Goal: Information Seeking & Learning: Learn about a topic

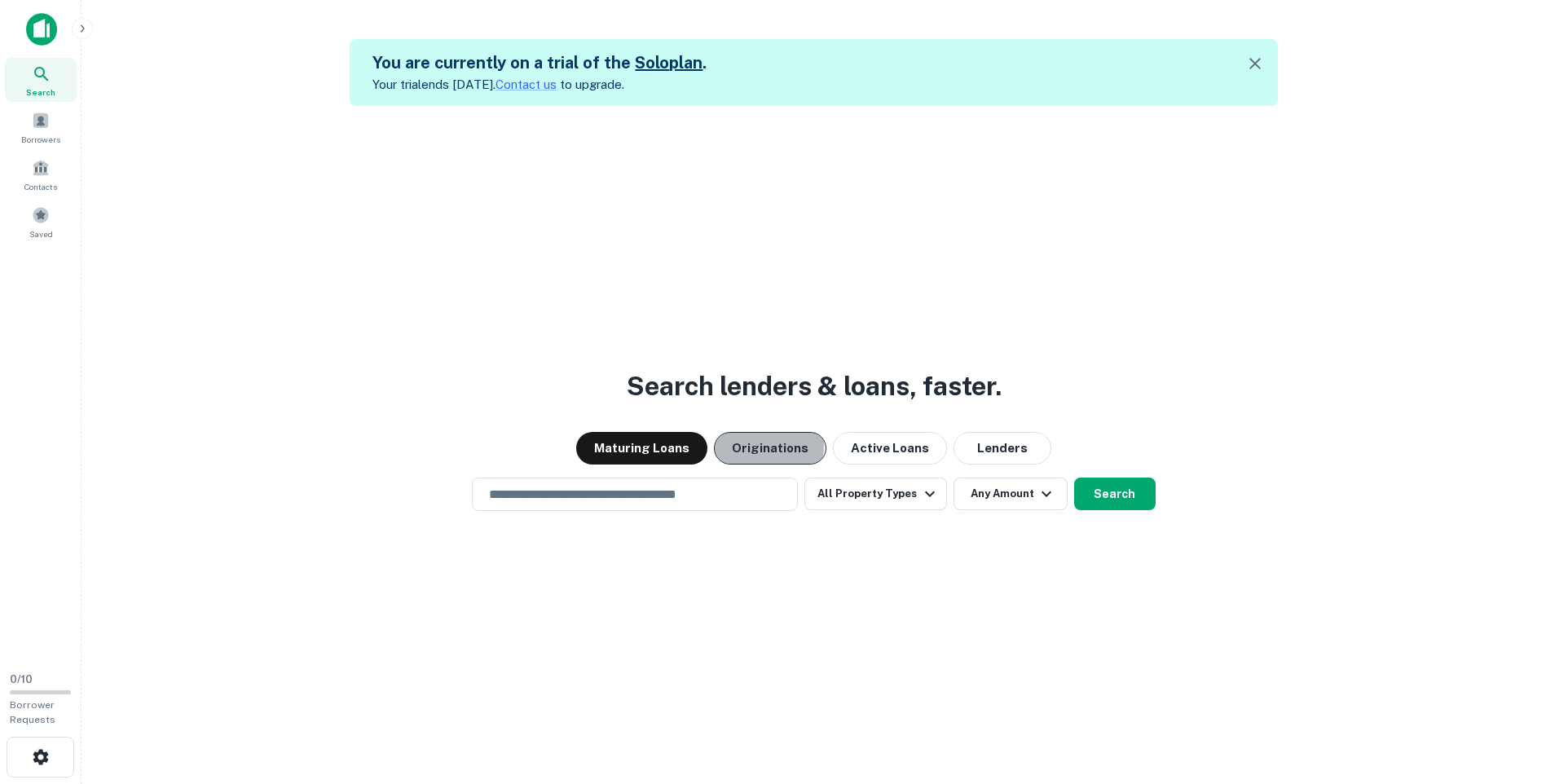
click at [749, 444] on button "Originations" at bounding box center [770, 448] width 113 height 33
click at [668, 438] on button "Maturing Loans" at bounding box center [641, 448] width 131 height 33
click at [920, 494] on icon "button" at bounding box center [930, 494] width 20 height 20
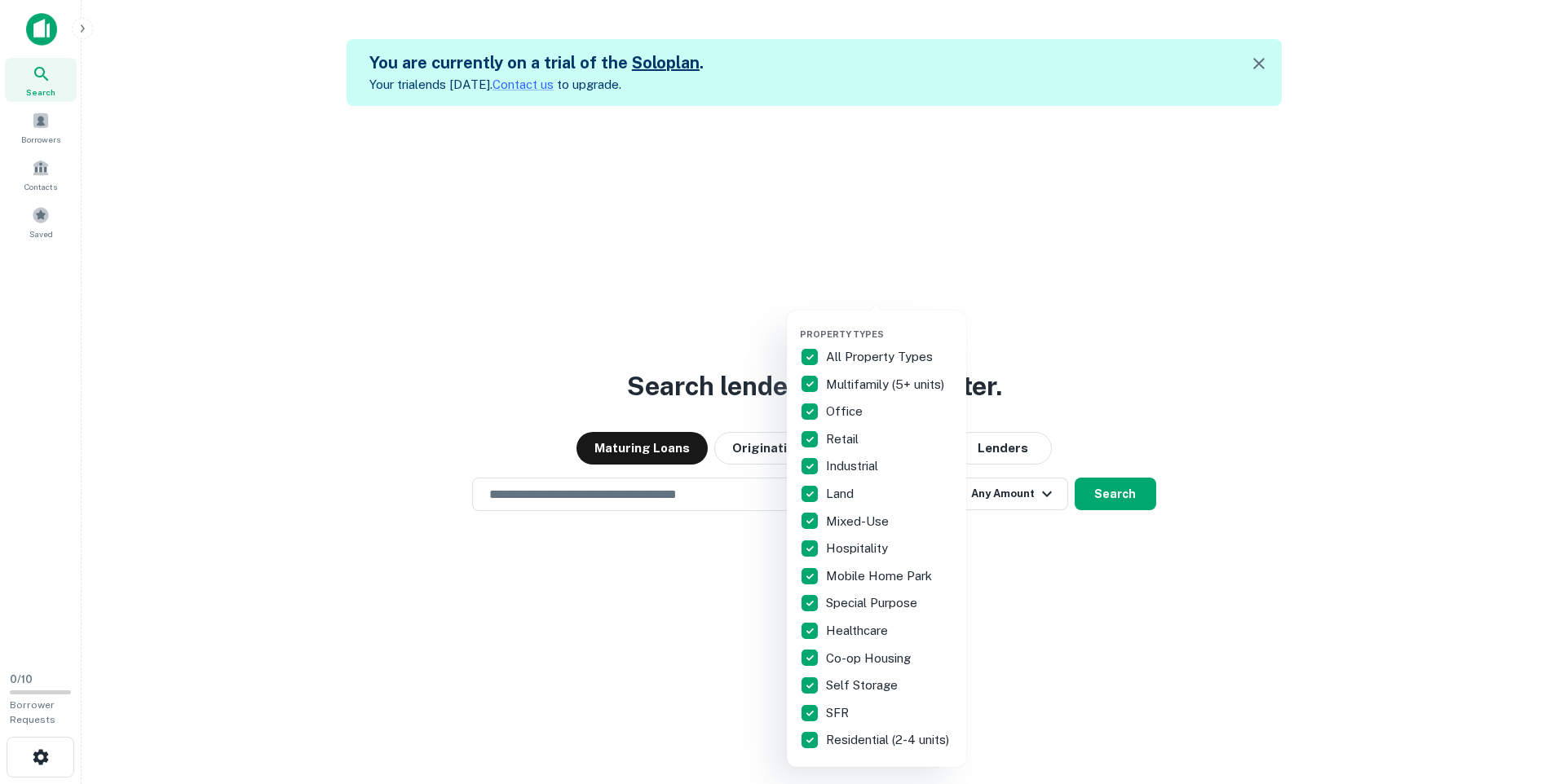
click at [887, 387] on p "Multifamily (5+ units)" at bounding box center [887, 385] width 122 height 20
click at [884, 387] on p "Multifamily (5+ units)" at bounding box center [887, 385] width 122 height 20
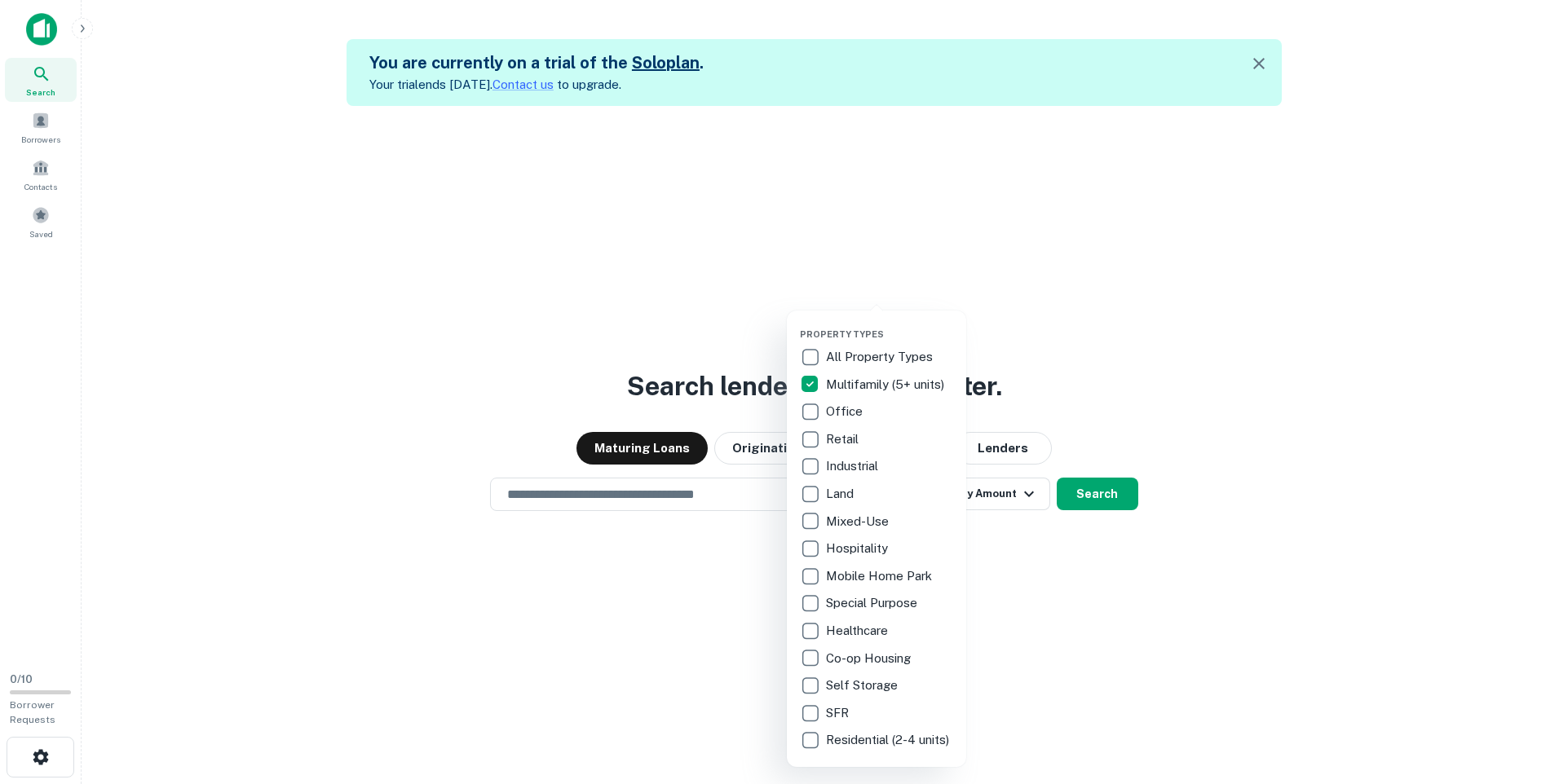
drag, startPoint x: 1164, startPoint y: 675, endPoint x: 1160, endPoint y: 666, distance: 9.8
click at [1164, 671] on div at bounding box center [780, 392] width 1559 height 784
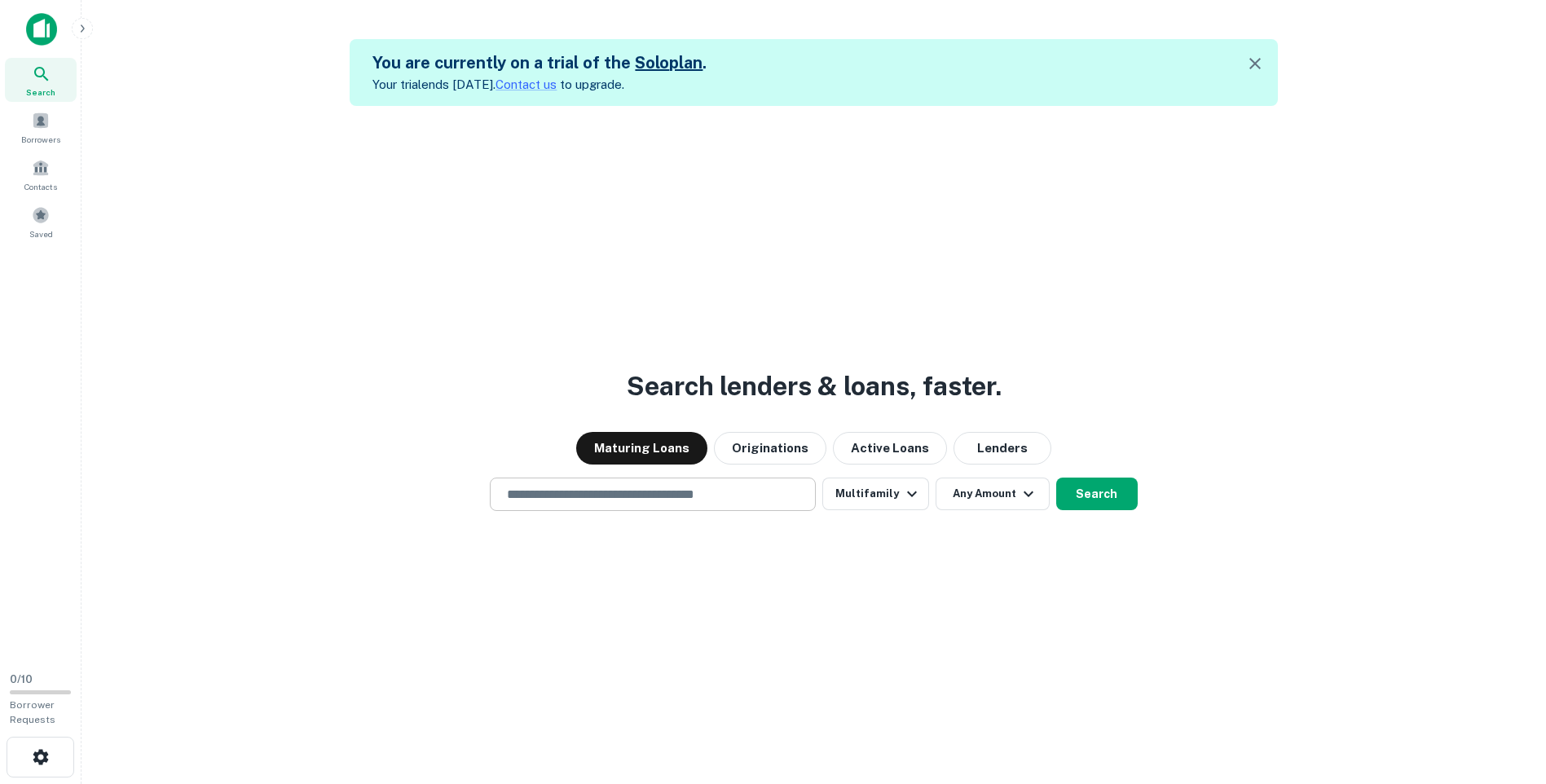
click at [768, 503] on input "text" at bounding box center [652, 494] width 311 height 19
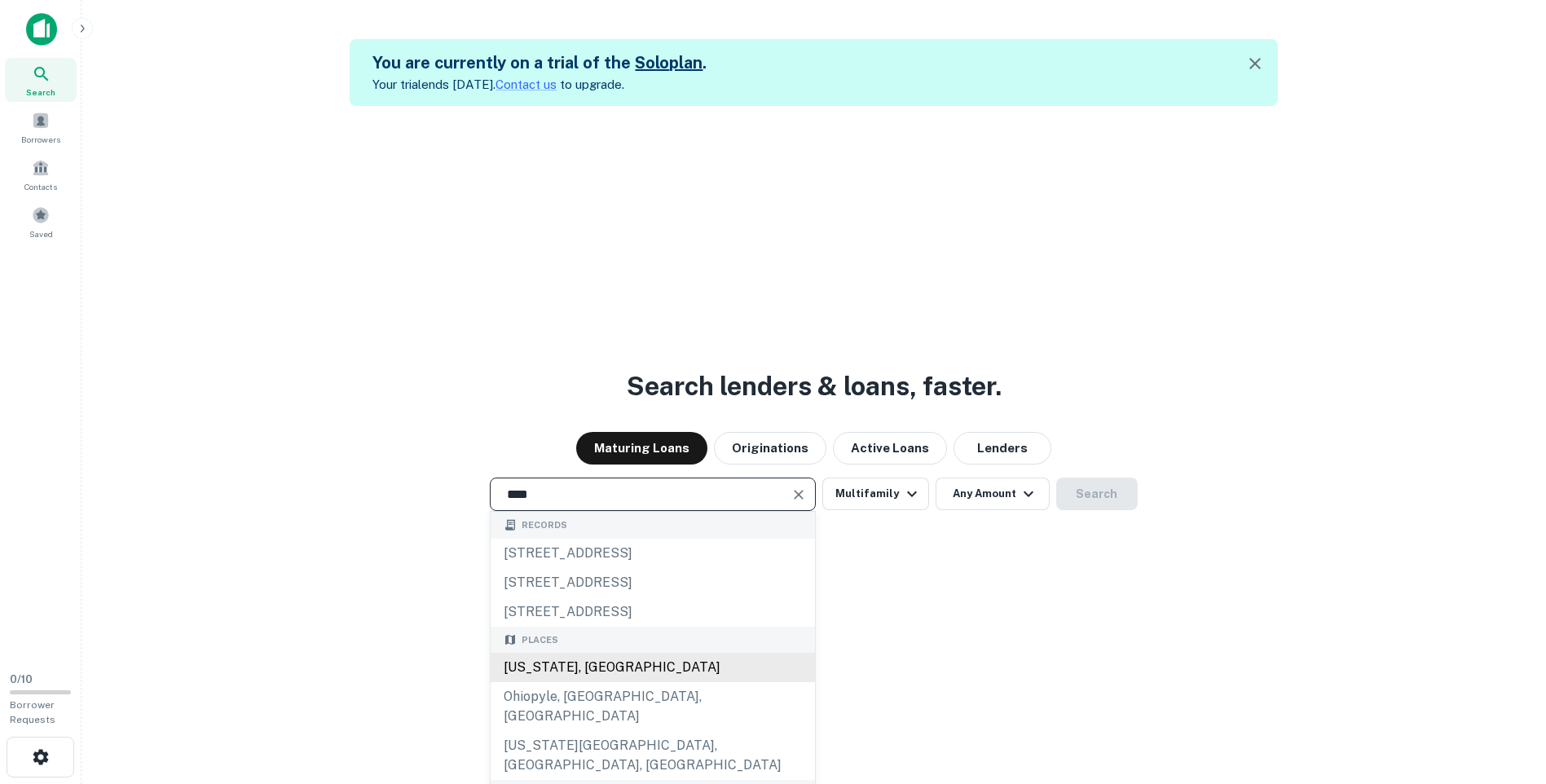
click at [639, 670] on div "[US_STATE], [GEOGRAPHIC_DATA]" at bounding box center [652, 667] width 324 height 30
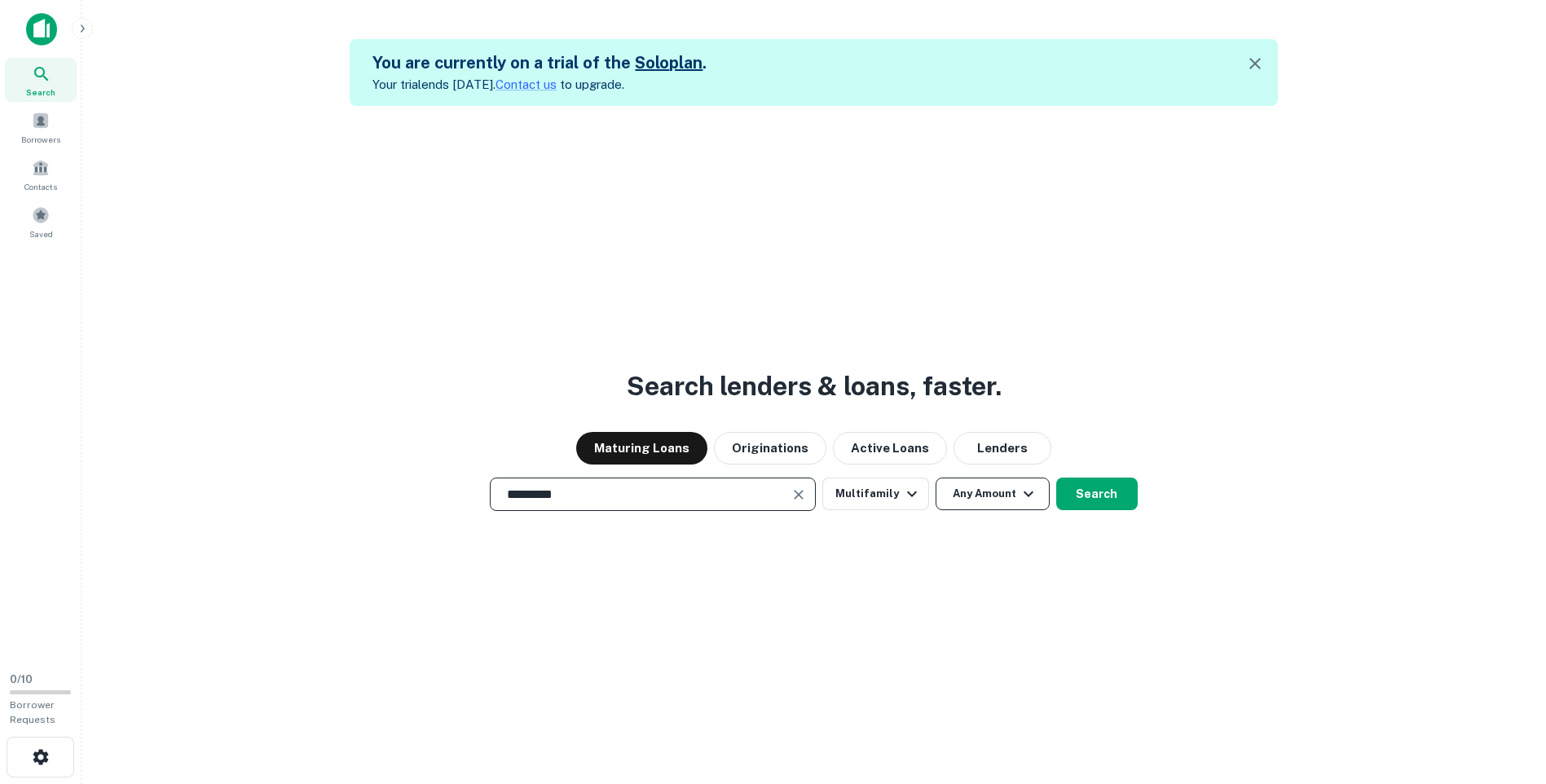
type input "*********"
click at [1011, 506] on button "Any Amount" at bounding box center [992, 494] width 114 height 33
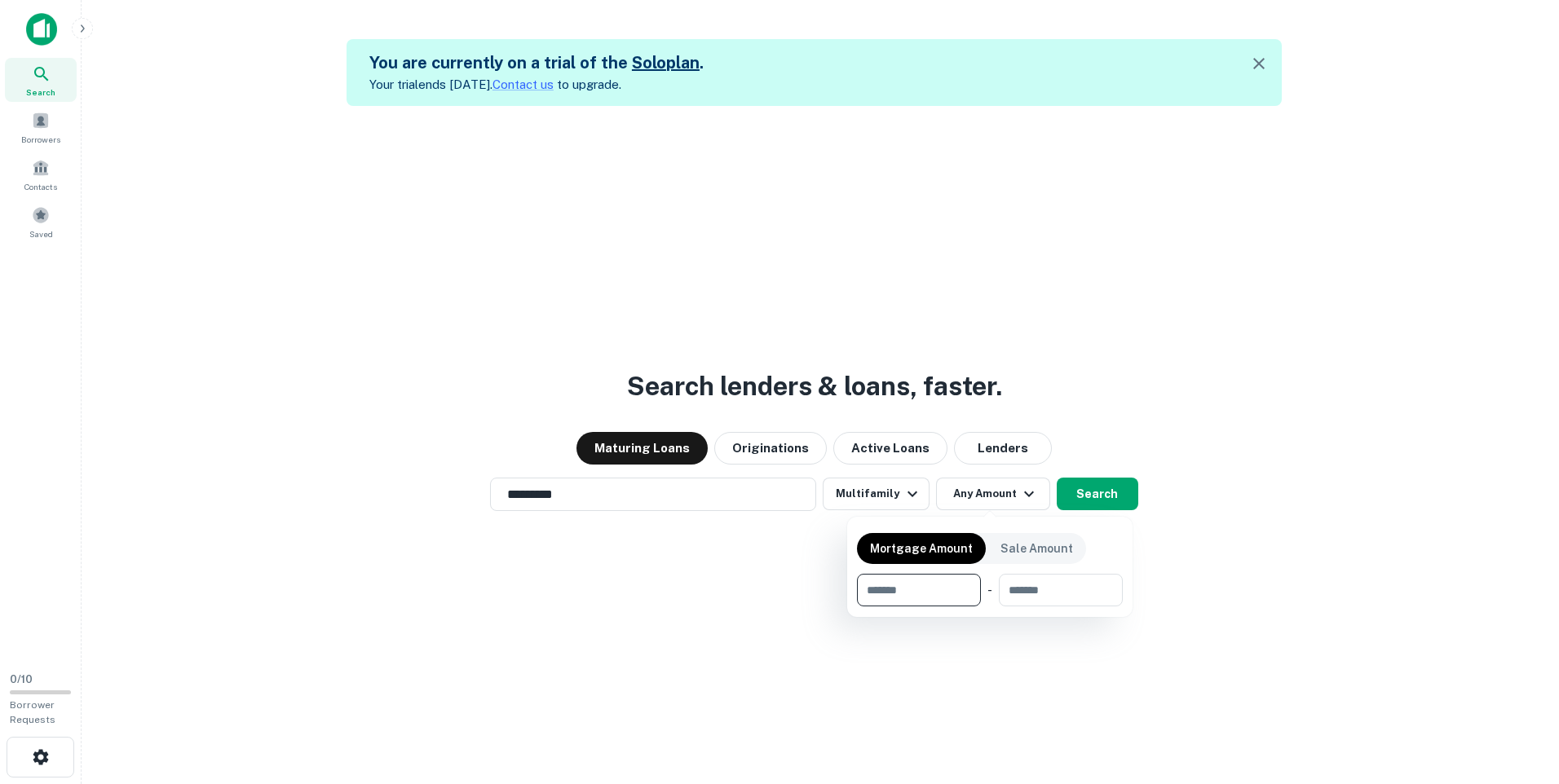
click at [935, 586] on input "number" at bounding box center [913, 590] width 113 height 33
type input "*"
type input "*******"
click at [1039, 594] on input "number" at bounding box center [1059, 590] width 105 height 33
type input "*********"
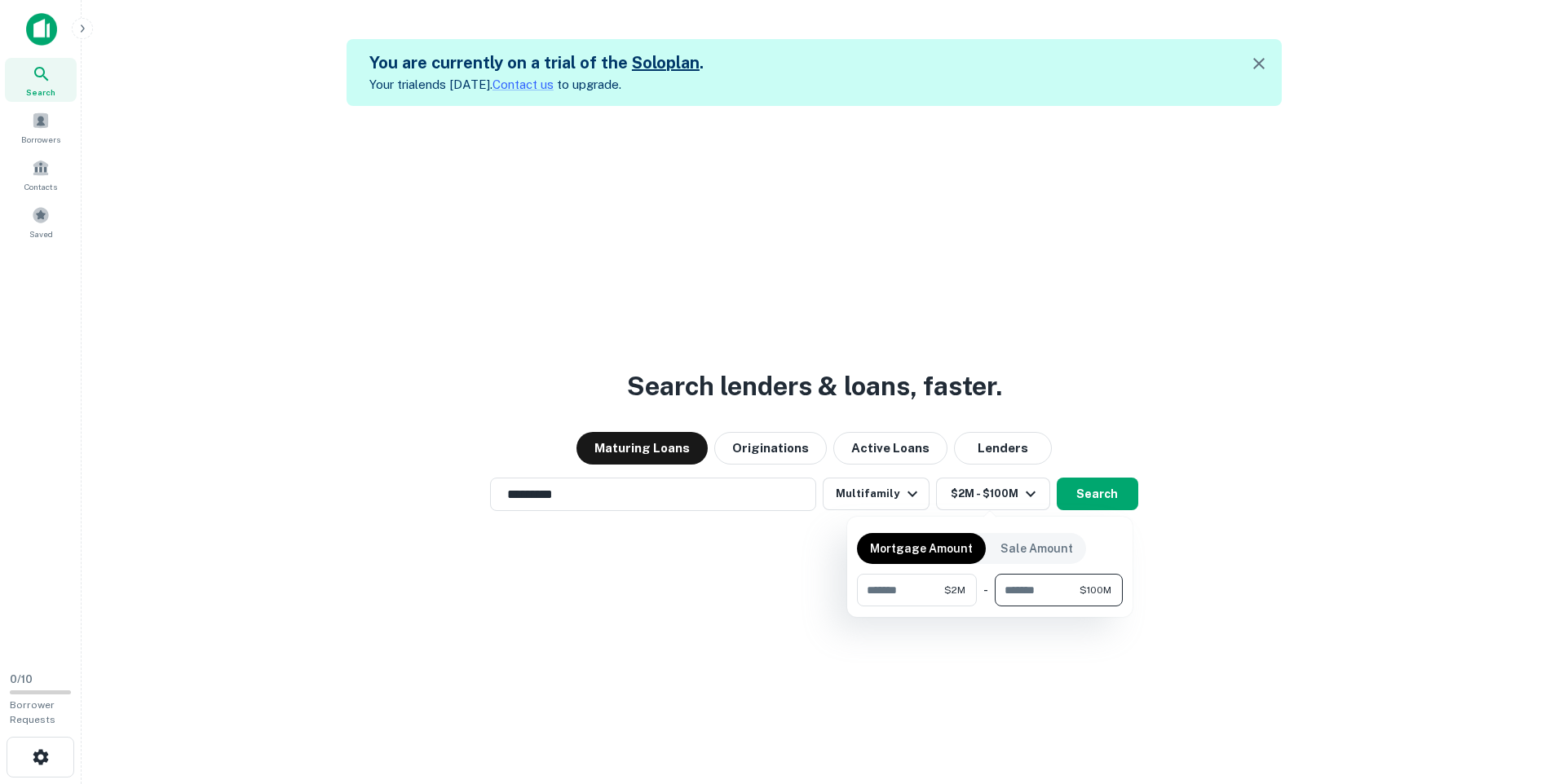
click at [1093, 494] on div at bounding box center [780, 392] width 1559 height 784
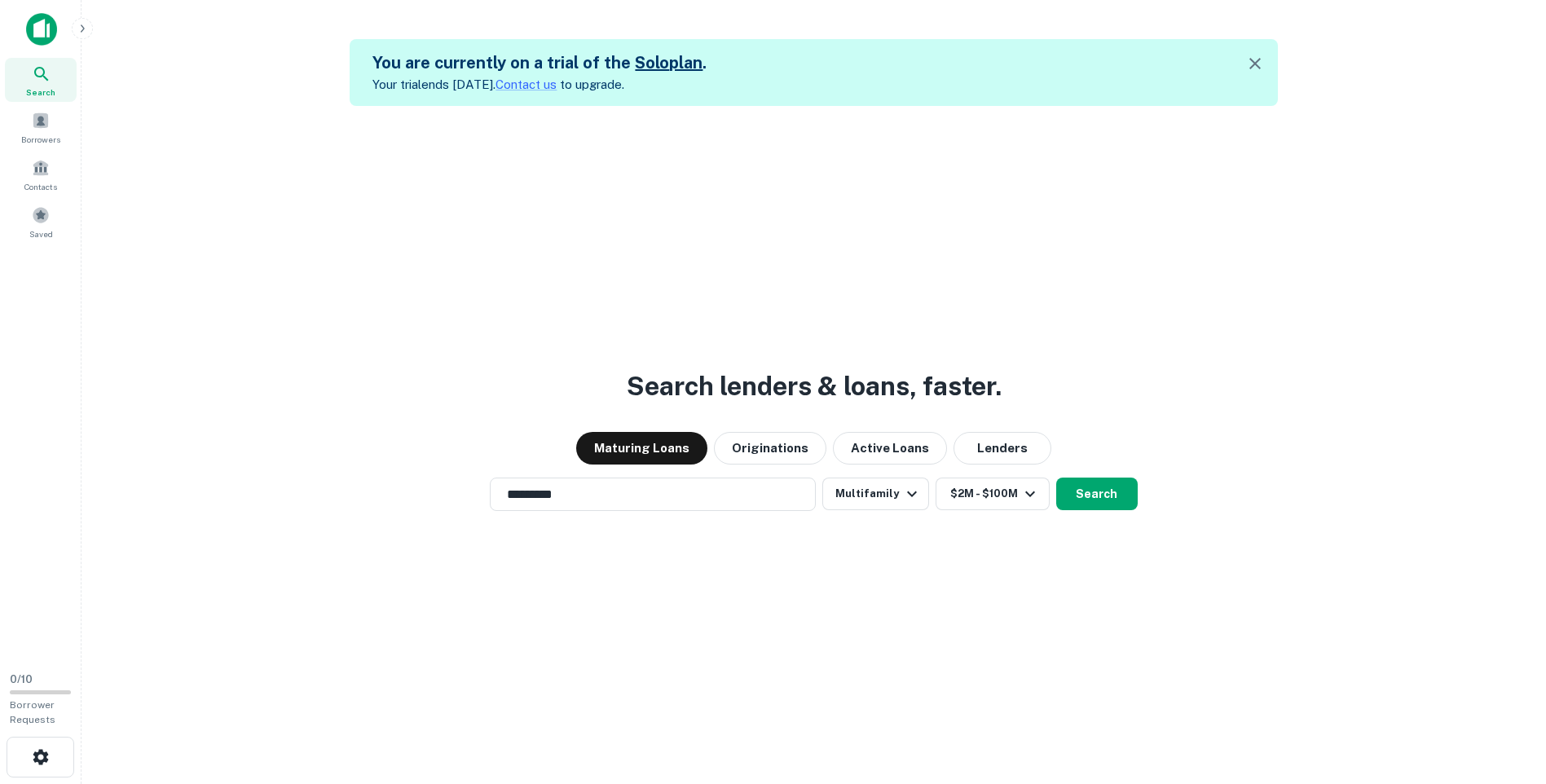
click at [1271, 63] on button "button" at bounding box center [1256, 63] width 33 height 33
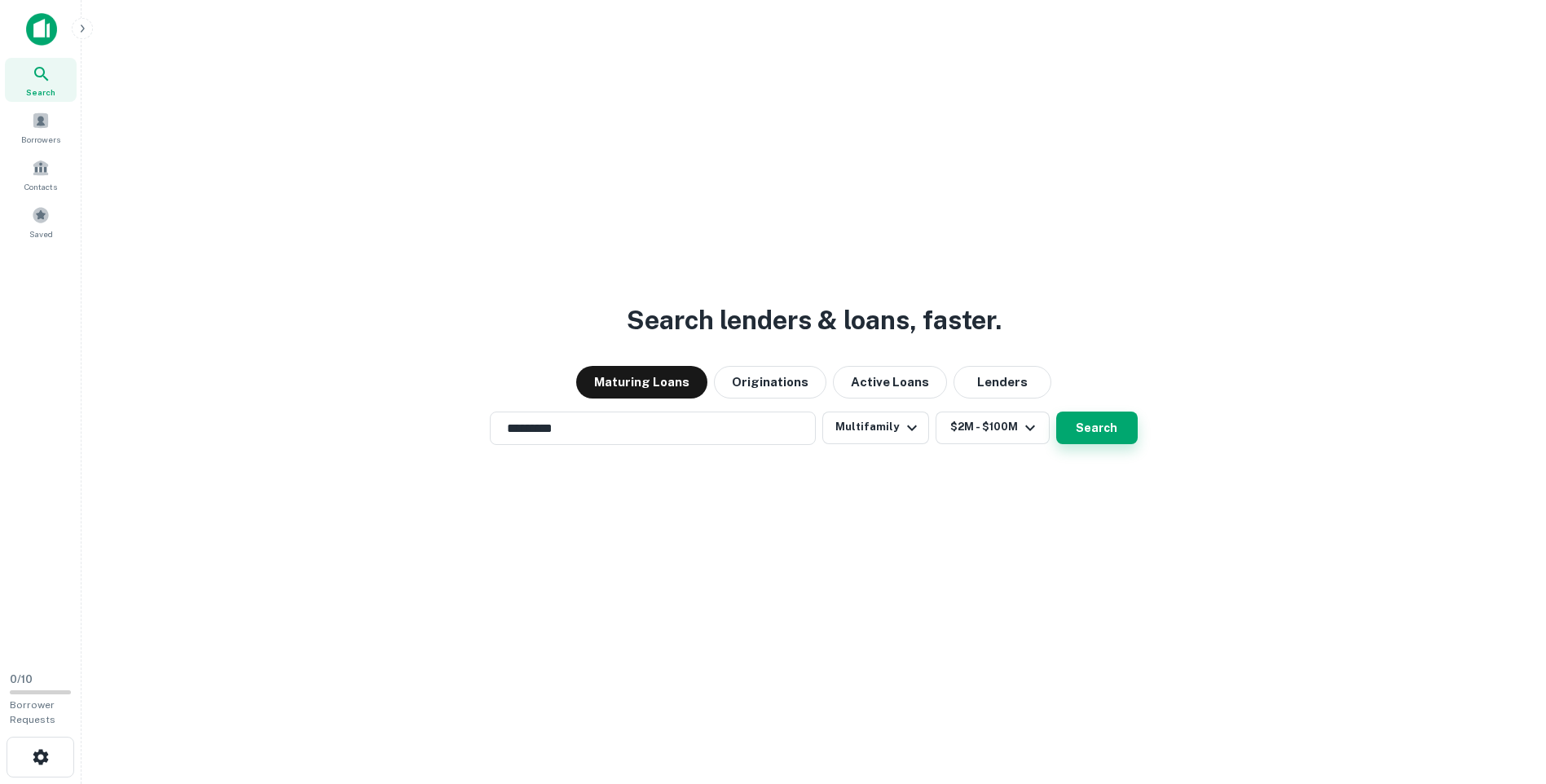
click at [1120, 437] on button "Search" at bounding box center [1097, 428] width 81 height 33
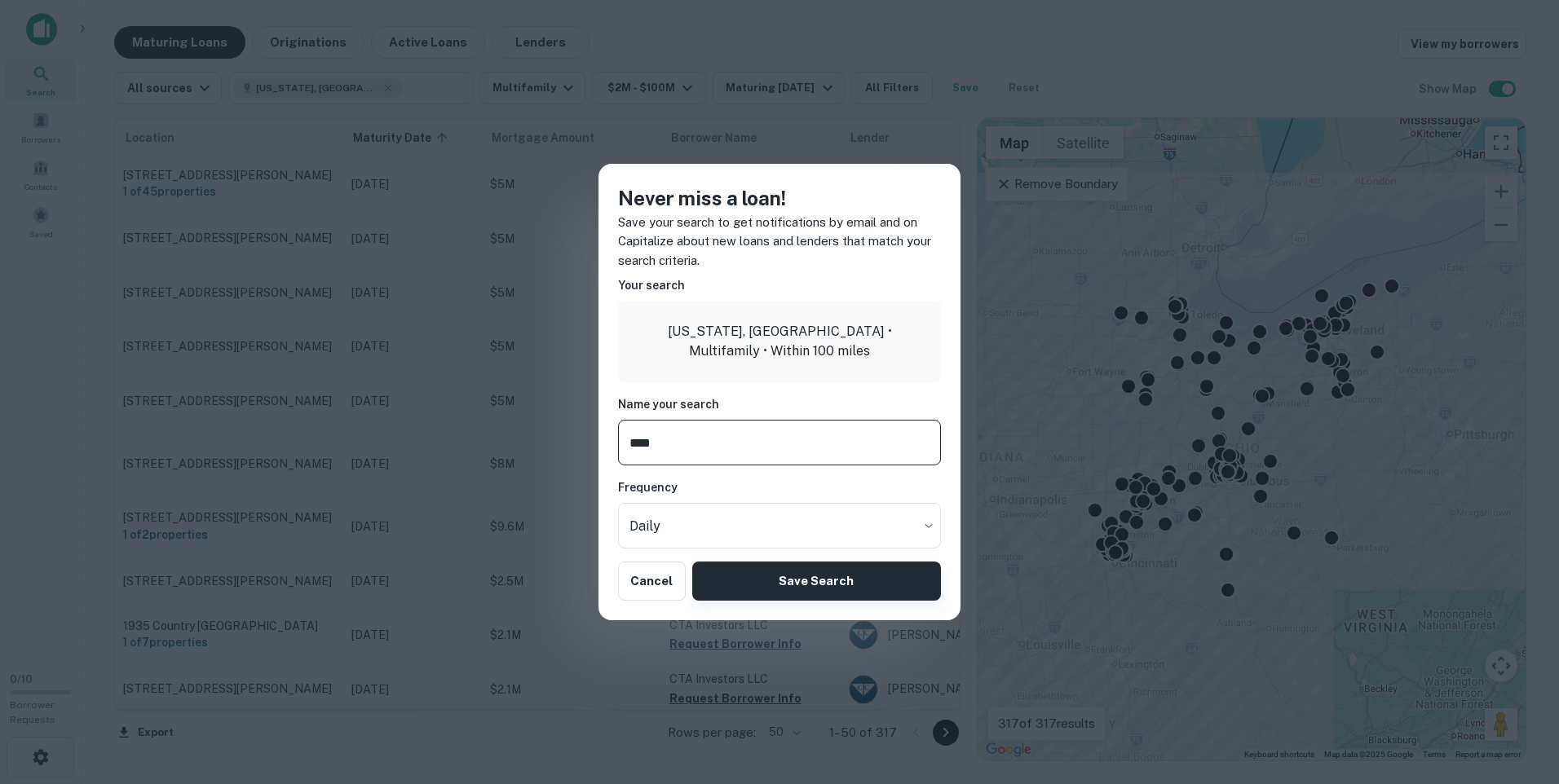
type input "****"
click at [752, 586] on button "Save Search" at bounding box center [817, 581] width 249 height 39
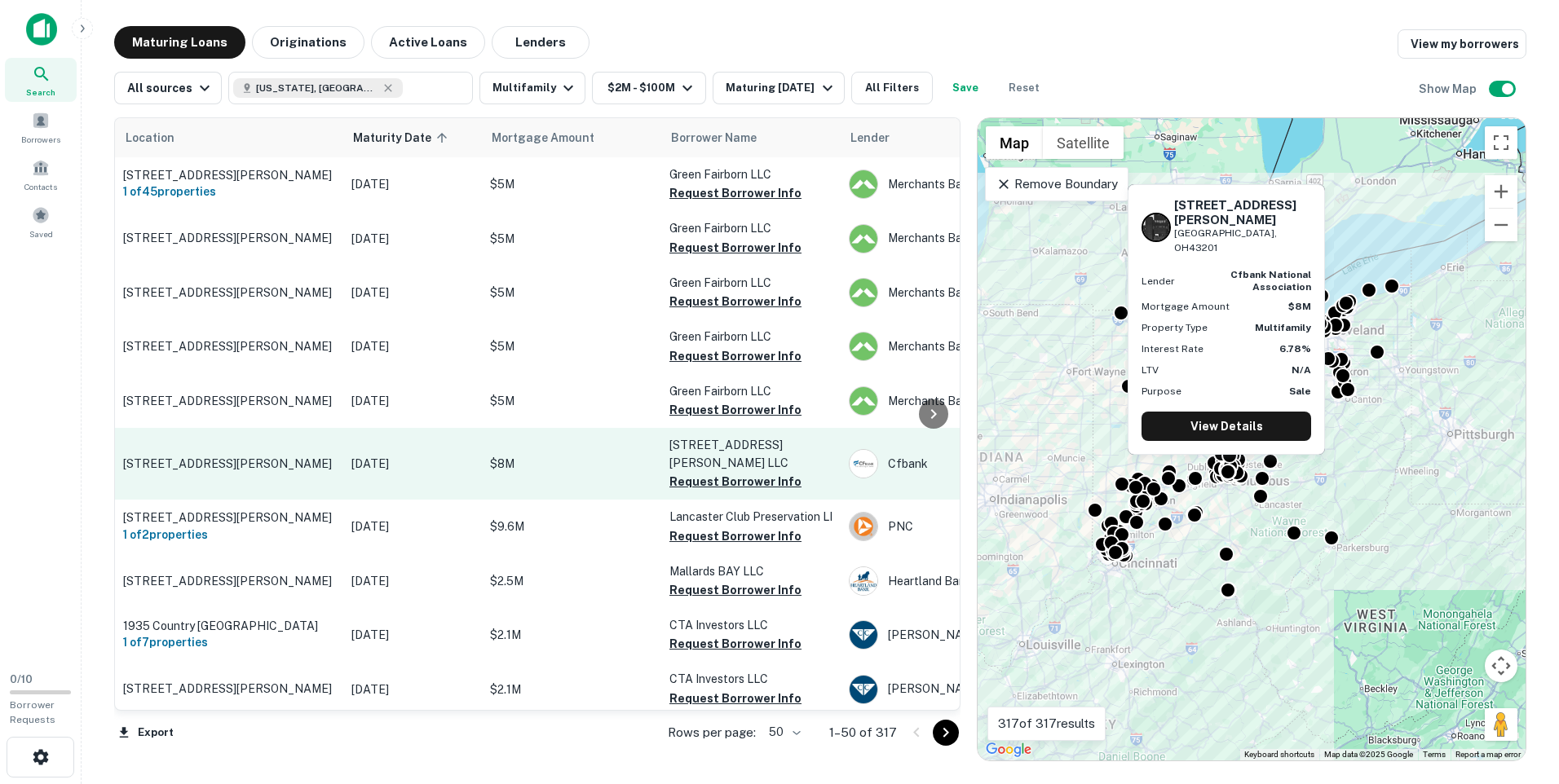
click at [309, 457] on p "[STREET_ADDRESS][PERSON_NAME]" at bounding box center [230, 464] width 212 height 15
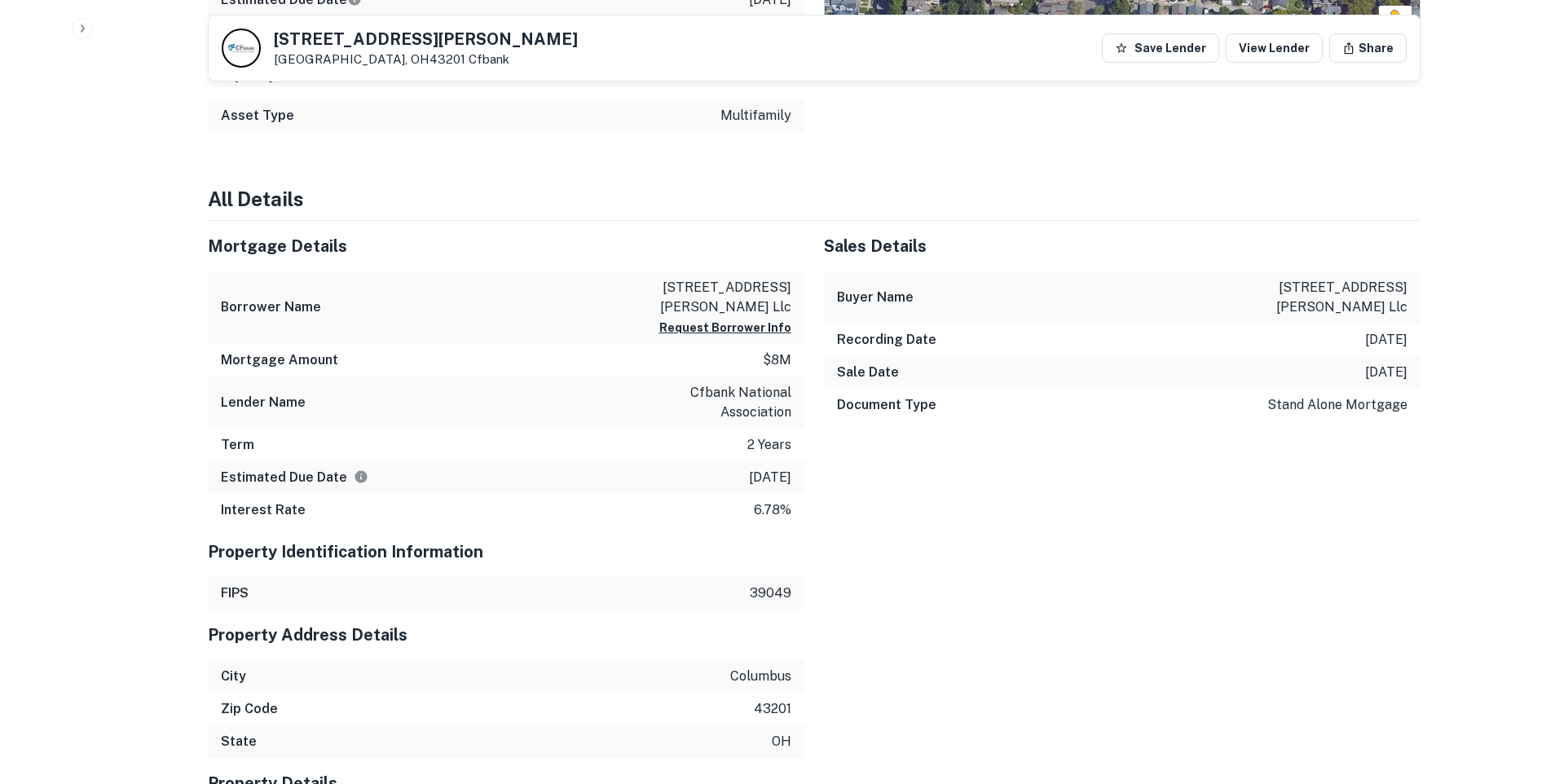
scroll to position [978, 0]
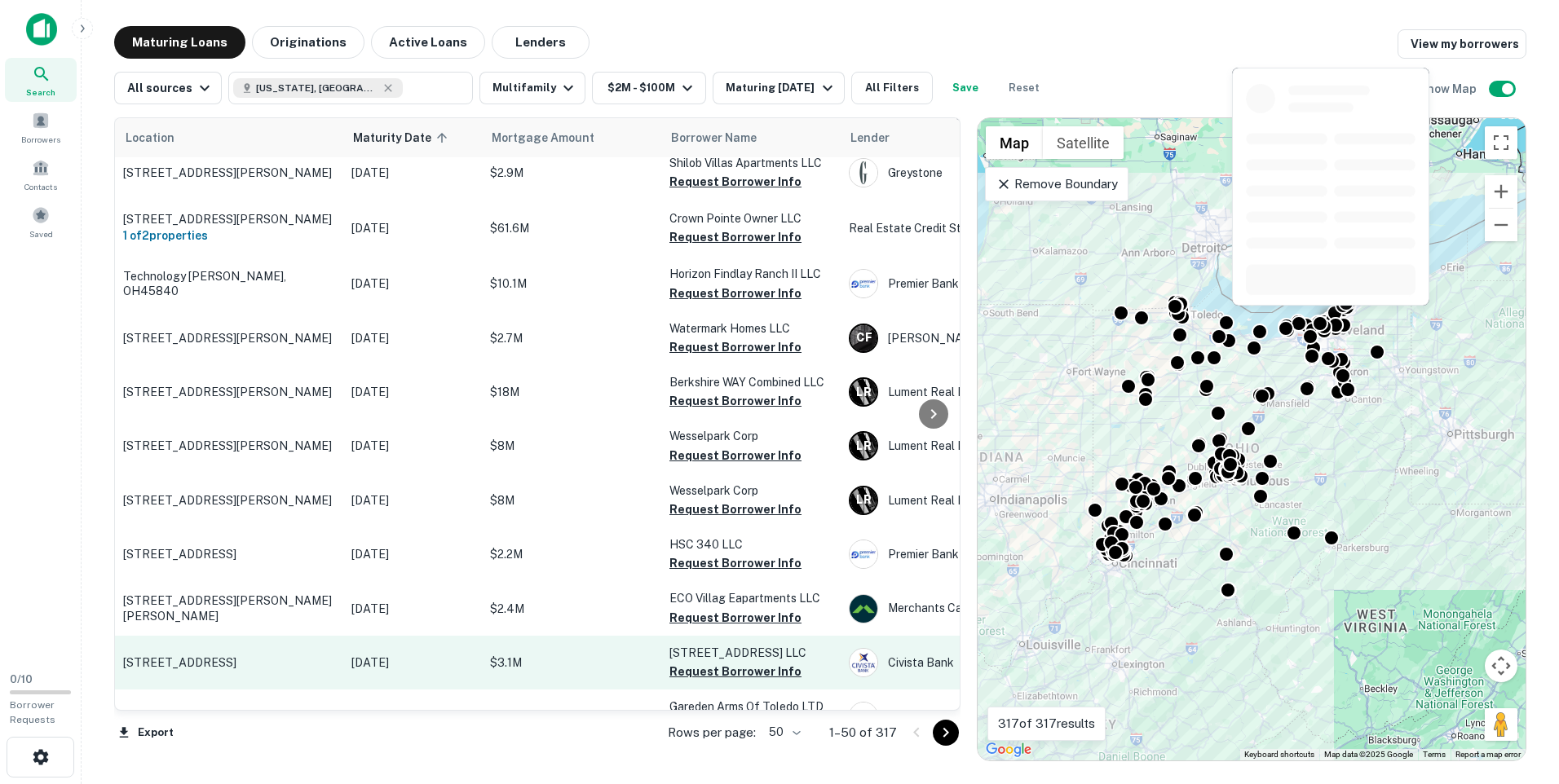
scroll to position [897, 0]
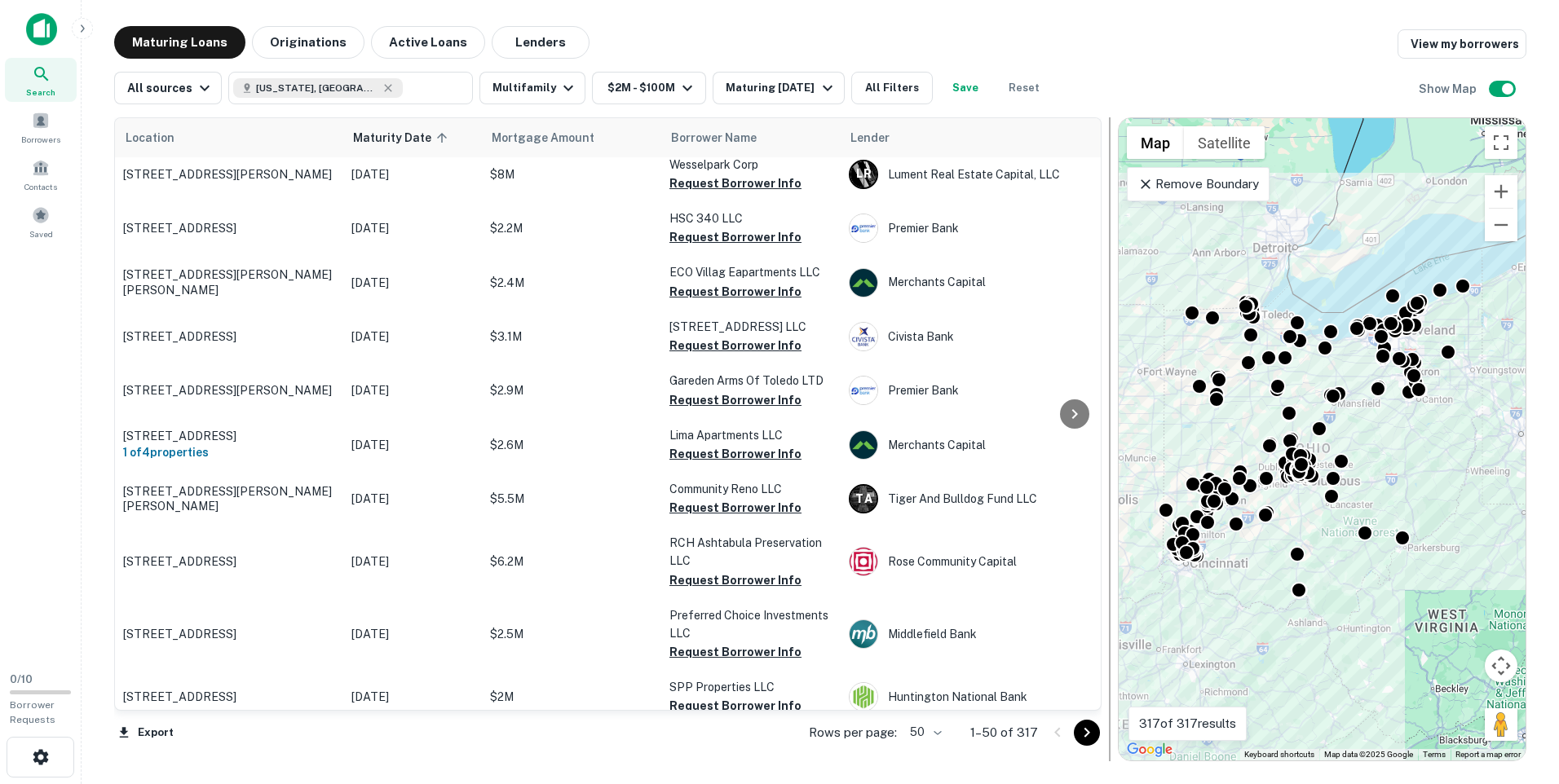
drag, startPoint x: 964, startPoint y: 195, endPoint x: 1105, endPoint y: 222, distance: 143.6
click at [1105, 222] on div at bounding box center [1110, 439] width 16 height 644
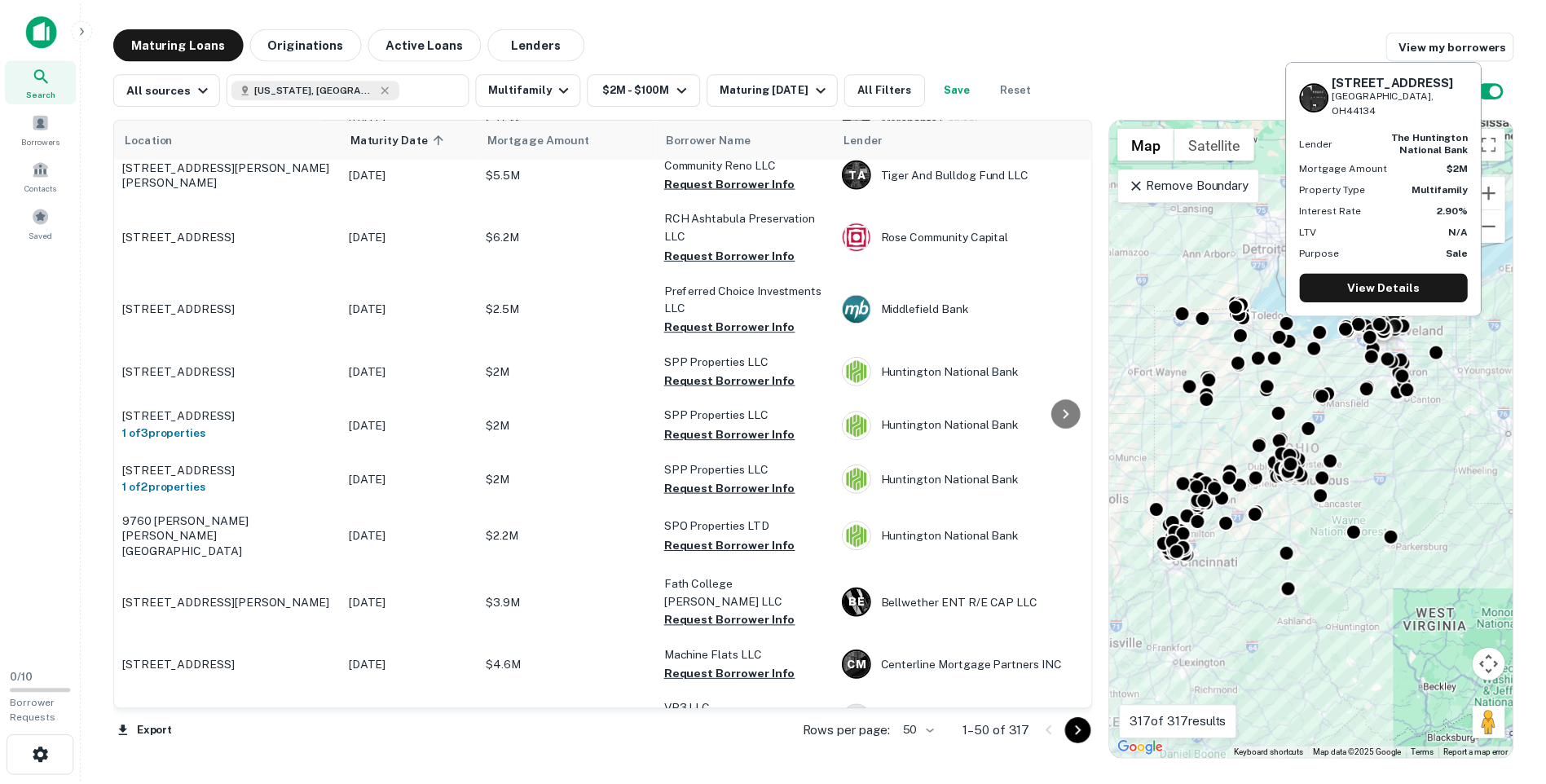
scroll to position [1304, 0]
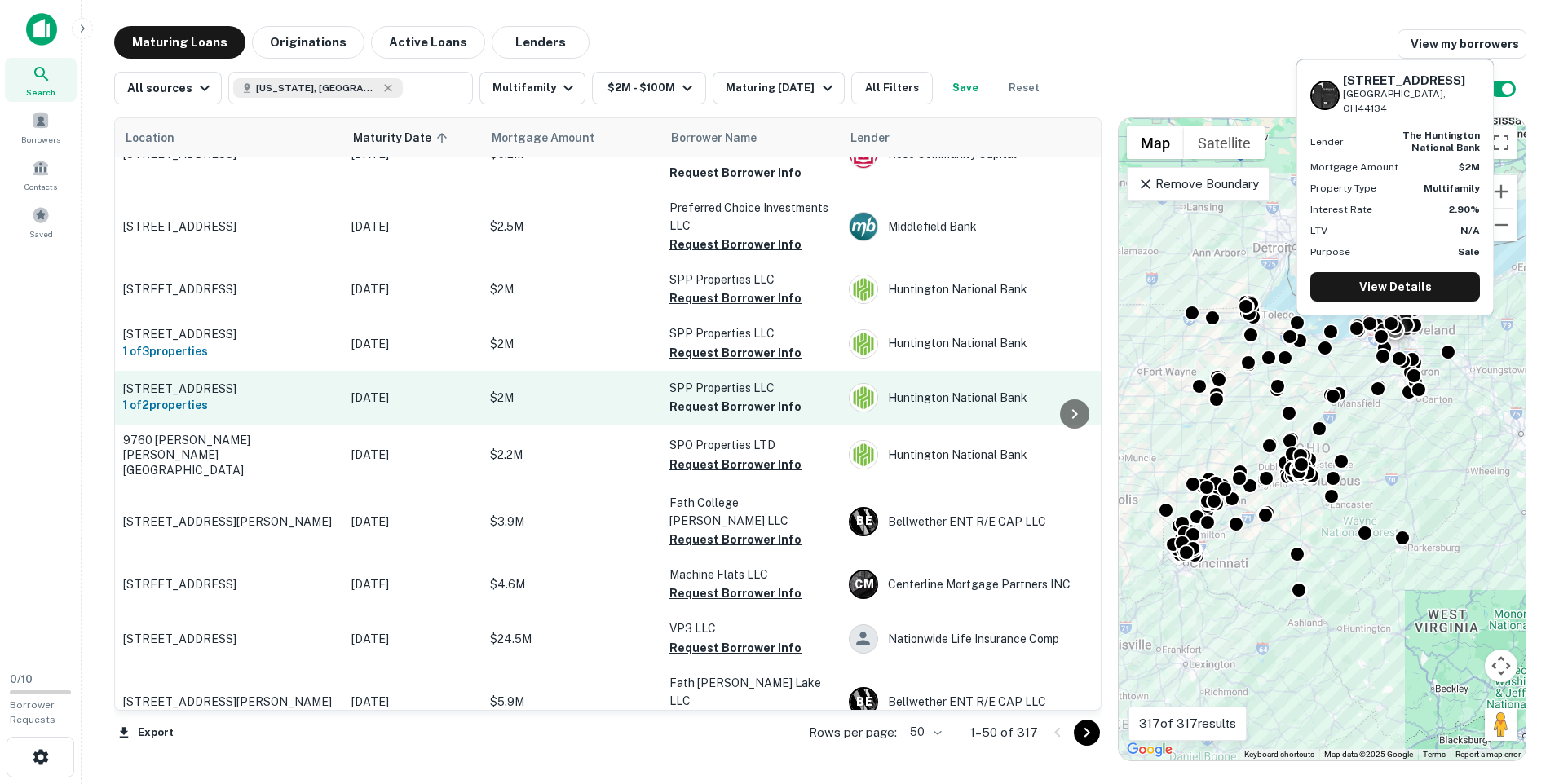
click at [580, 383] on td "$2M" at bounding box center [571, 397] width 179 height 53
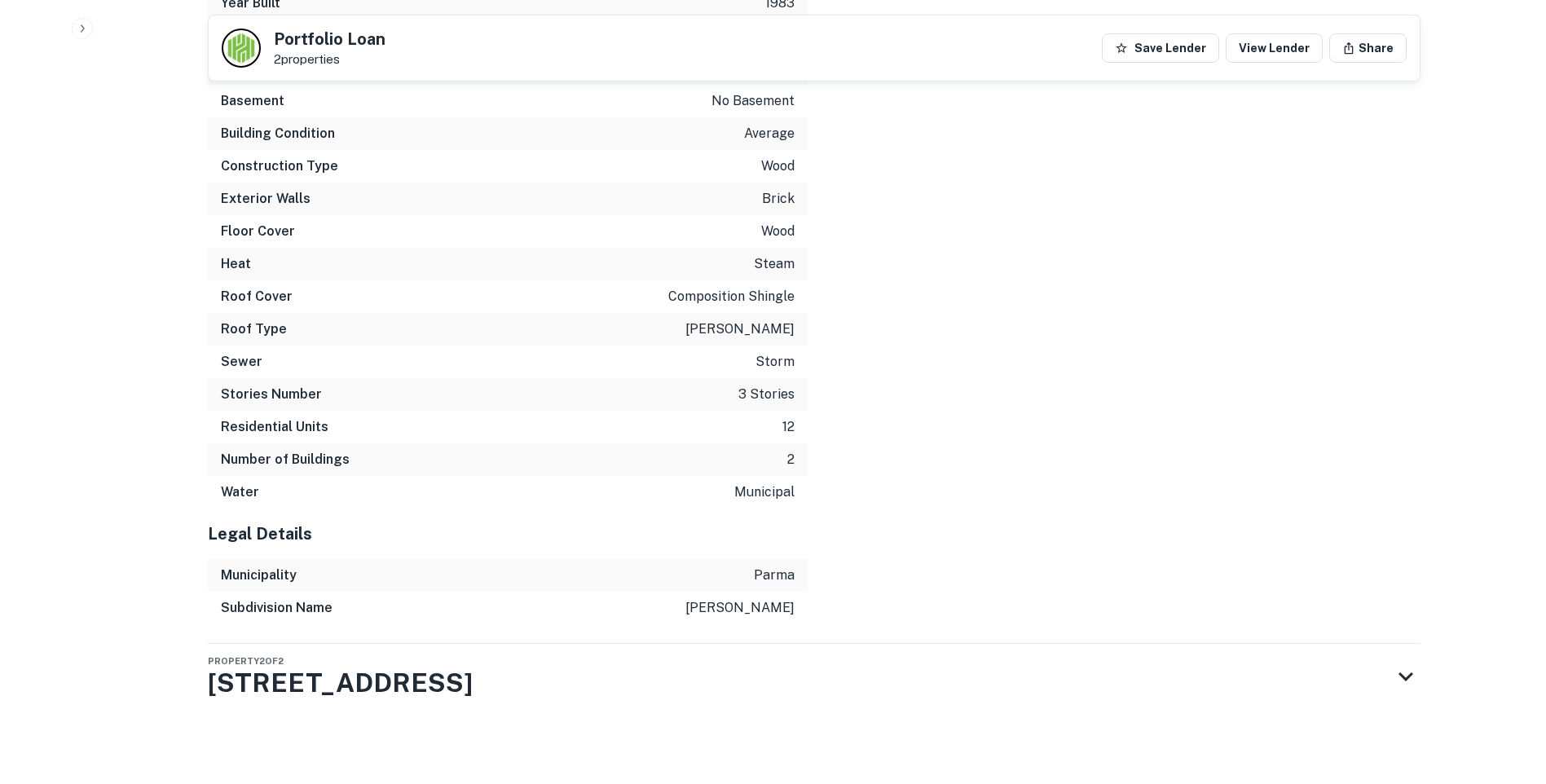
scroll to position [1912, 0]
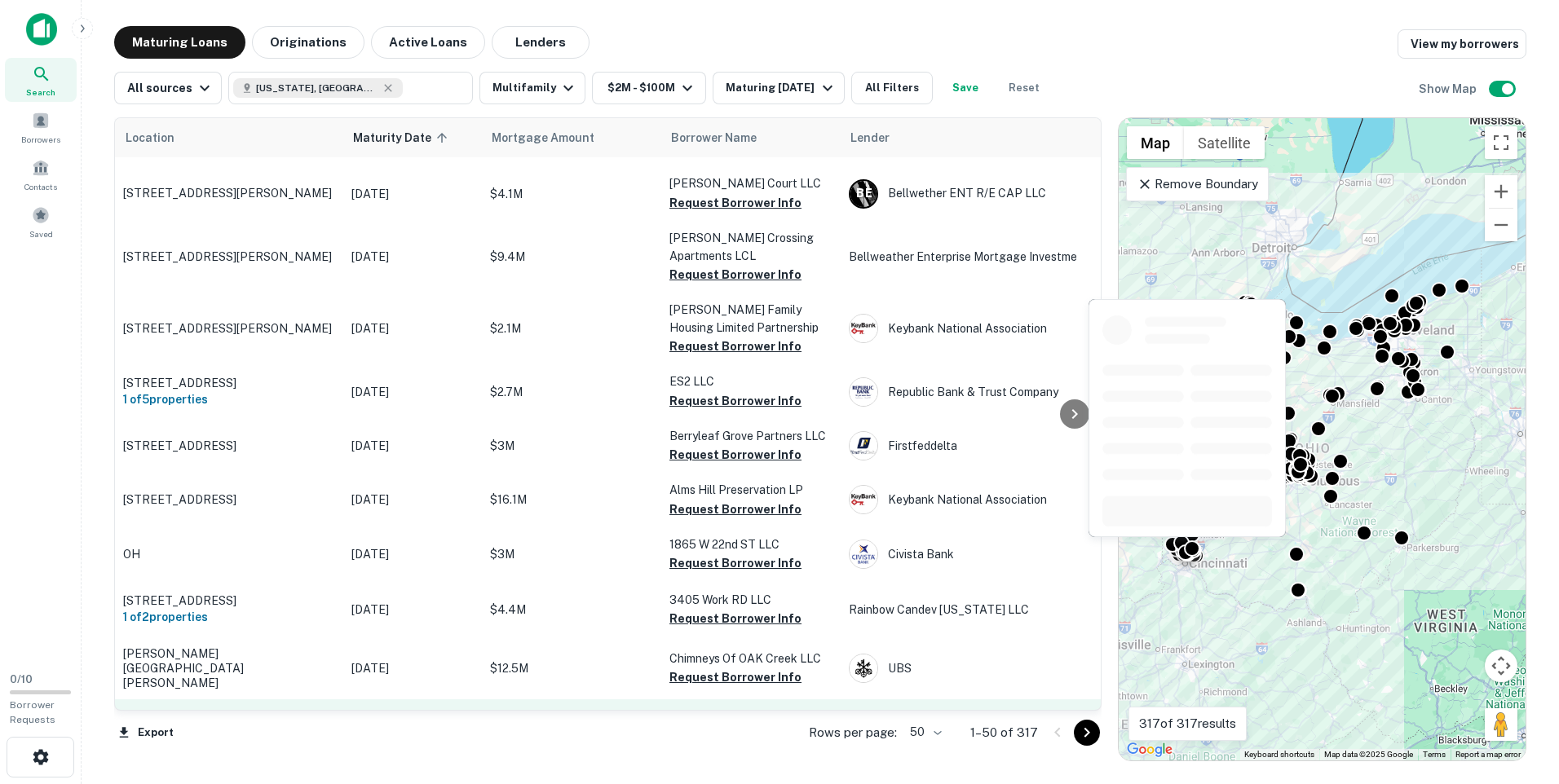
scroll to position [2310, 0]
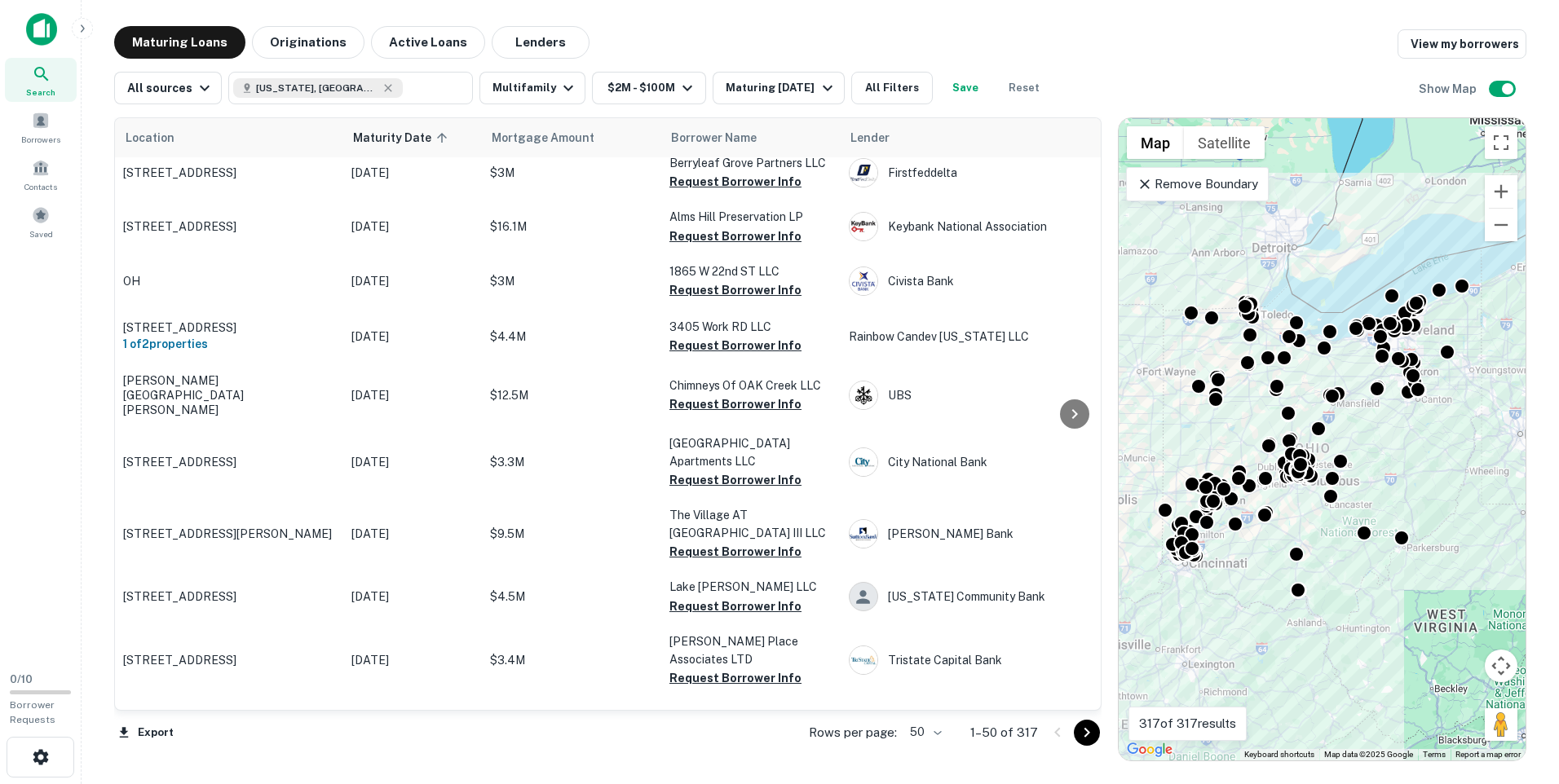
click at [1082, 739] on icon "Go to next page" at bounding box center [1087, 733] width 20 height 20
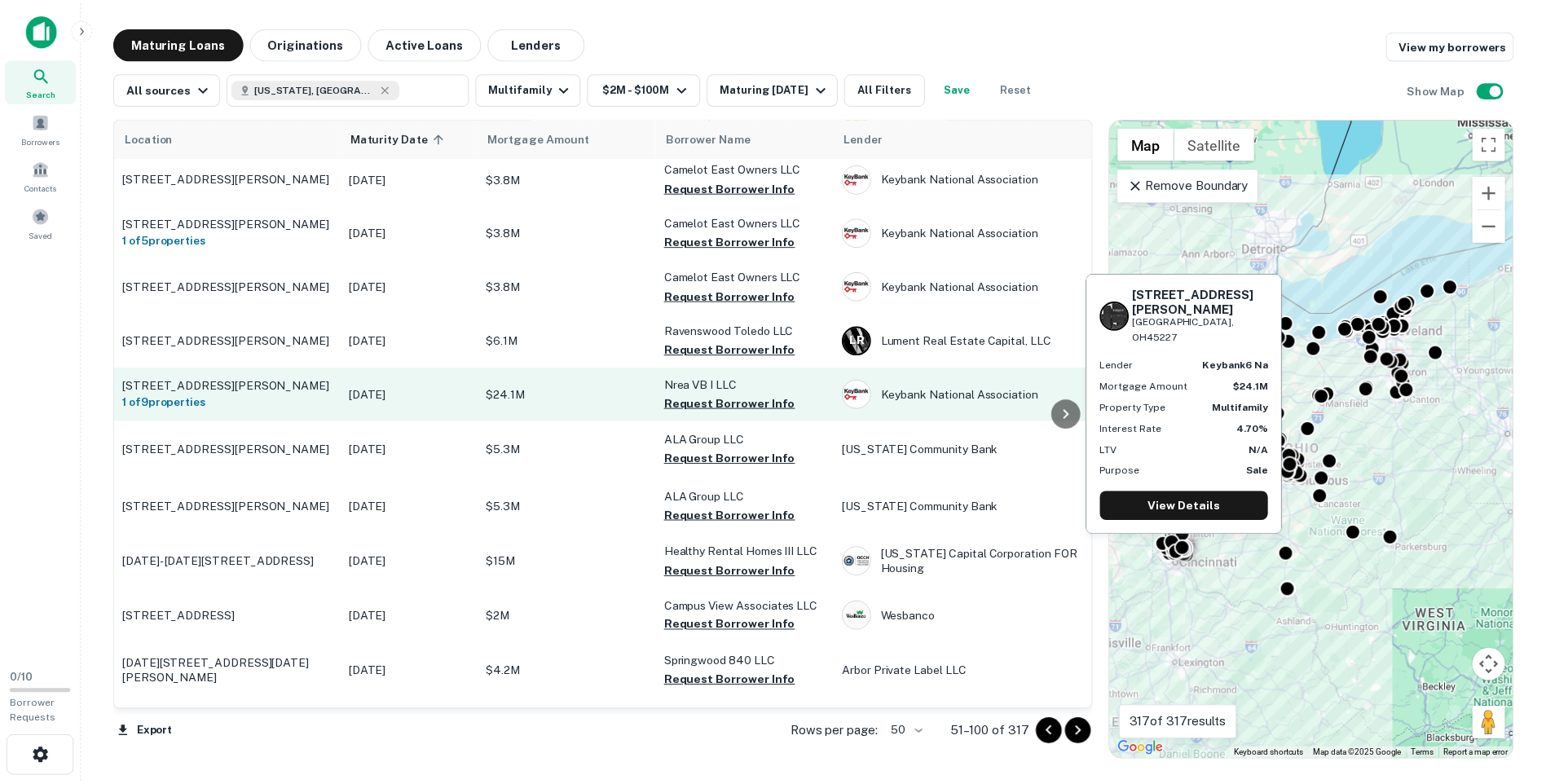
scroll to position [916, 0]
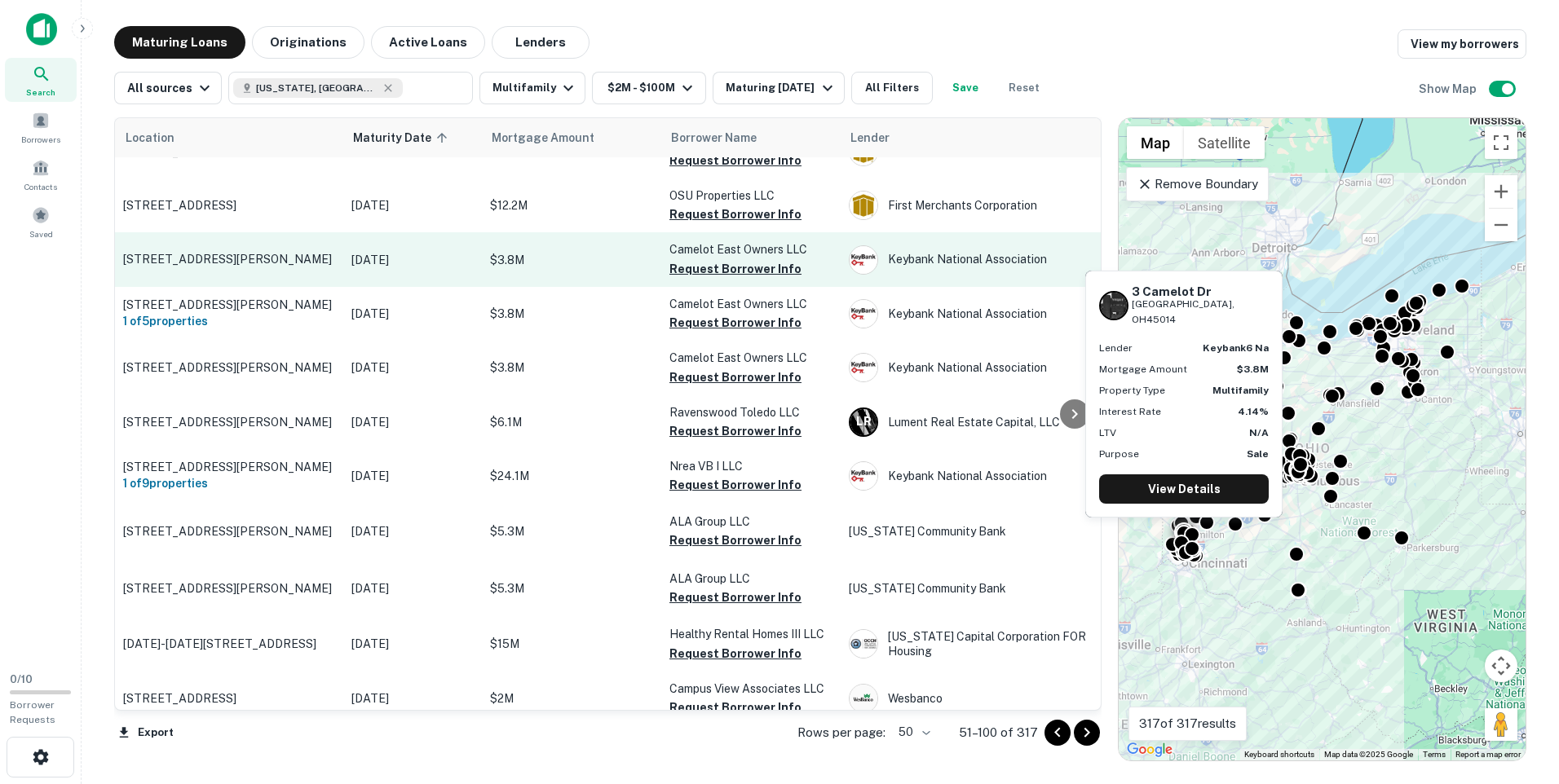
click at [271, 257] on p "[STREET_ADDRESS][PERSON_NAME]" at bounding box center [230, 259] width 212 height 15
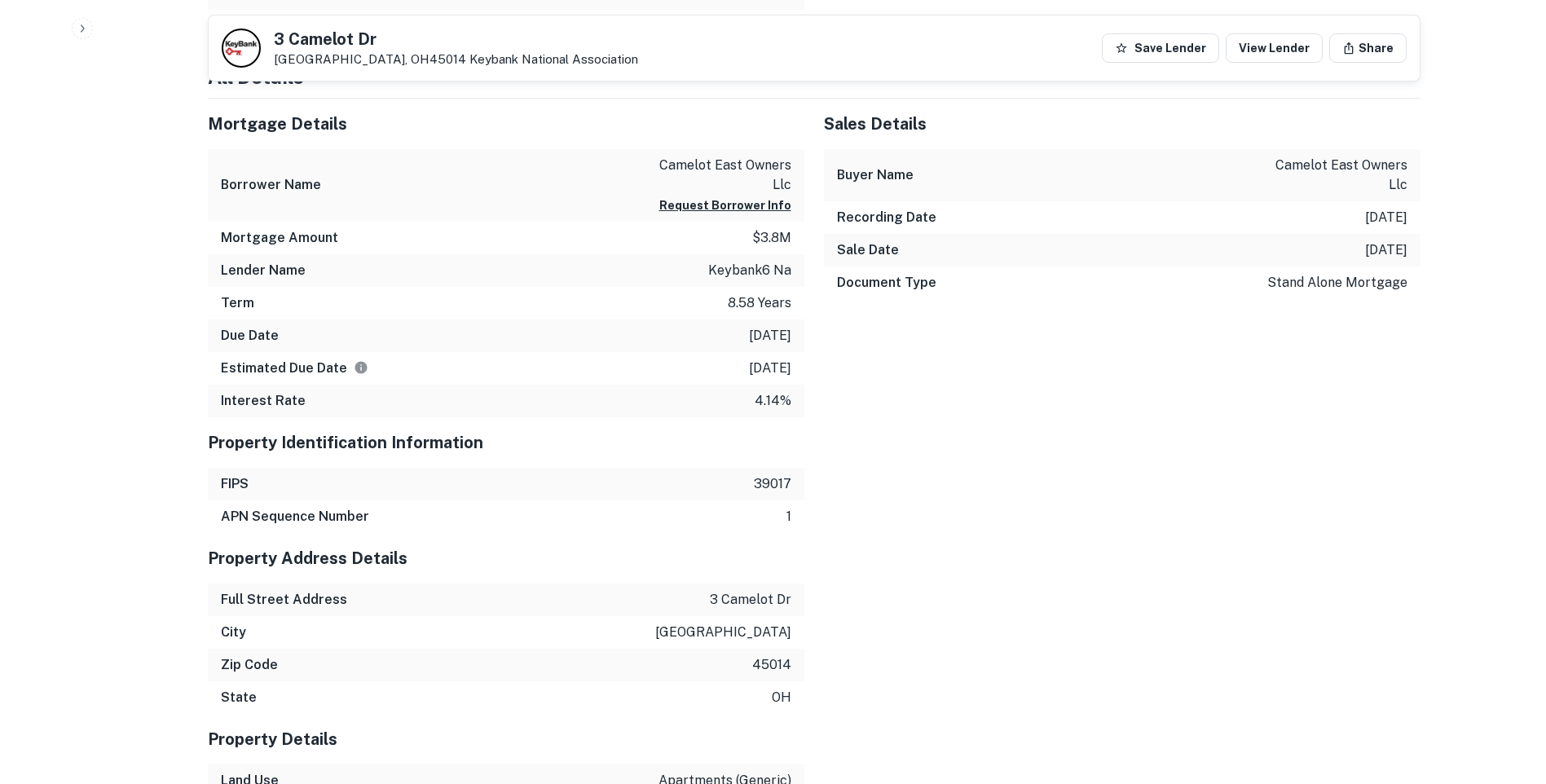
scroll to position [1060, 0]
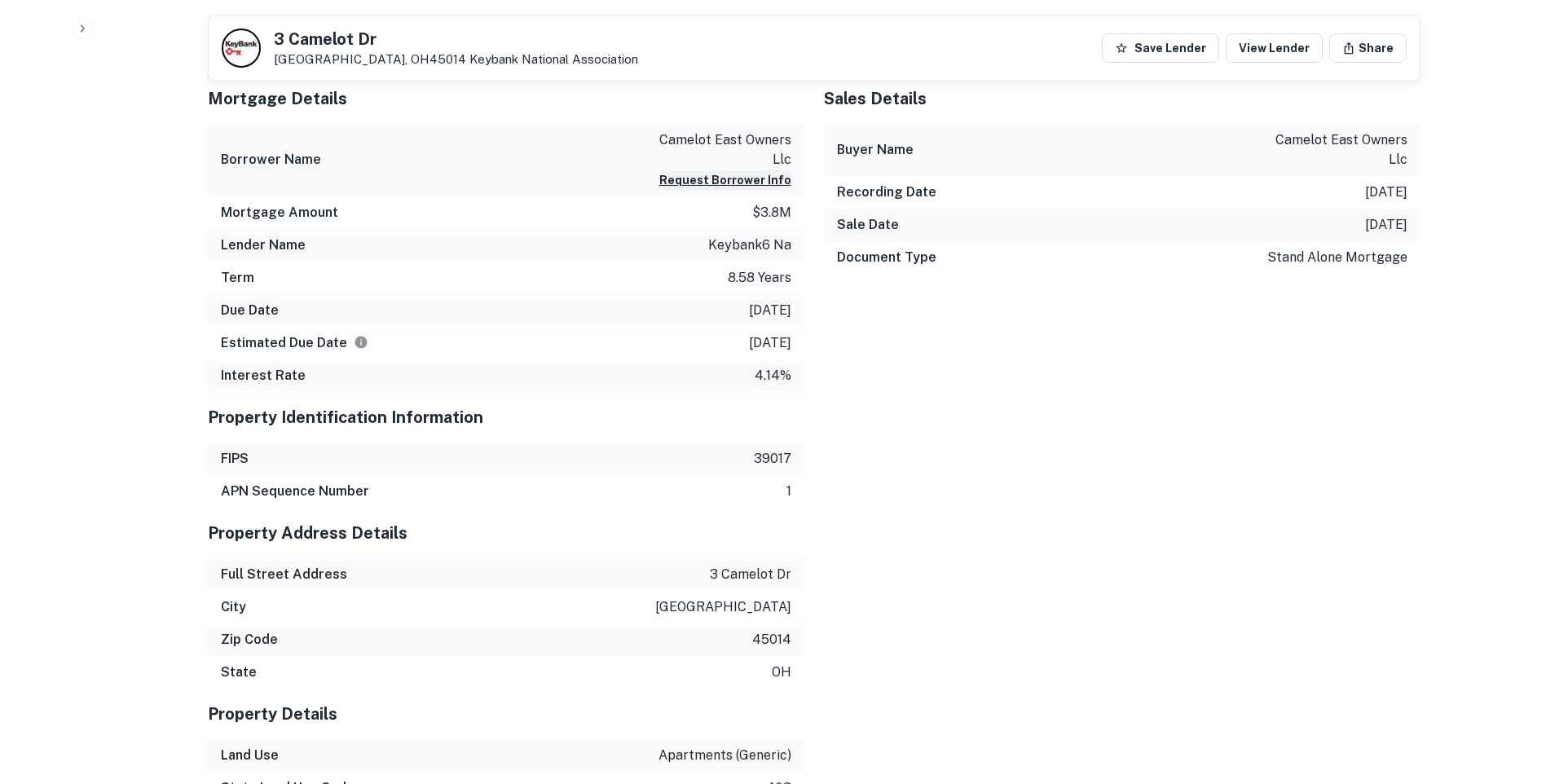
click at [751, 179] on button "Request Borrower Info" at bounding box center [725, 180] width 132 height 20
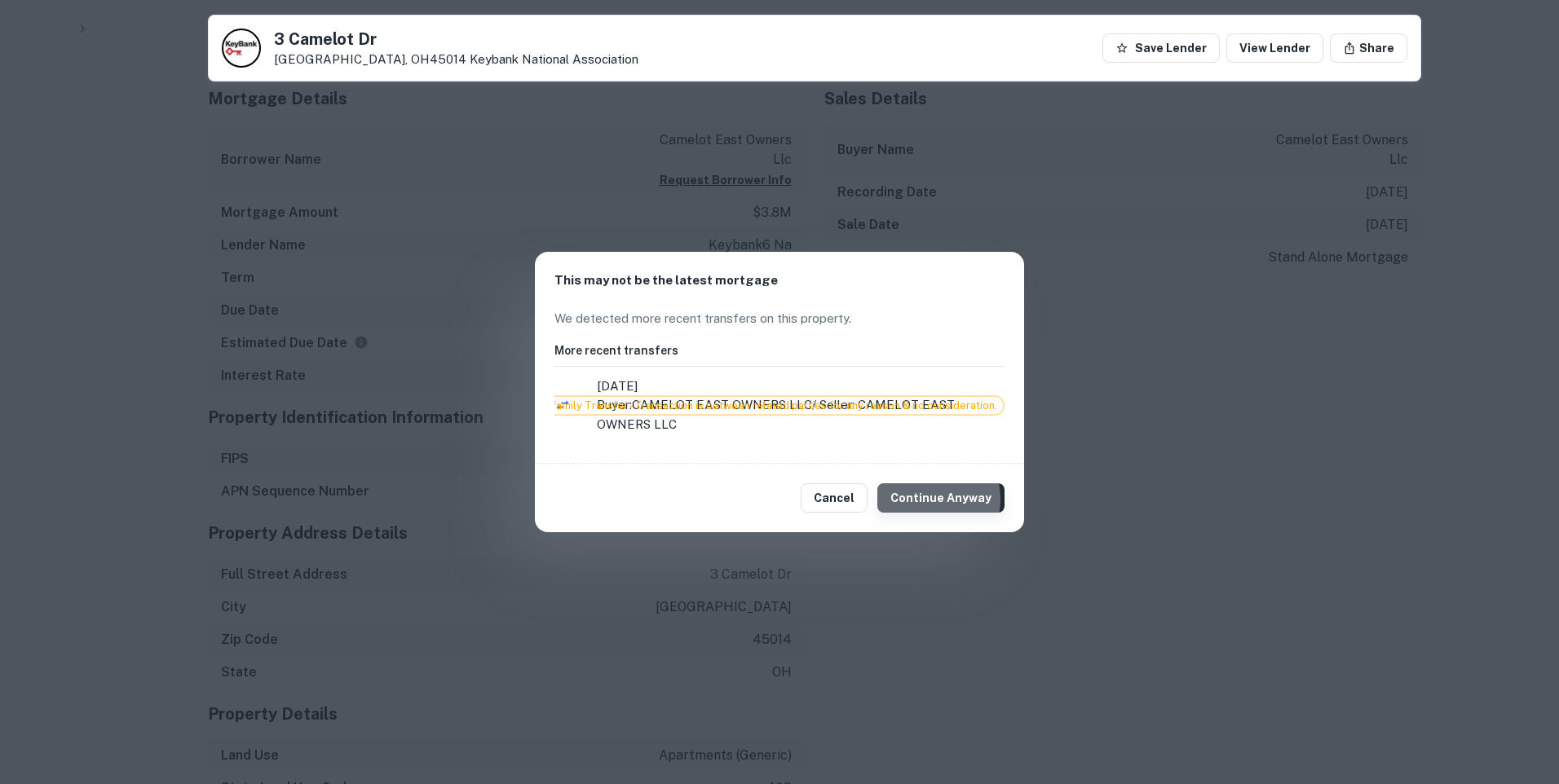
click at [932, 499] on button "Continue Anyway" at bounding box center [941, 498] width 128 height 30
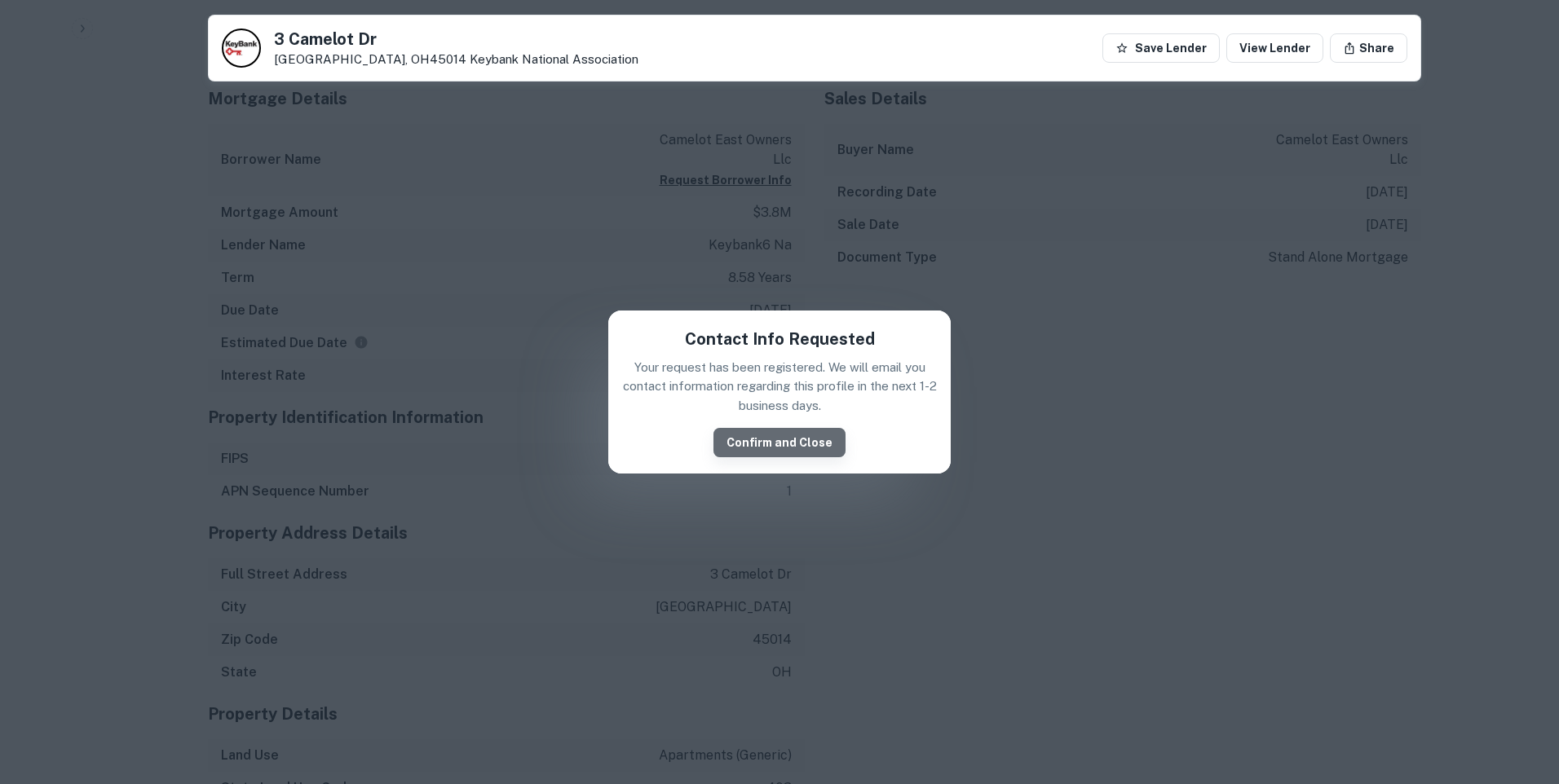
click at [820, 434] on button "Confirm and Close" at bounding box center [780, 443] width 132 height 30
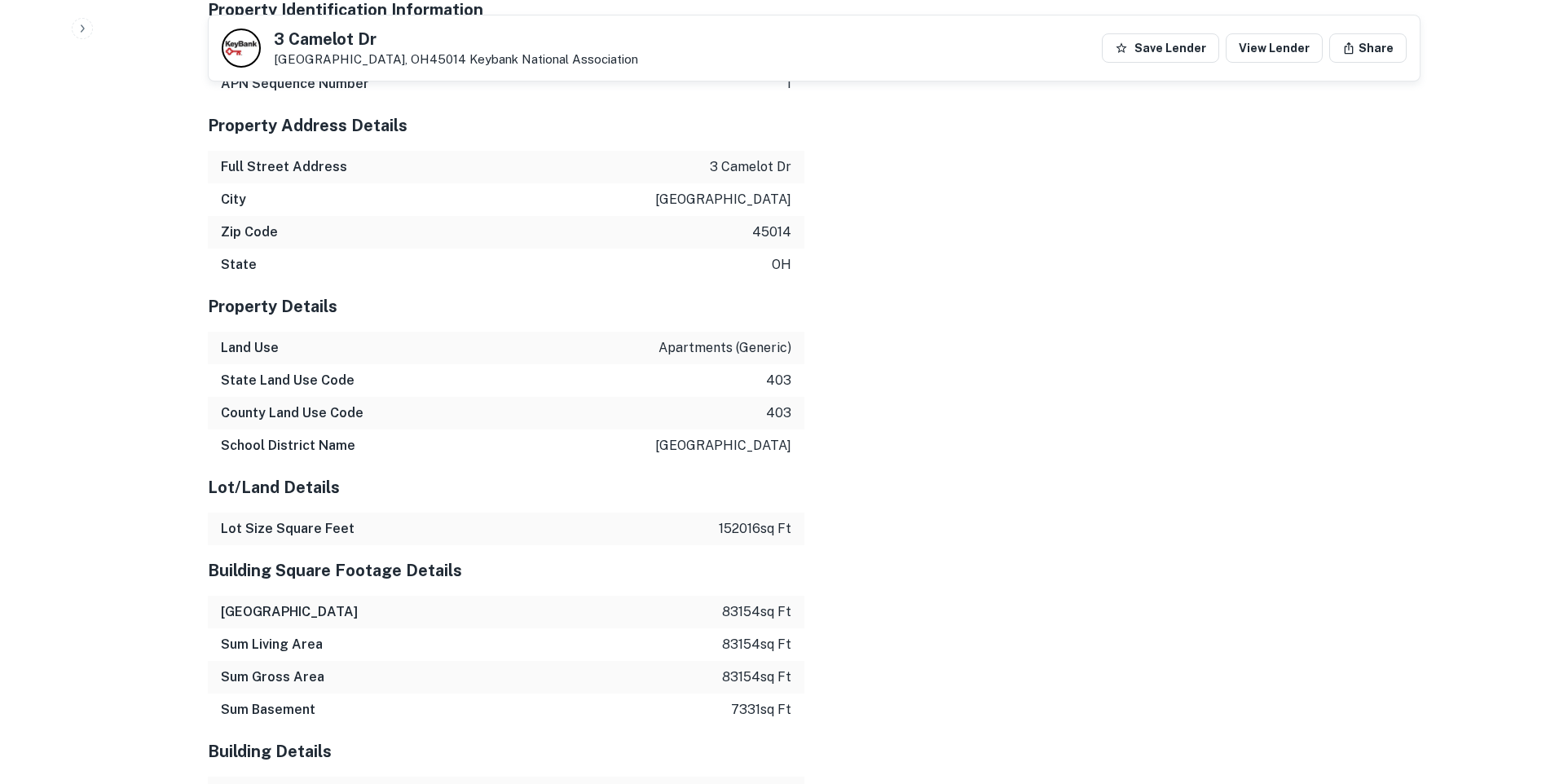
scroll to position [1997, 0]
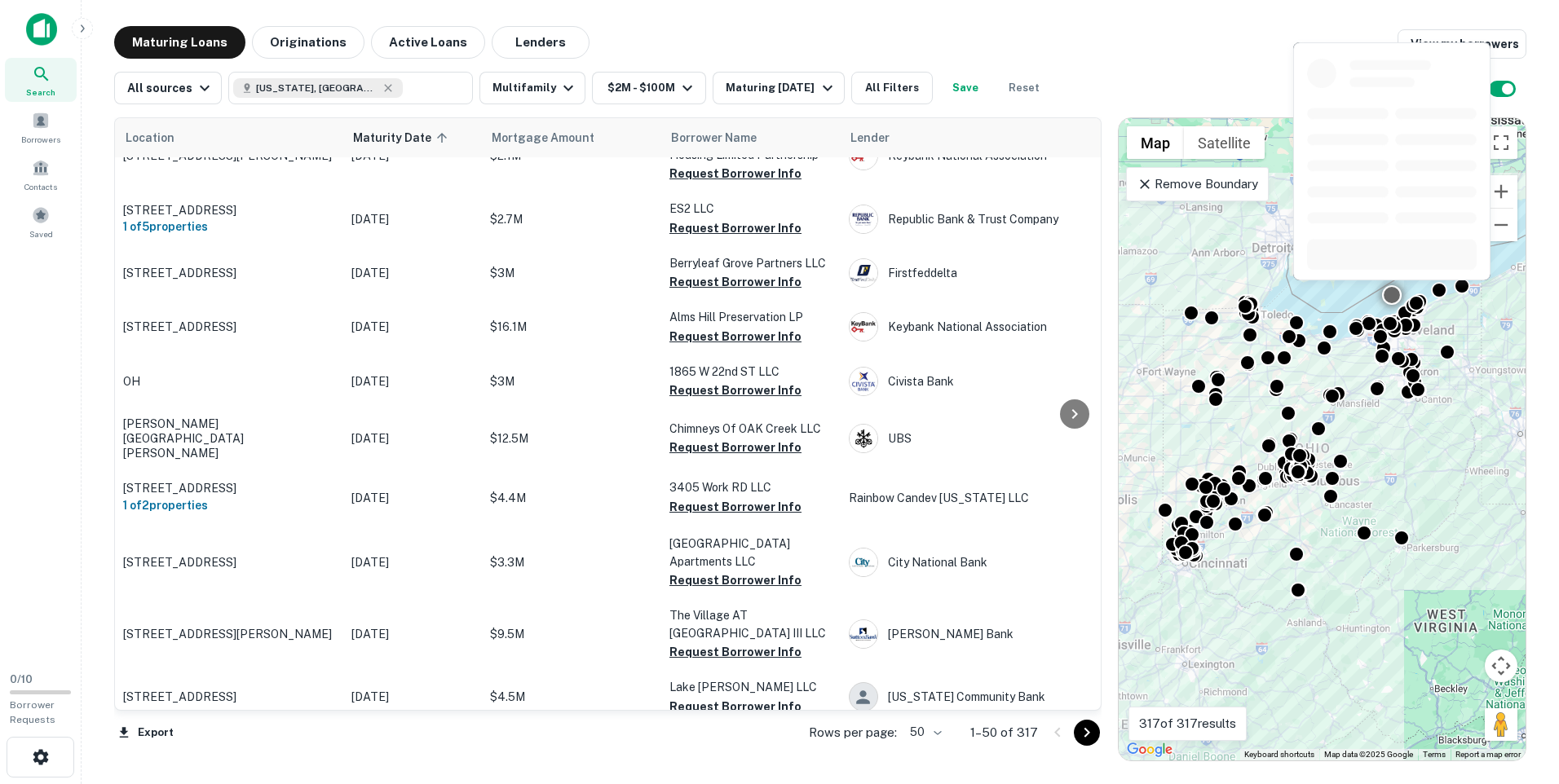
scroll to position [2310, 0]
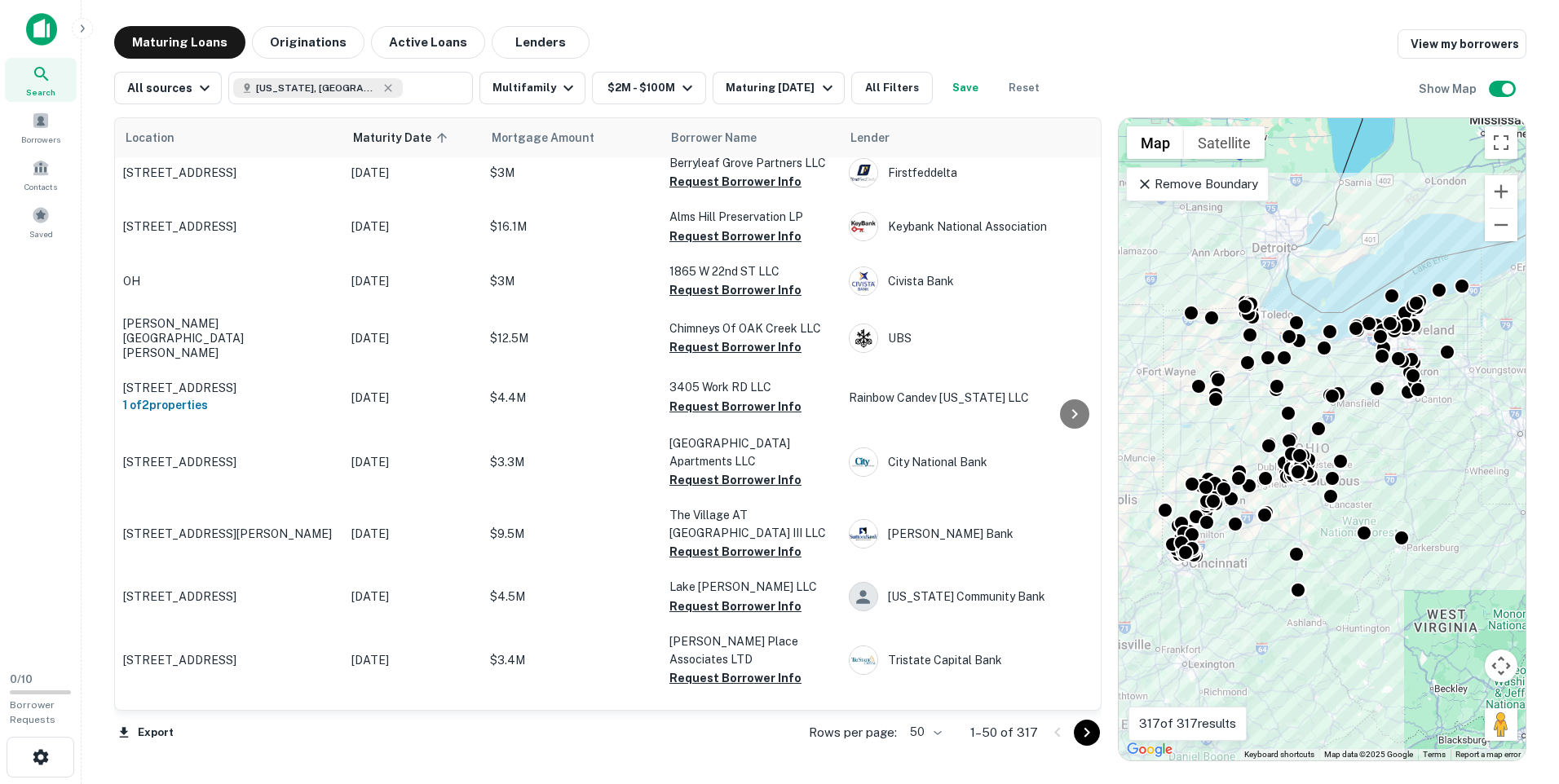
click at [1073, 702] on div at bounding box center [1075, 414] width 33 height 591
click at [1083, 734] on icon "Go to next page" at bounding box center [1087, 733] width 20 height 20
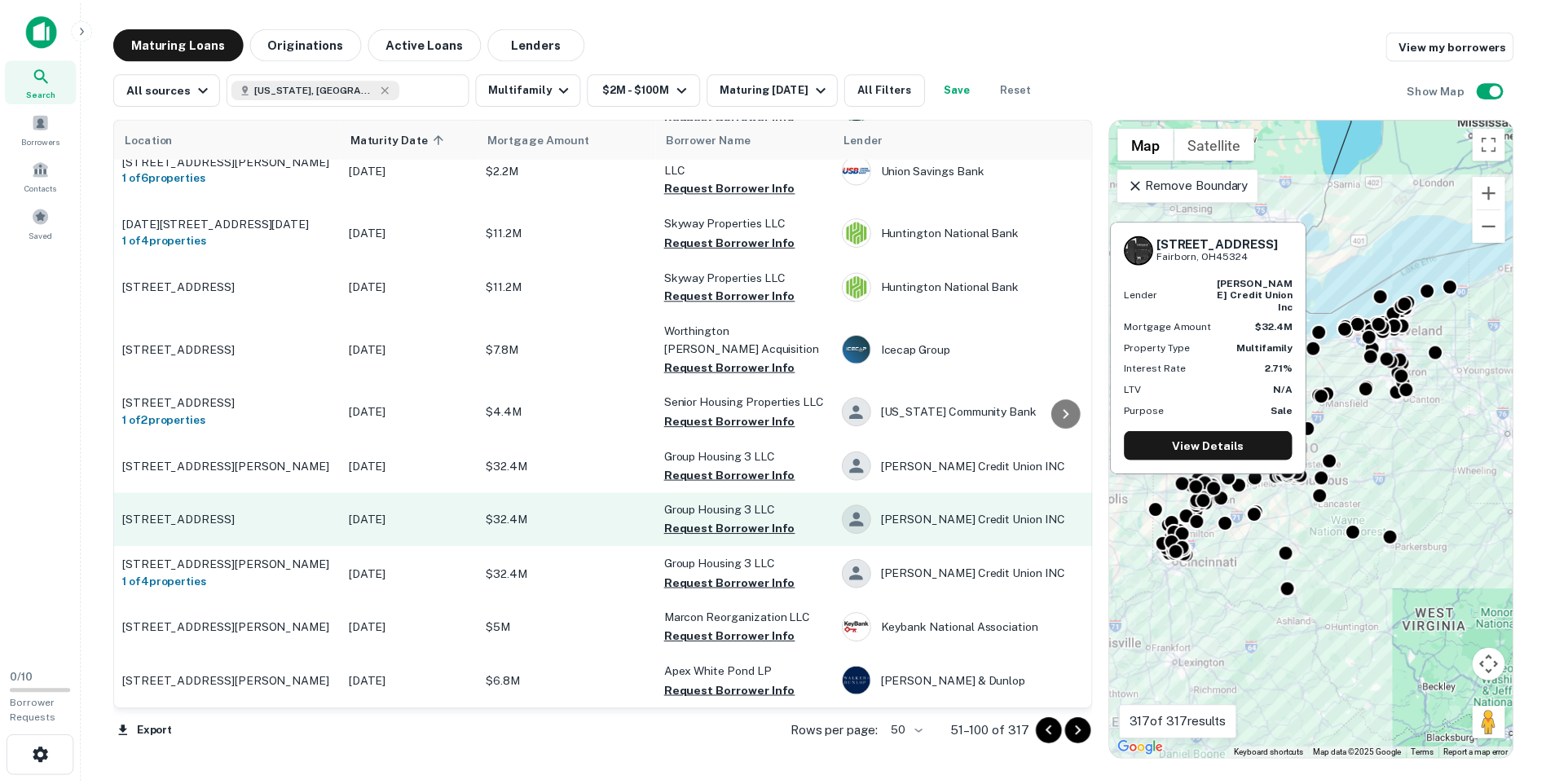
scroll to position [2220, 0]
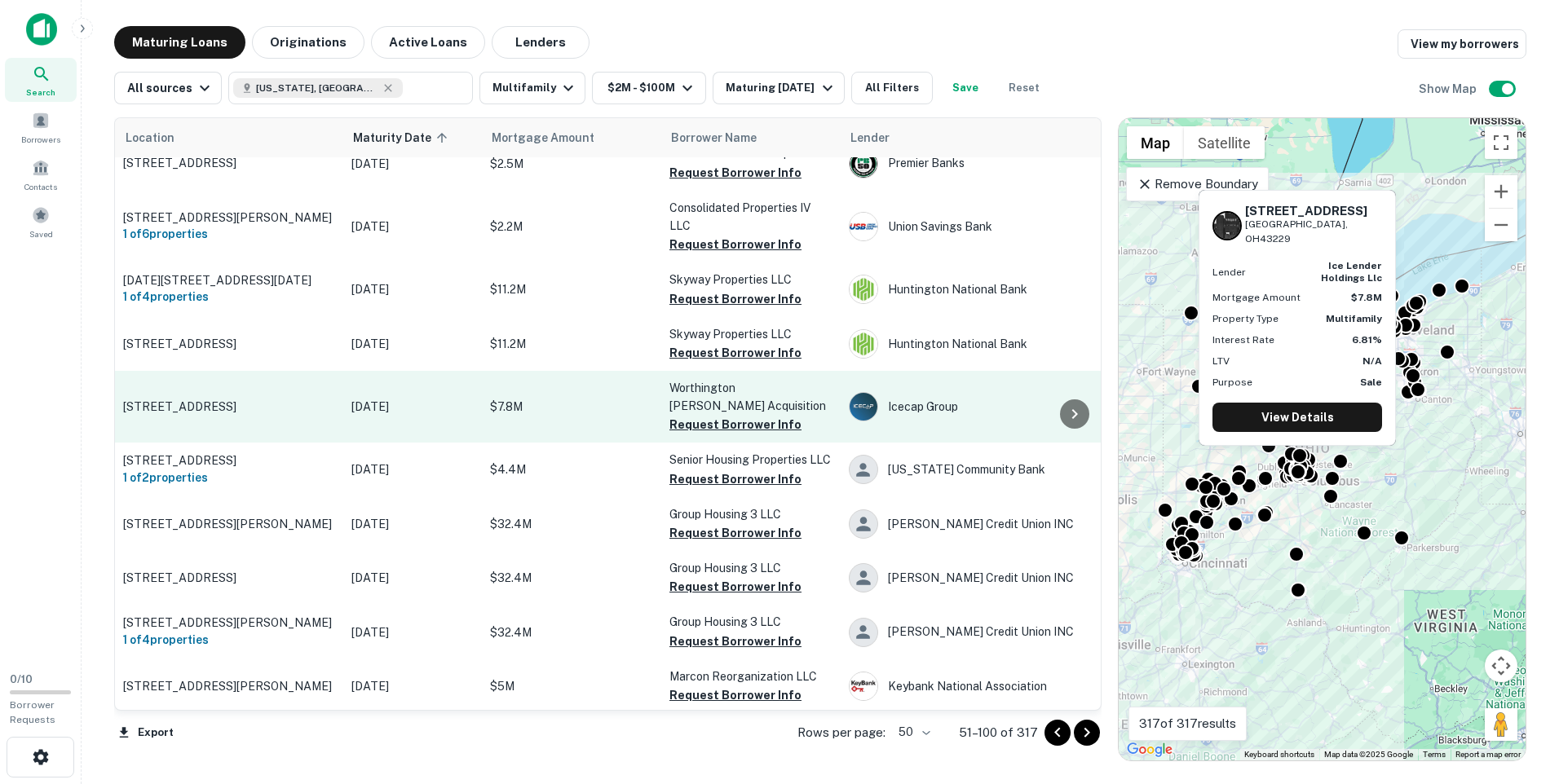
click at [530, 408] on td "$7.8M" at bounding box center [571, 406] width 179 height 72
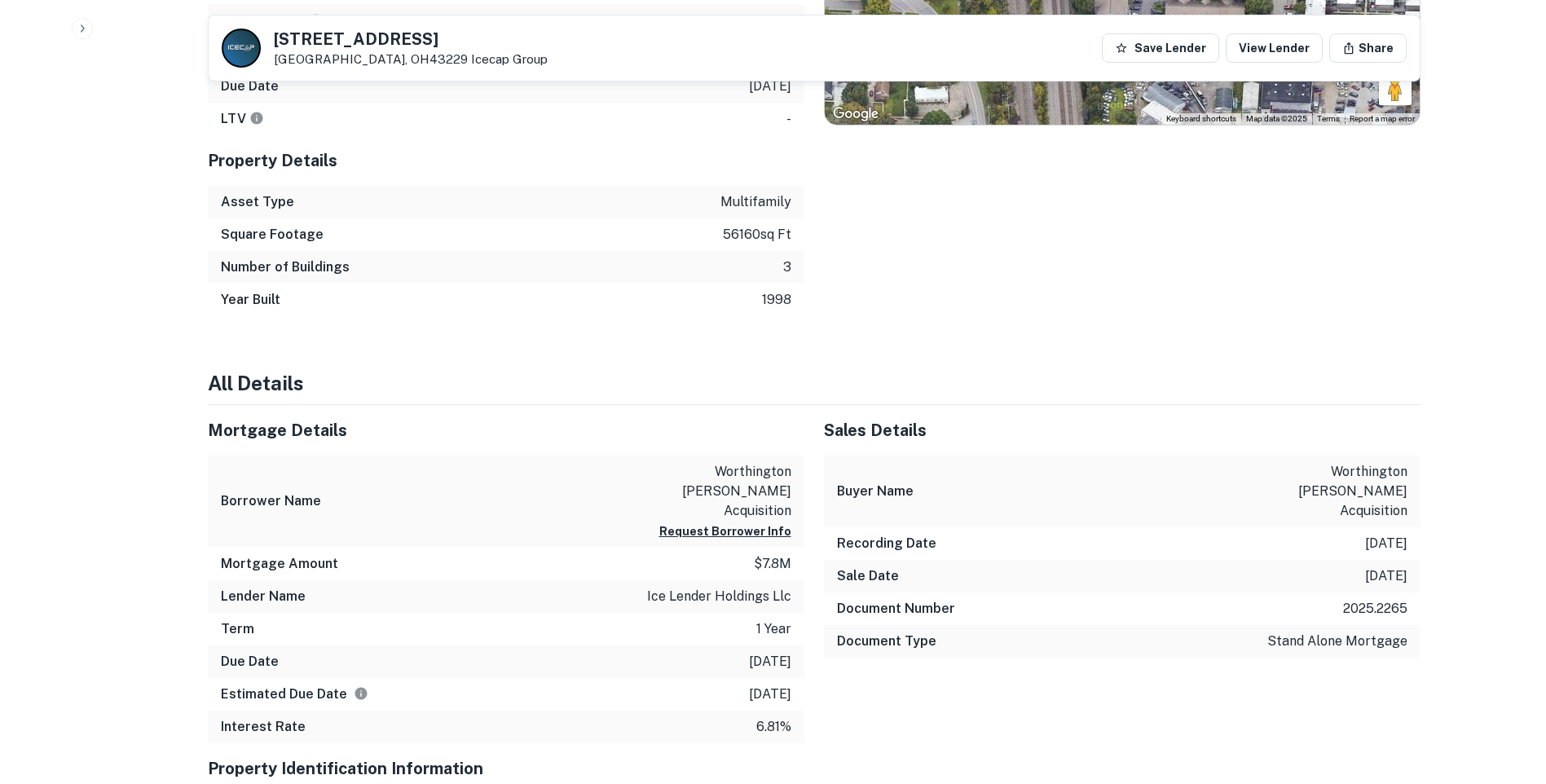
scroll to position [731, 0]
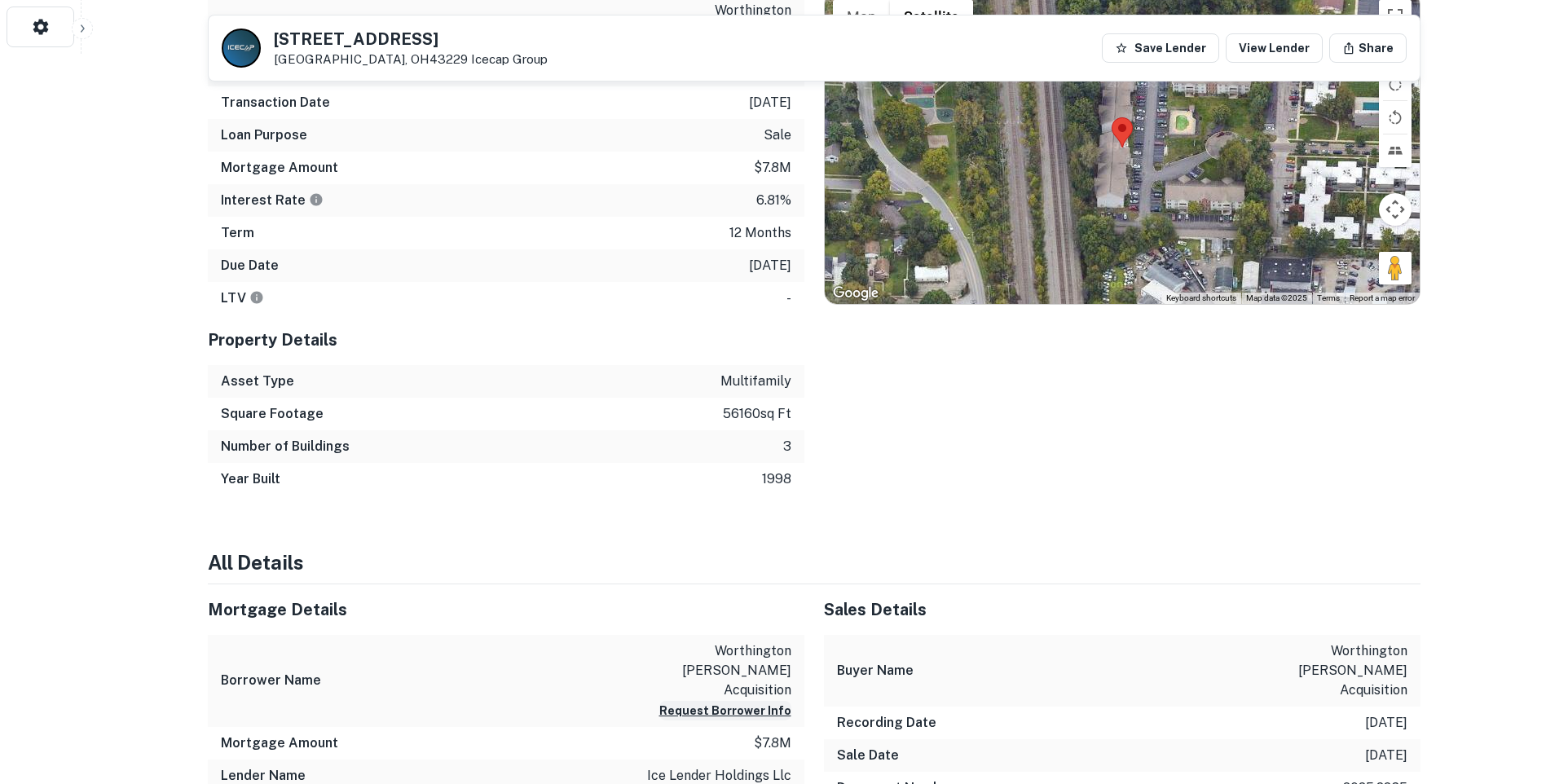
click at [764, 701] on button "Request Borrower Info" at bounding box center [725, 711] width 132 height 20
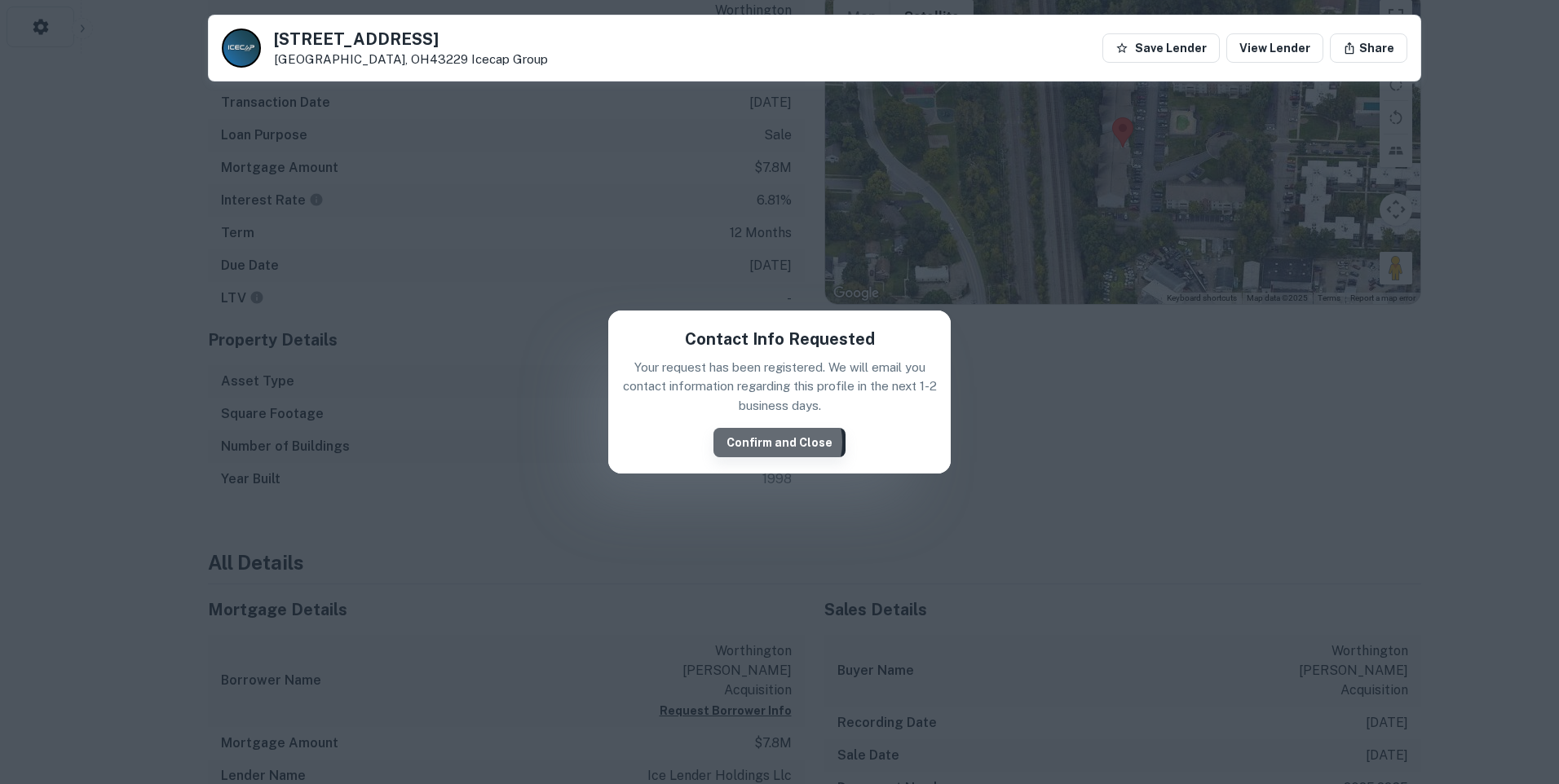
click at [779, 442] on button "Confirm and Close" at bounding box center [780, 443] width 132 height 30
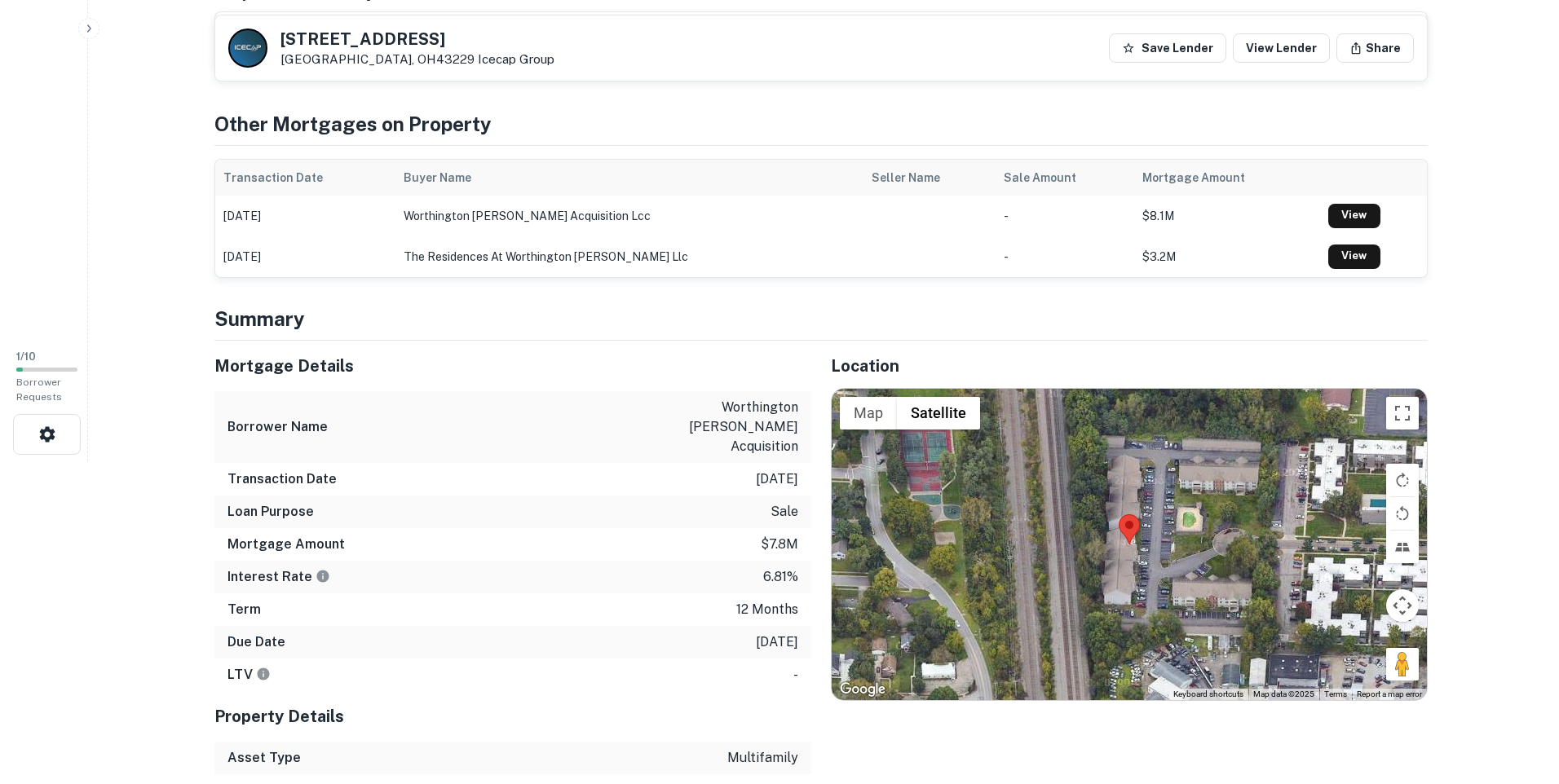
scroll to position [0, 0]
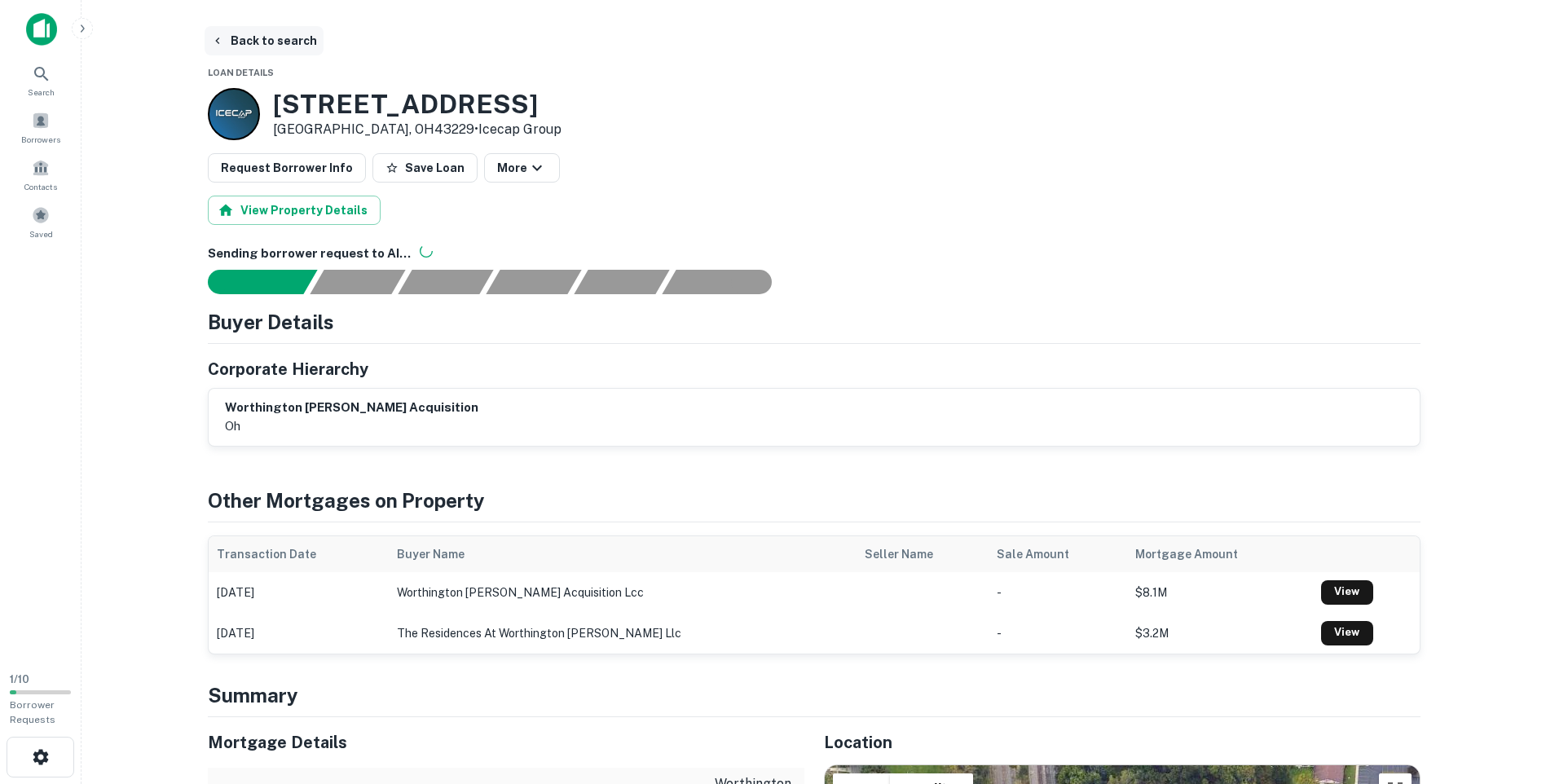
click at [281, 39] on button "Back to search" at bounding box center [264, 41] width 119 height 30
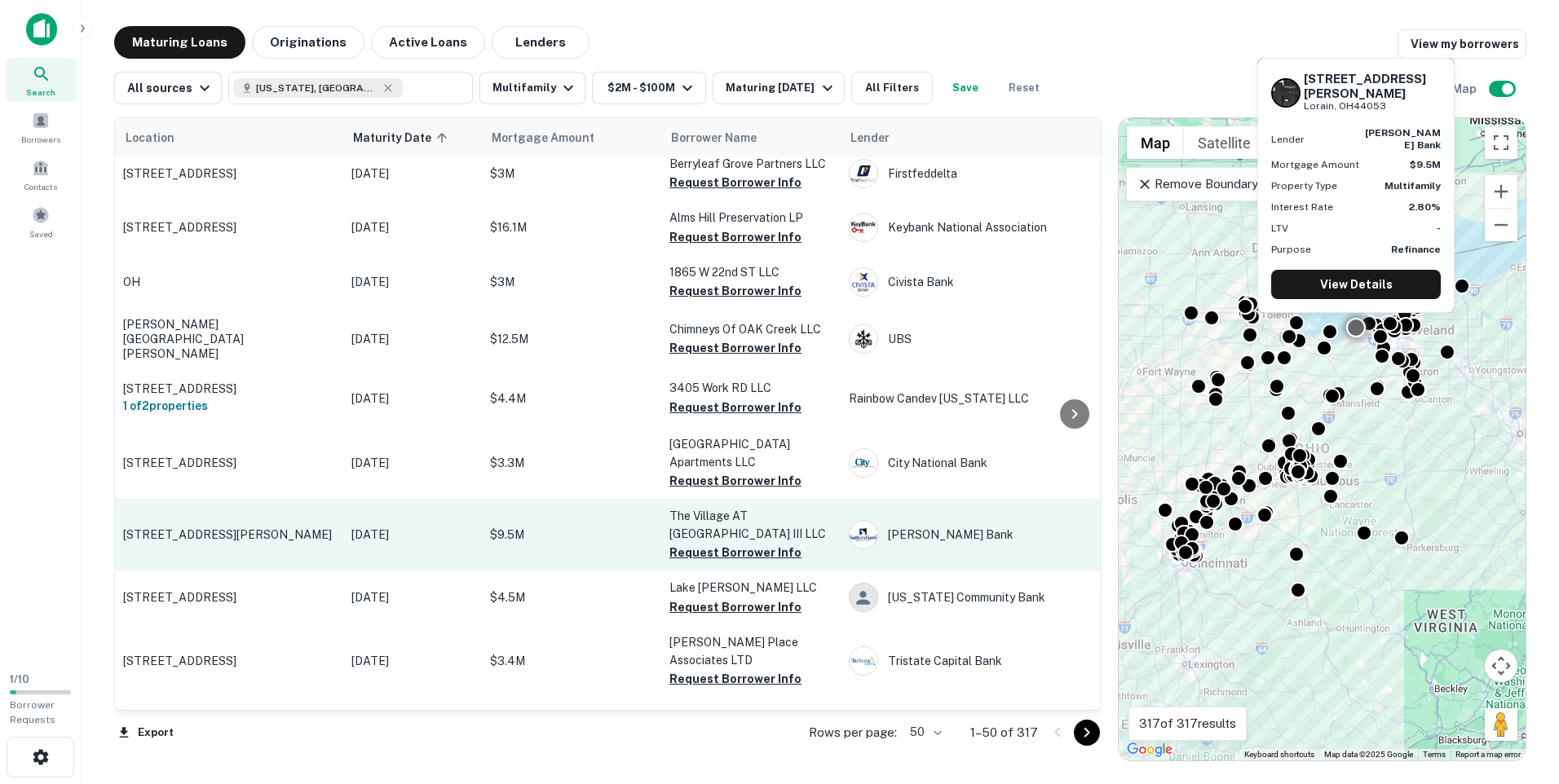
scroll to position [2310, 0]
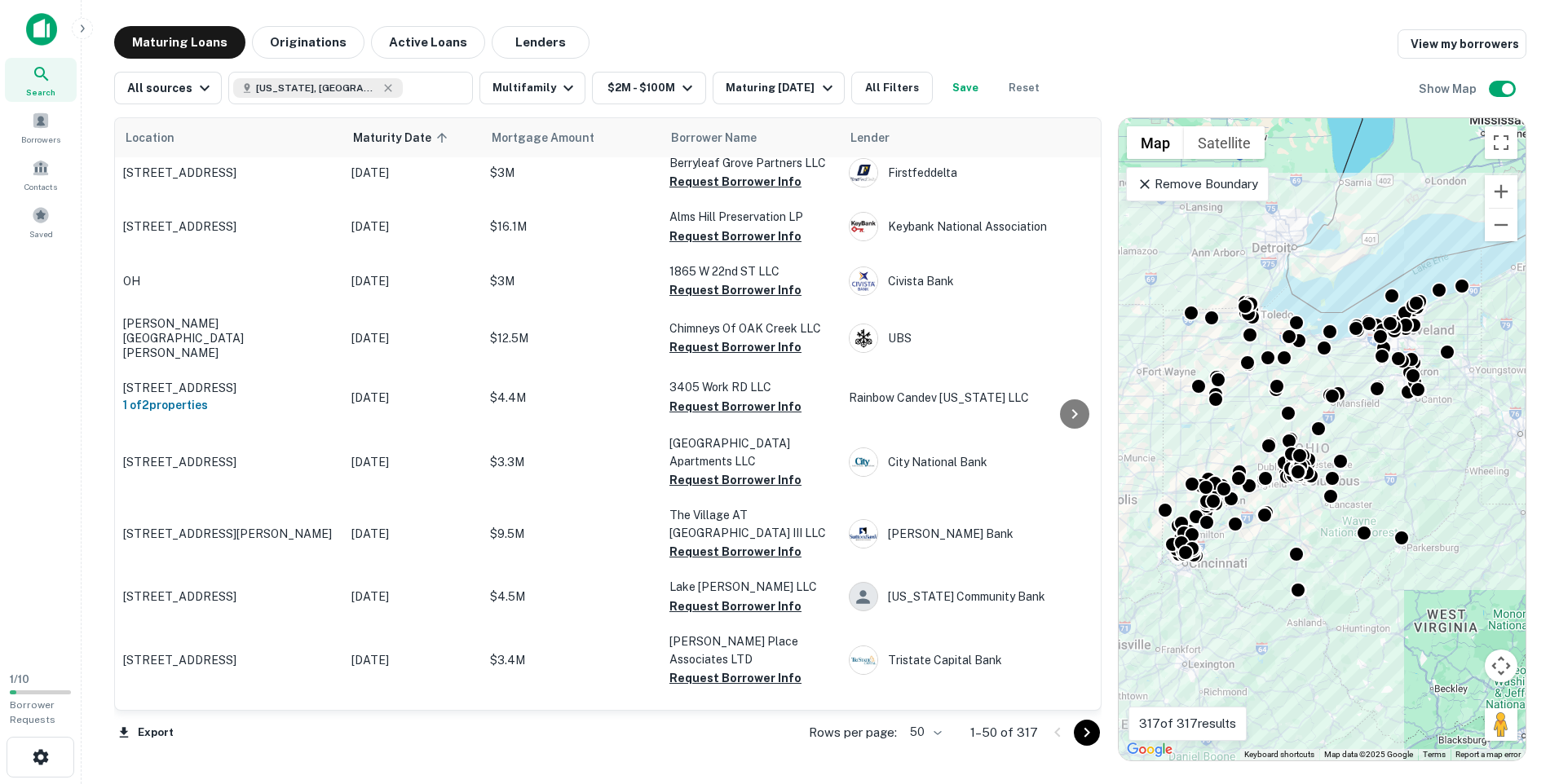
click at [1086, 733] on icon "Go to next page" at bounding box center [1087, 733] width 20 height 20
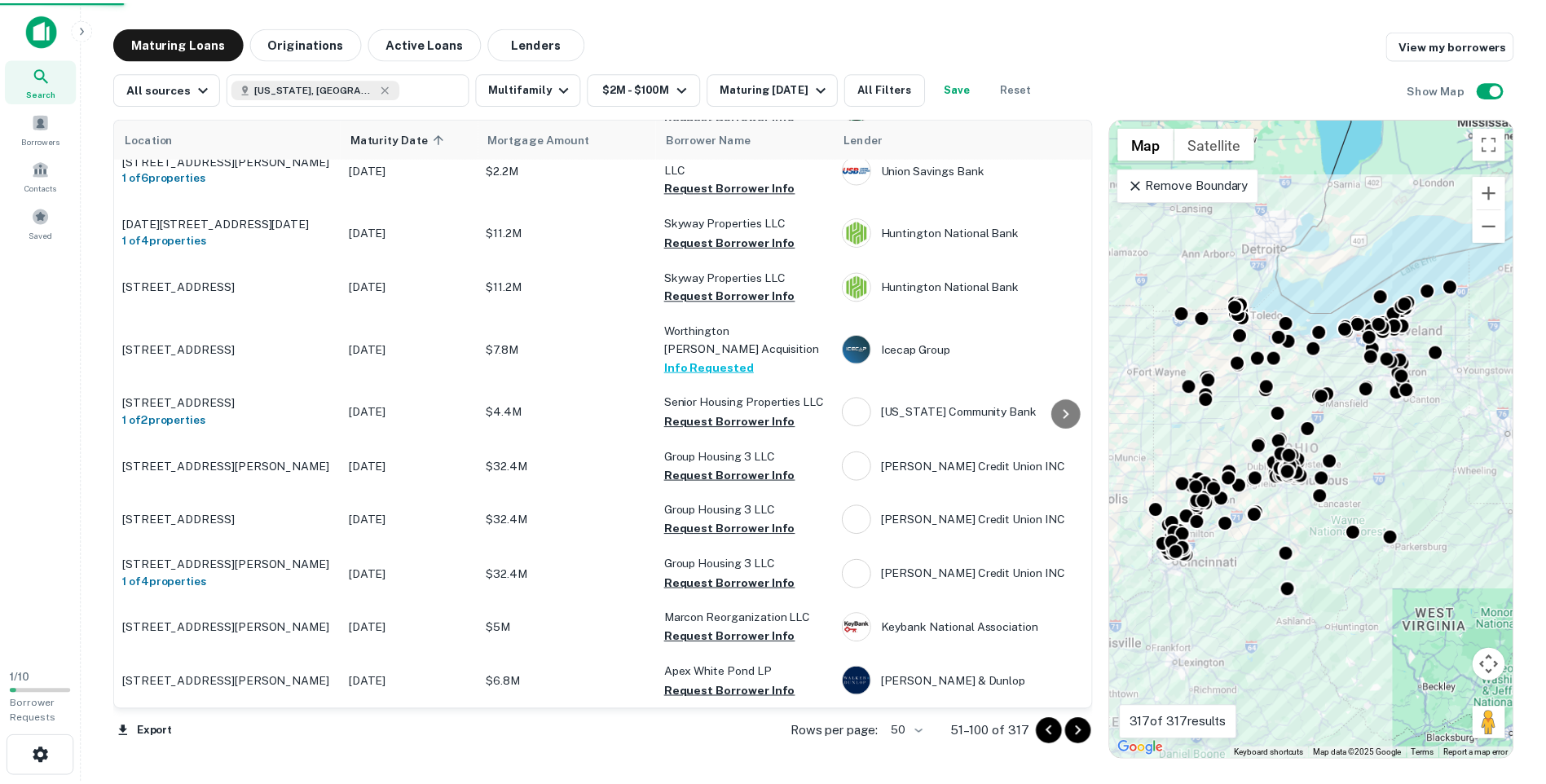
scroll to position [2301, 0]
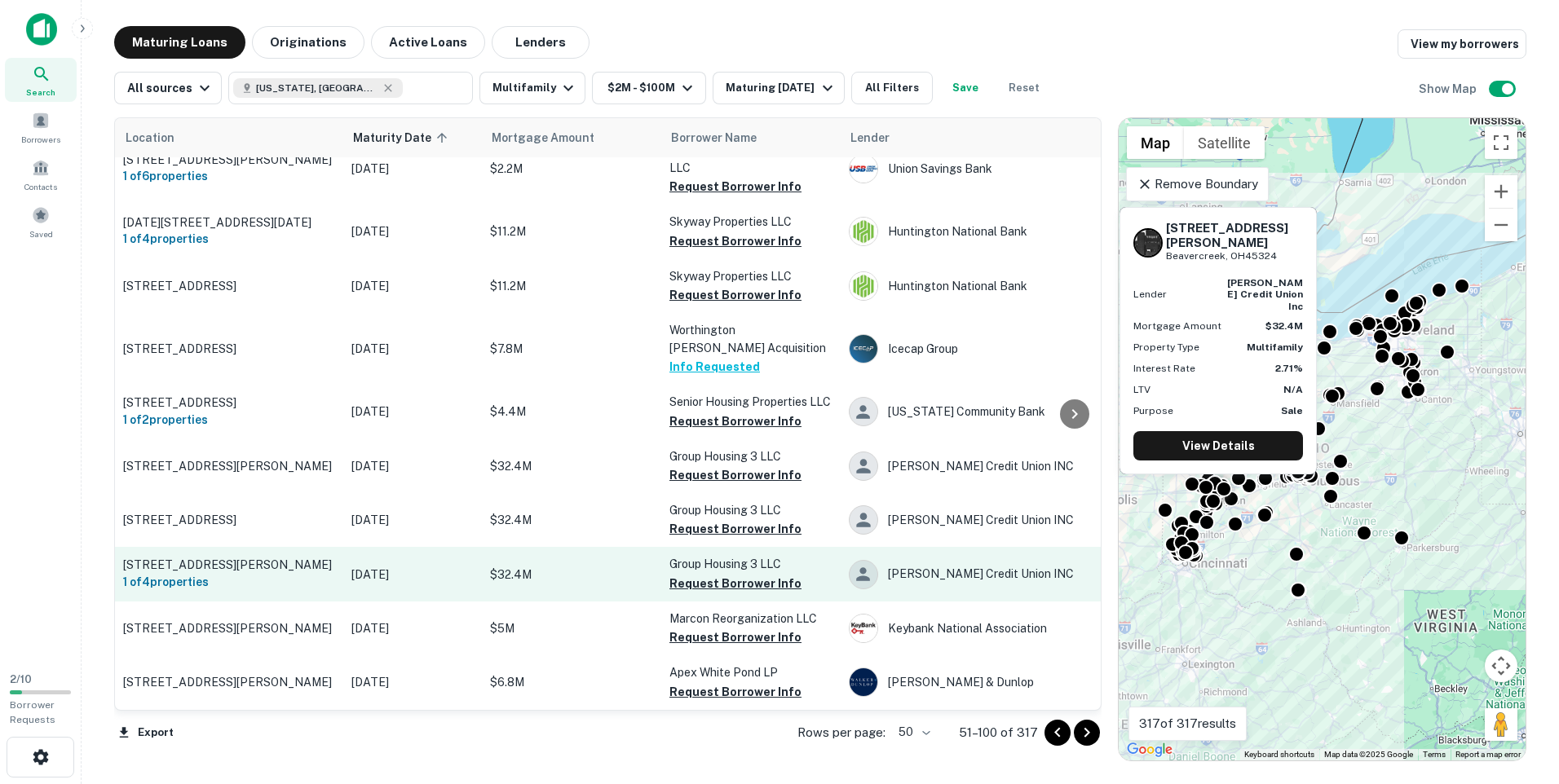
click at [398, 565] on p "[DATE]" at bounding box center [412, 574] width 123 height 18
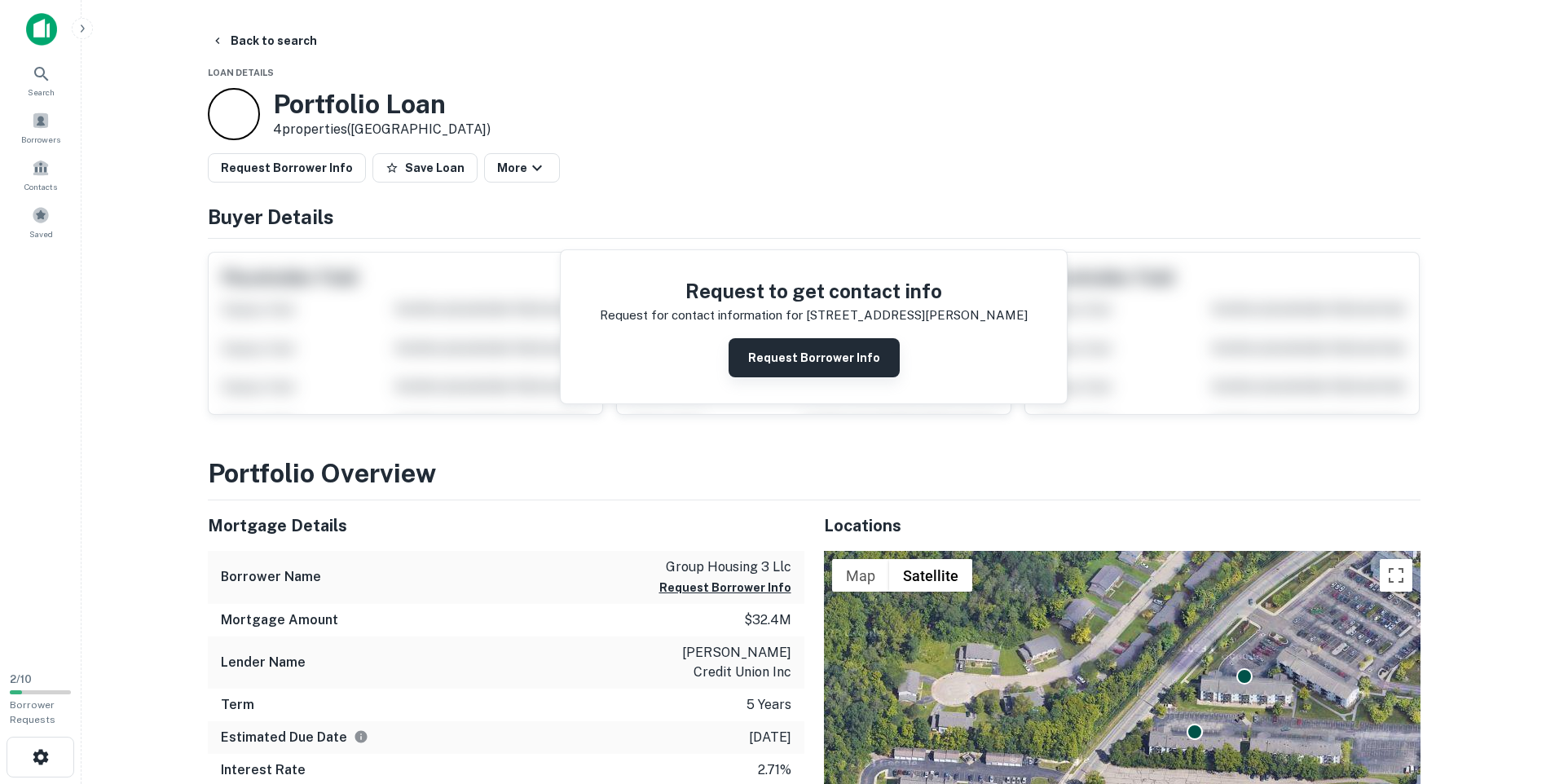
click at [792, 364] on button "Request Borrower Info" at bounding box center [815, 358] width 171 height 39
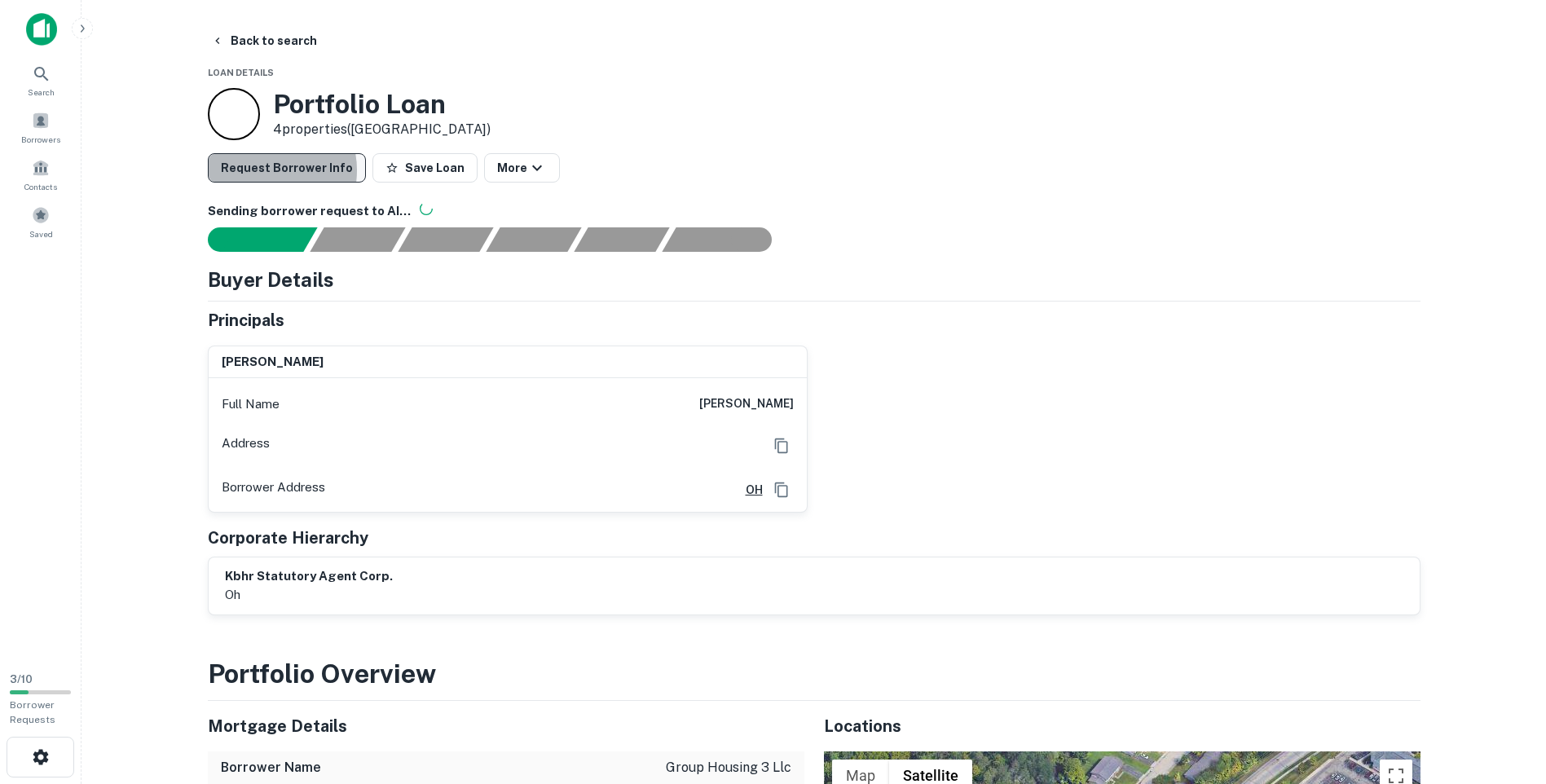
click at [266, 170] on button "Request Borrower Info" at bounding box center [287, 168] width 158 height 30
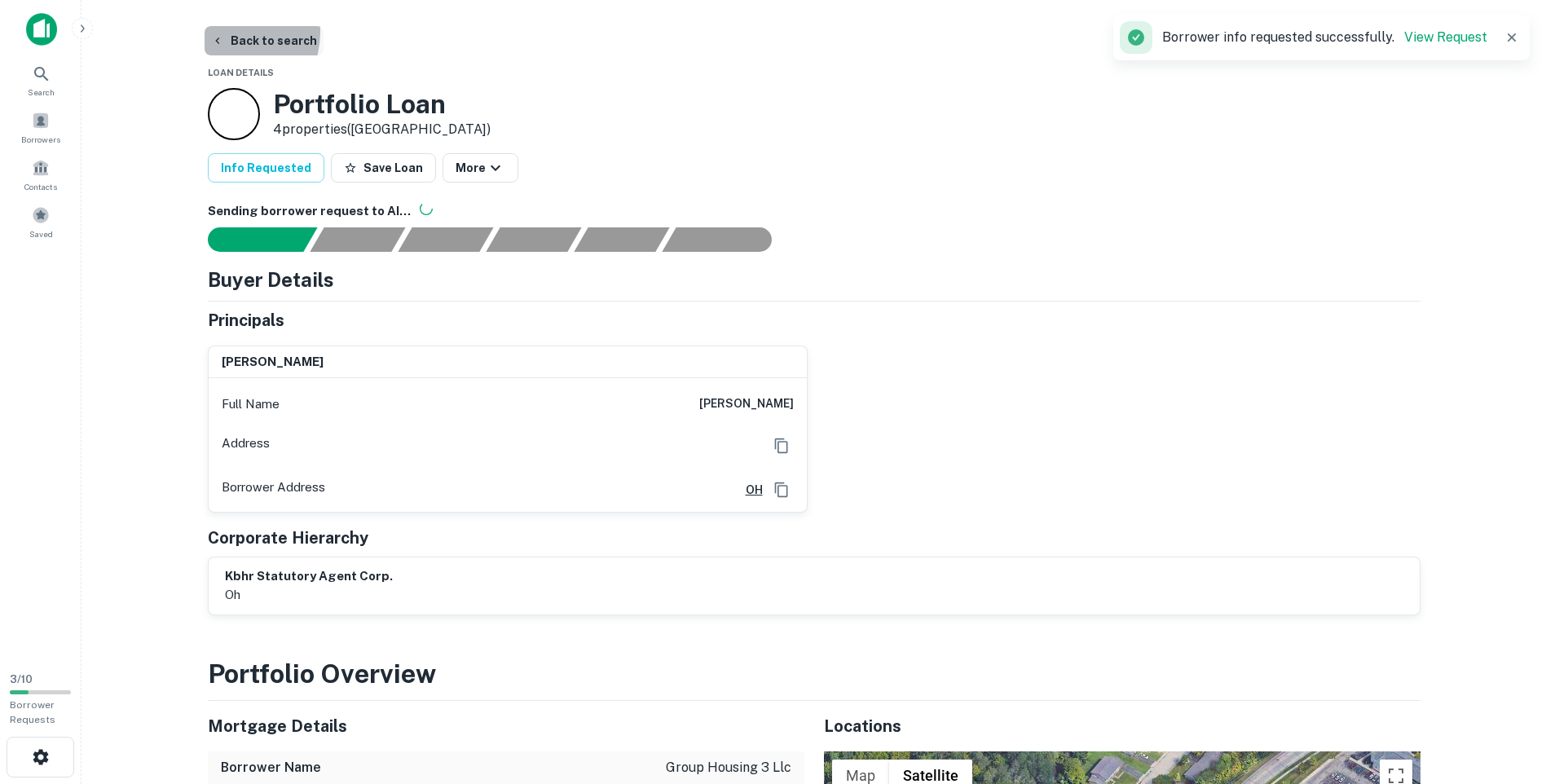
click at [220, 31] on button "Back to search" at bounding box center [264, 41] width 119 height 30
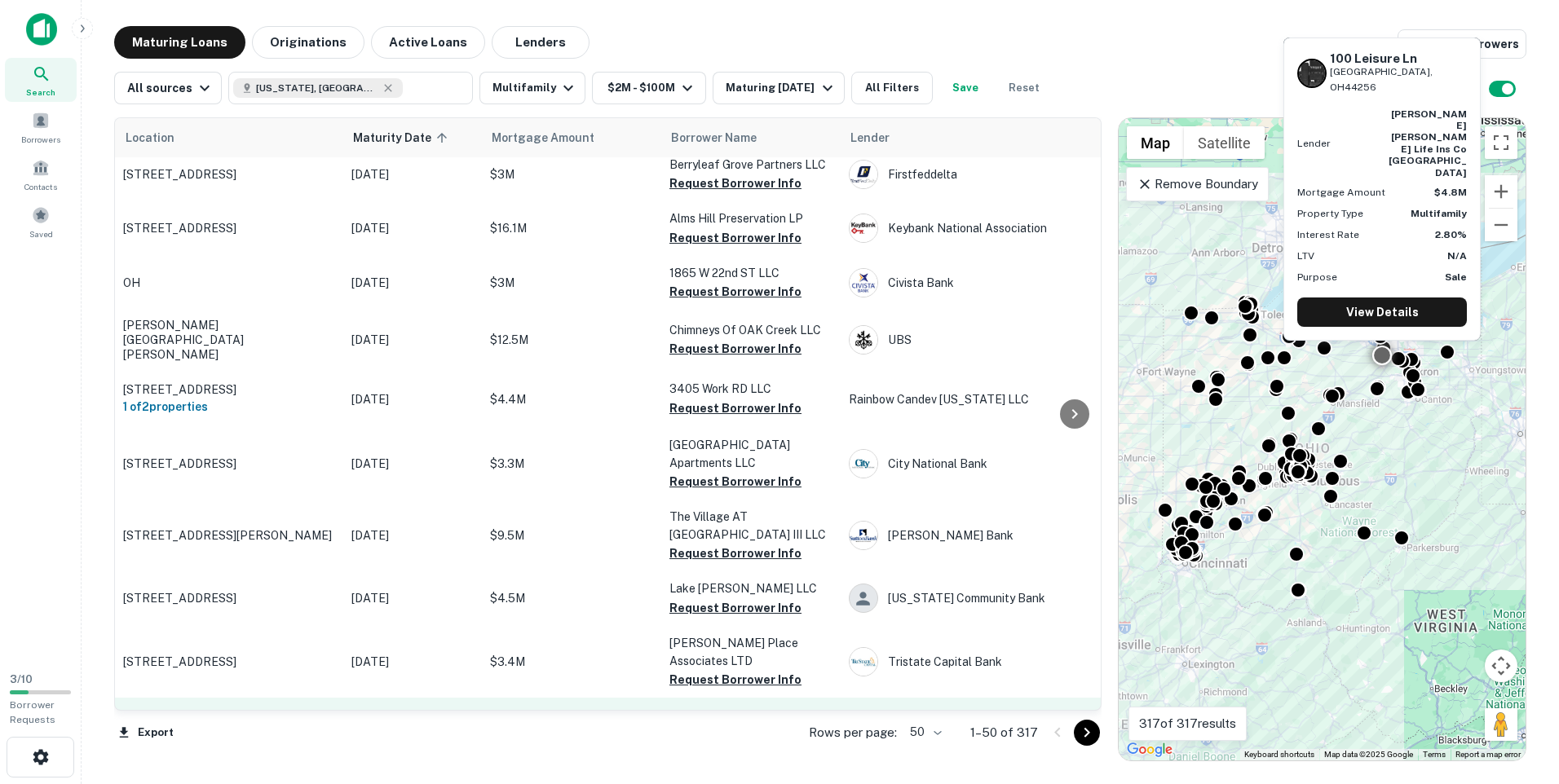
scroll to position [2310, 0]
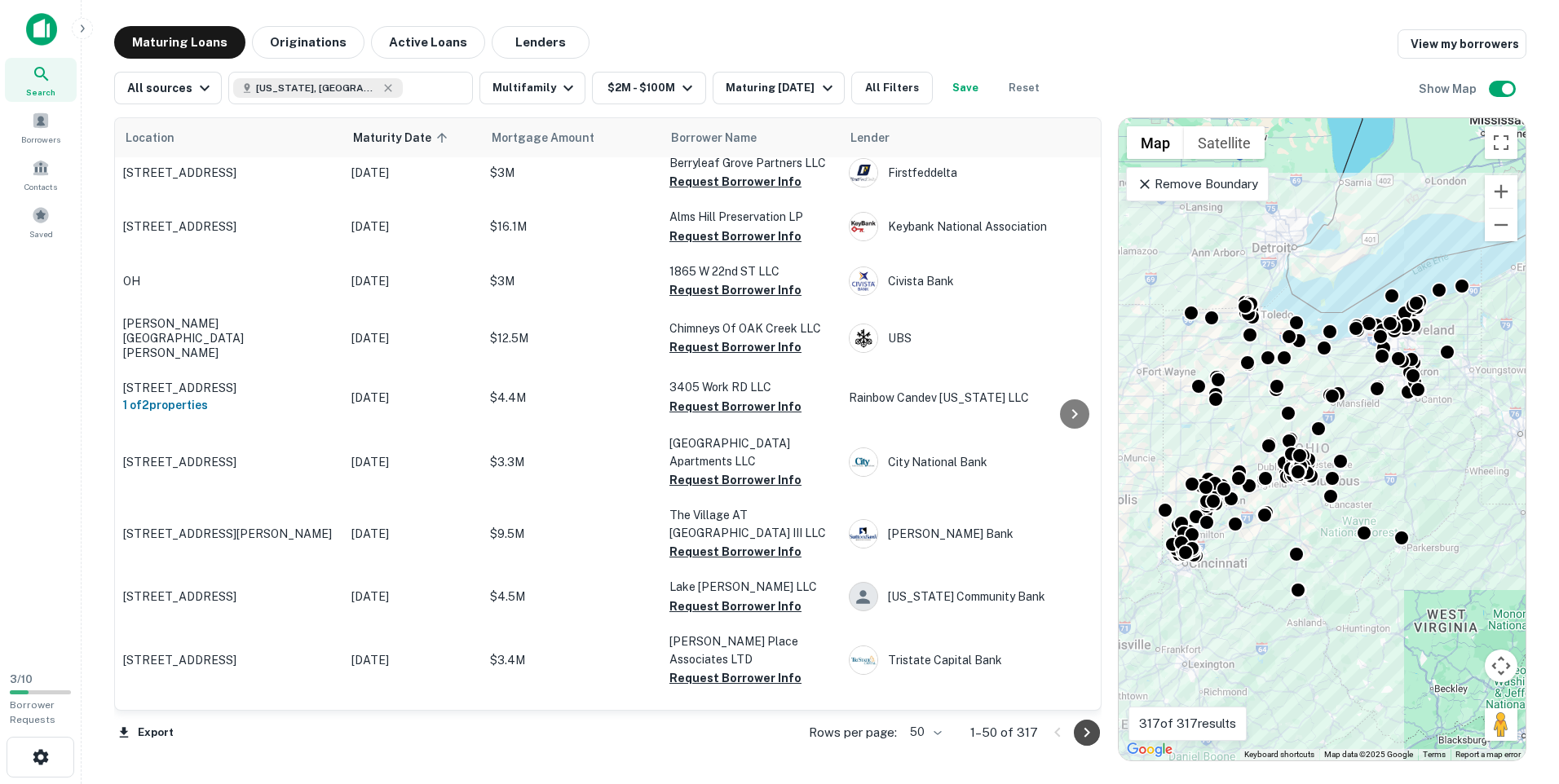
click at [1084, 733] on icon "Go to next page" at bounding box center [1087, 733] width 20 height 20
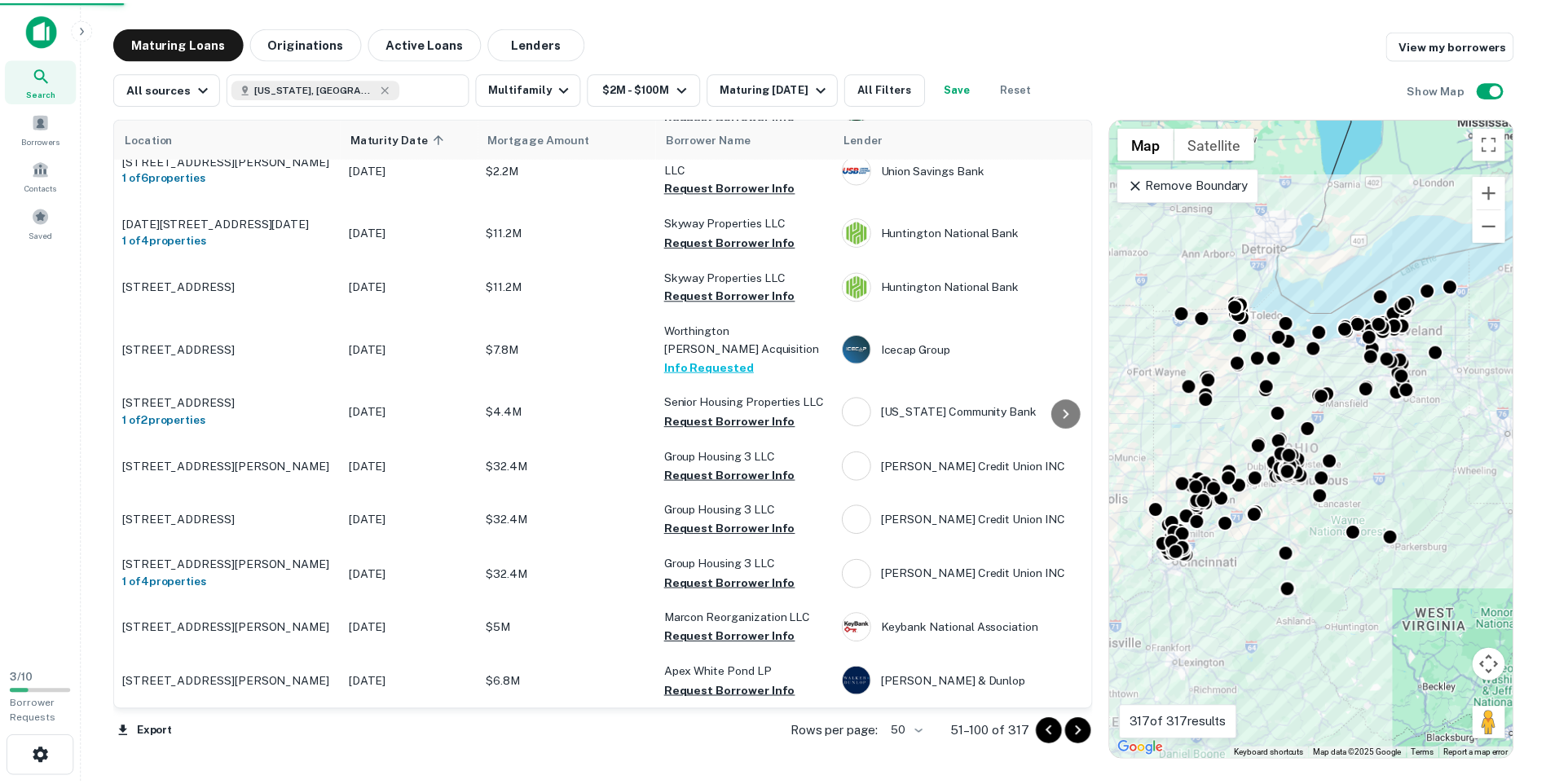
scroll to position [2301, 0]
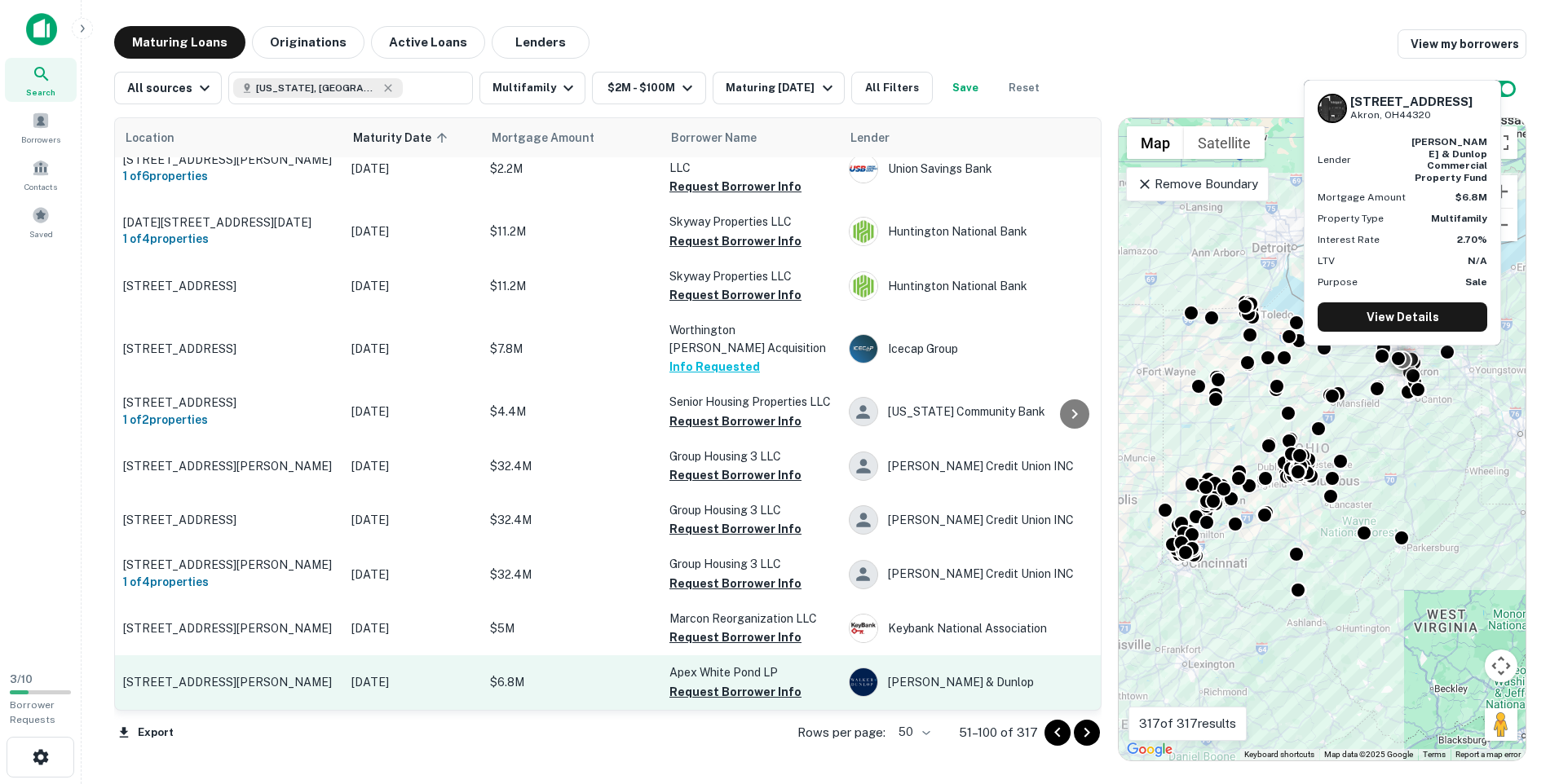
click at [374, 673] on p "[DATE]" at bounding box center [412, 682] width 123 height 18
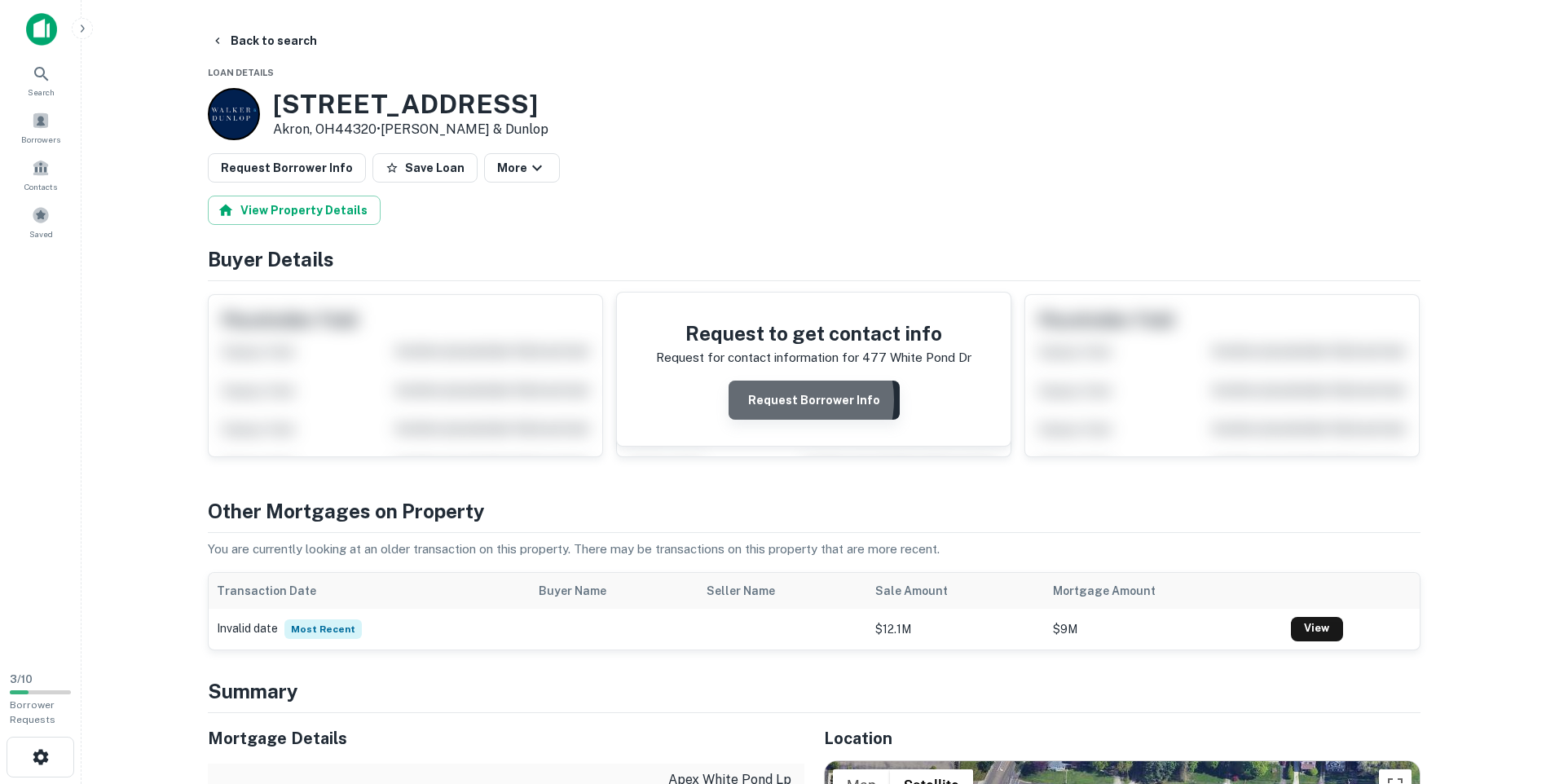
click at [787, 400] on button "Request Borrower Info" at bounding box center [815, 401] width 171 height 39
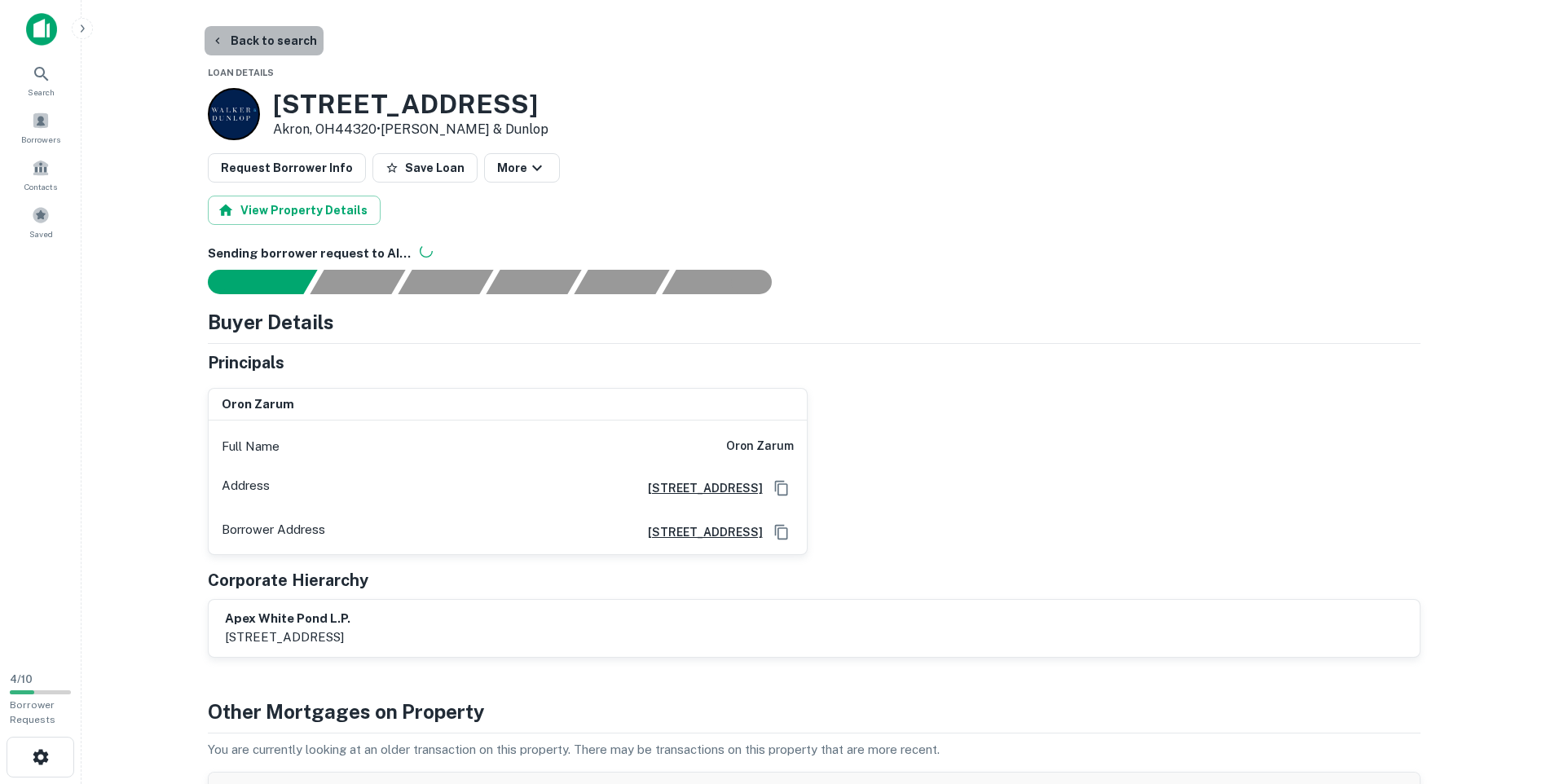
click at [286, 39] on button "Back to search" at bounding box center [264, 41] width 119 height 30
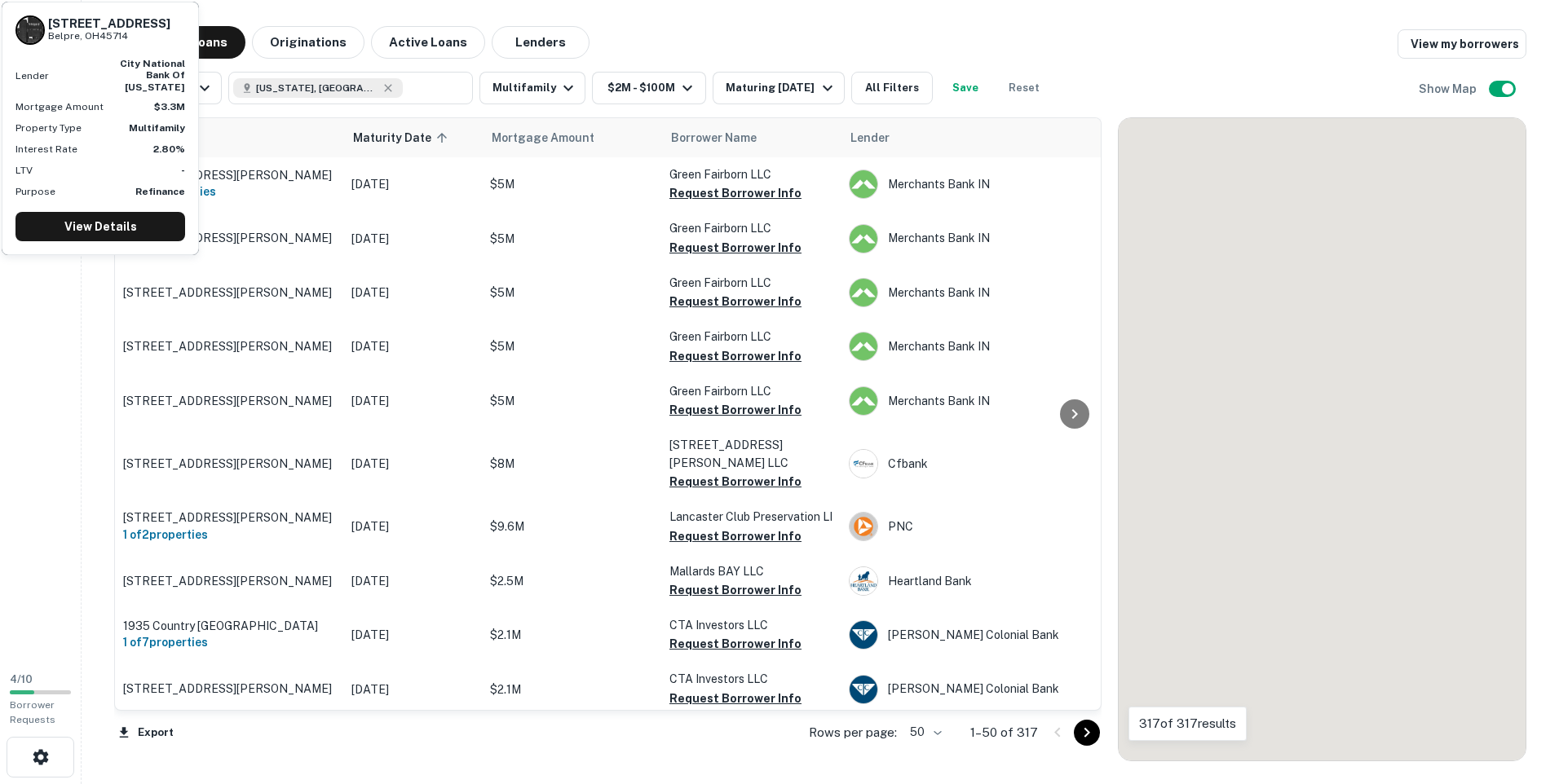
scroll to position [2310, 0]
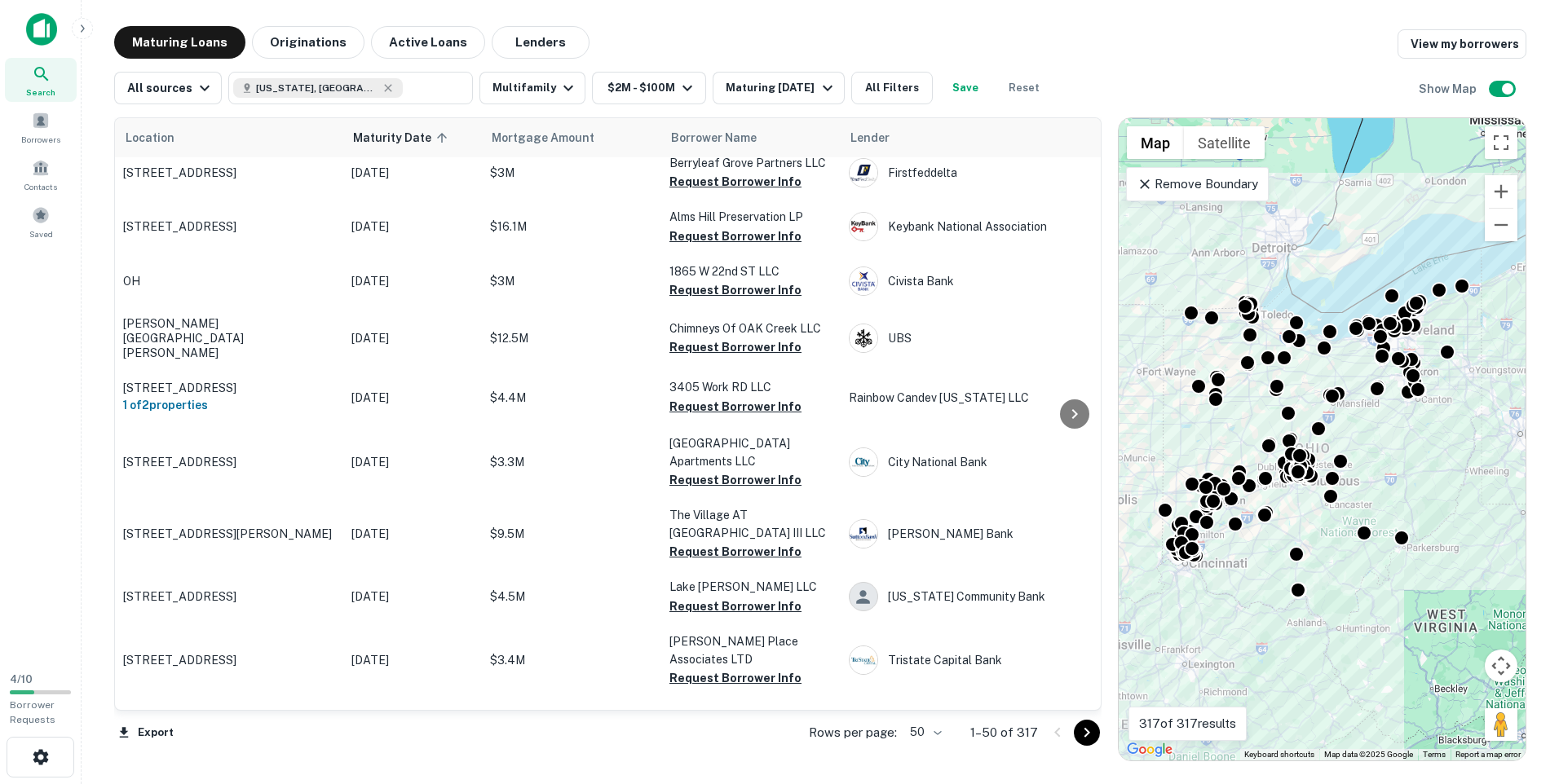
click at [1076, 736] on button "Go to next page" at bounding box center [1087, 733] width 26 height 26
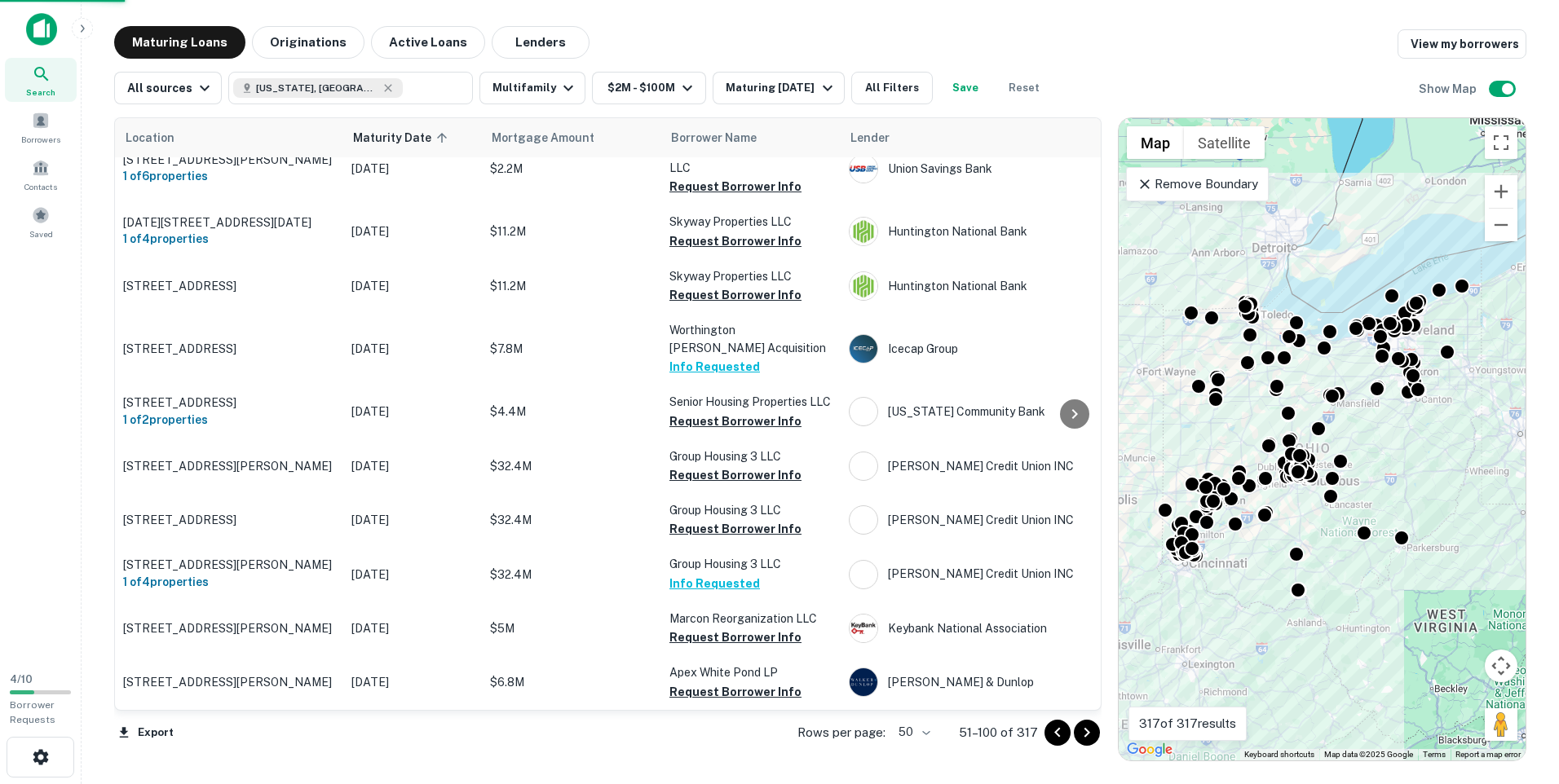
scroll to position [2301, 0]
click at [1080, 736] on icon "Go to next page" at bounding box center [1087, 733] width 20 height 20
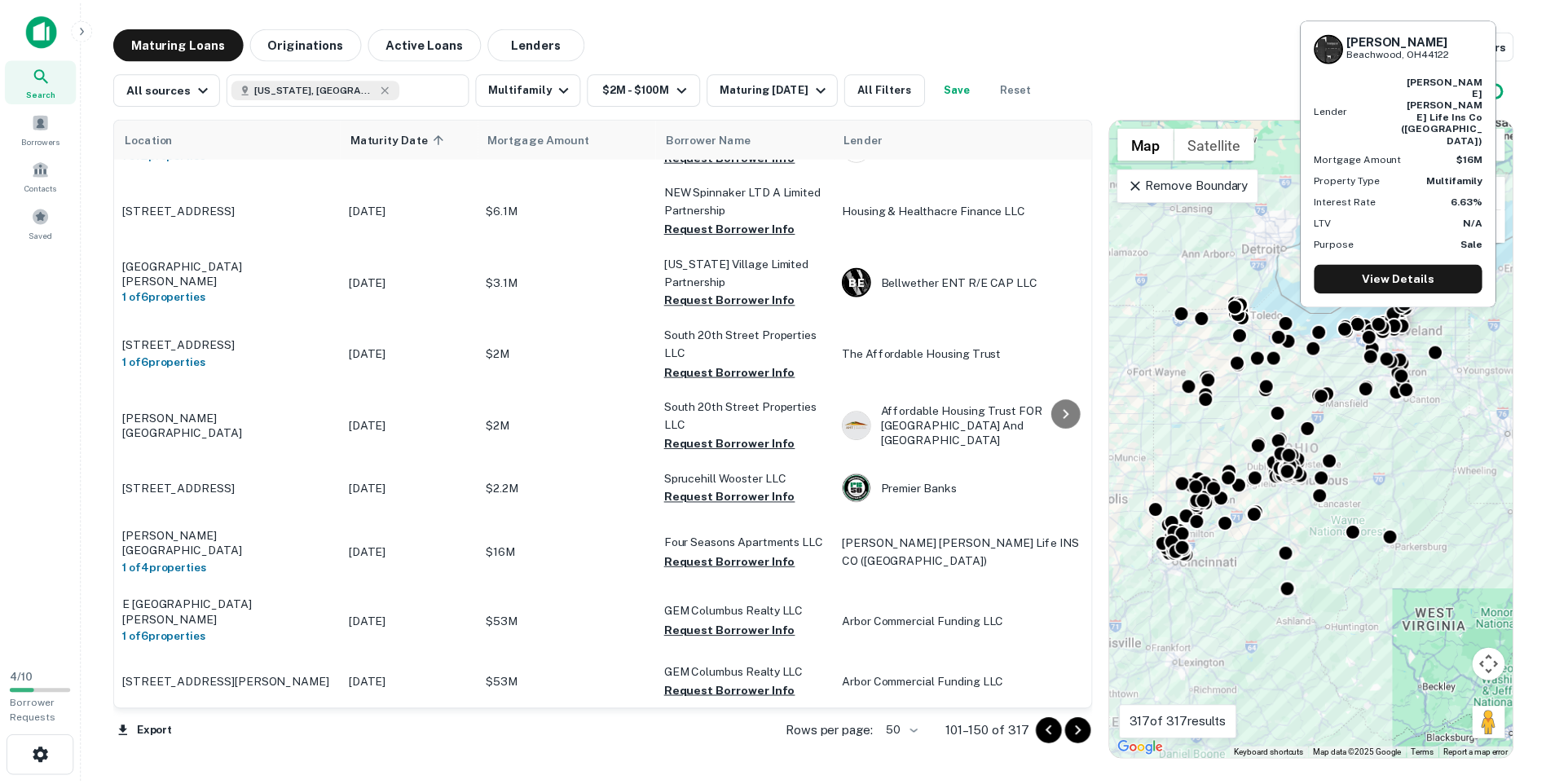
scroll to position [1731, 0]
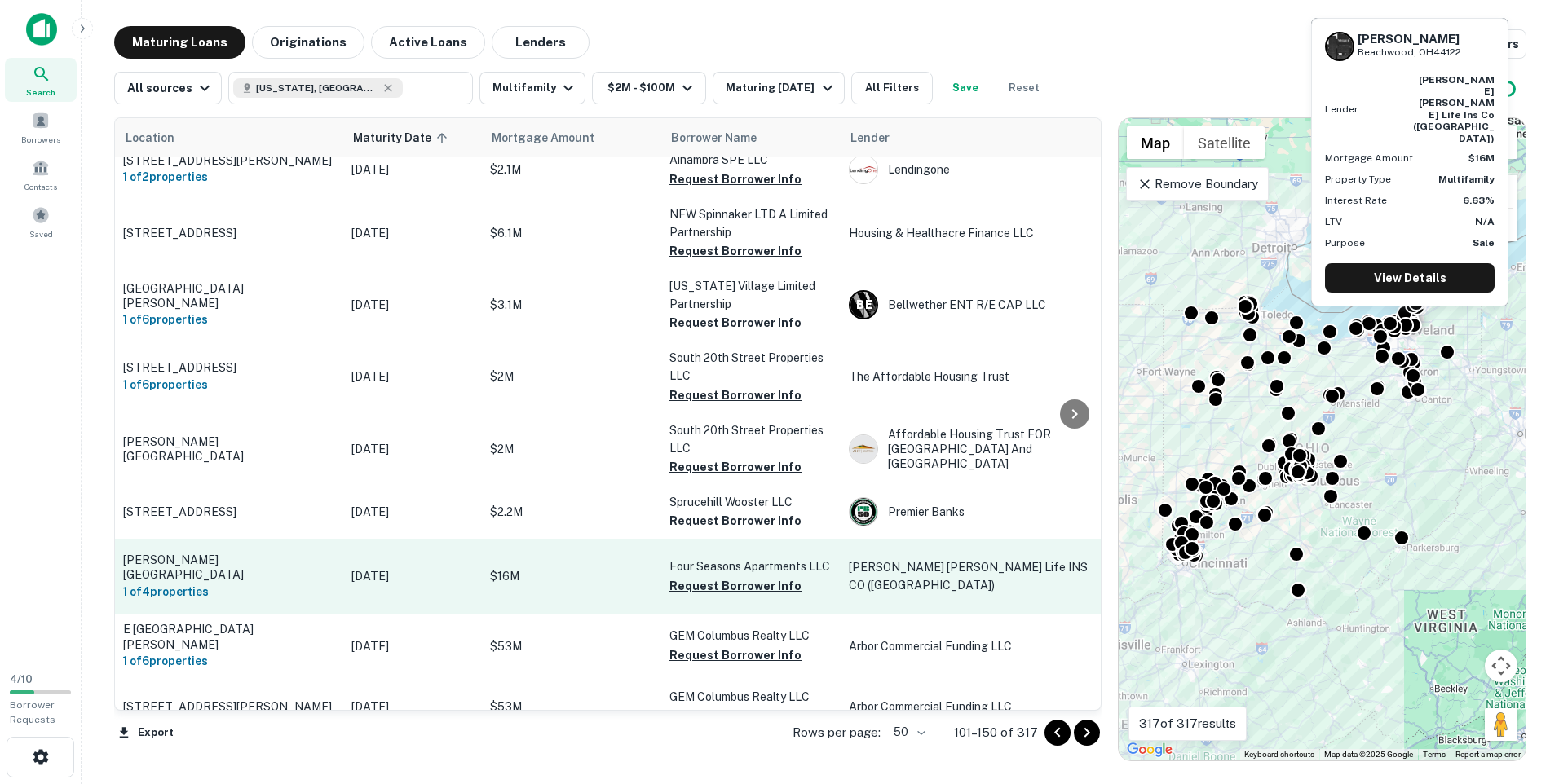
click at [560, 567] on p "$16M" at bounding box center [571, 576] width 163 height 18
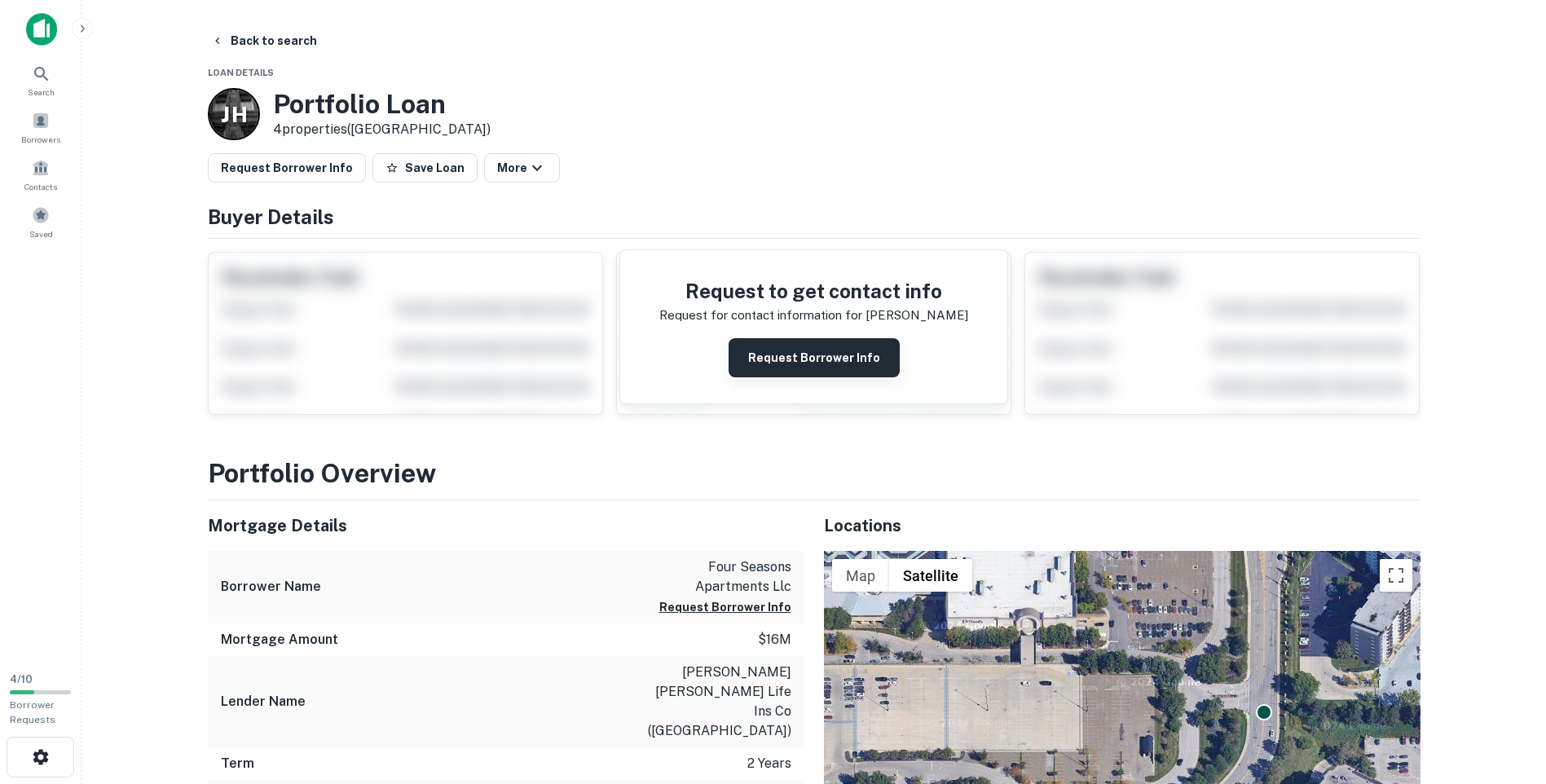
click at [815, 358] on button "Request Borrower Info" at bounding box center [815, 358] width 171 height 39
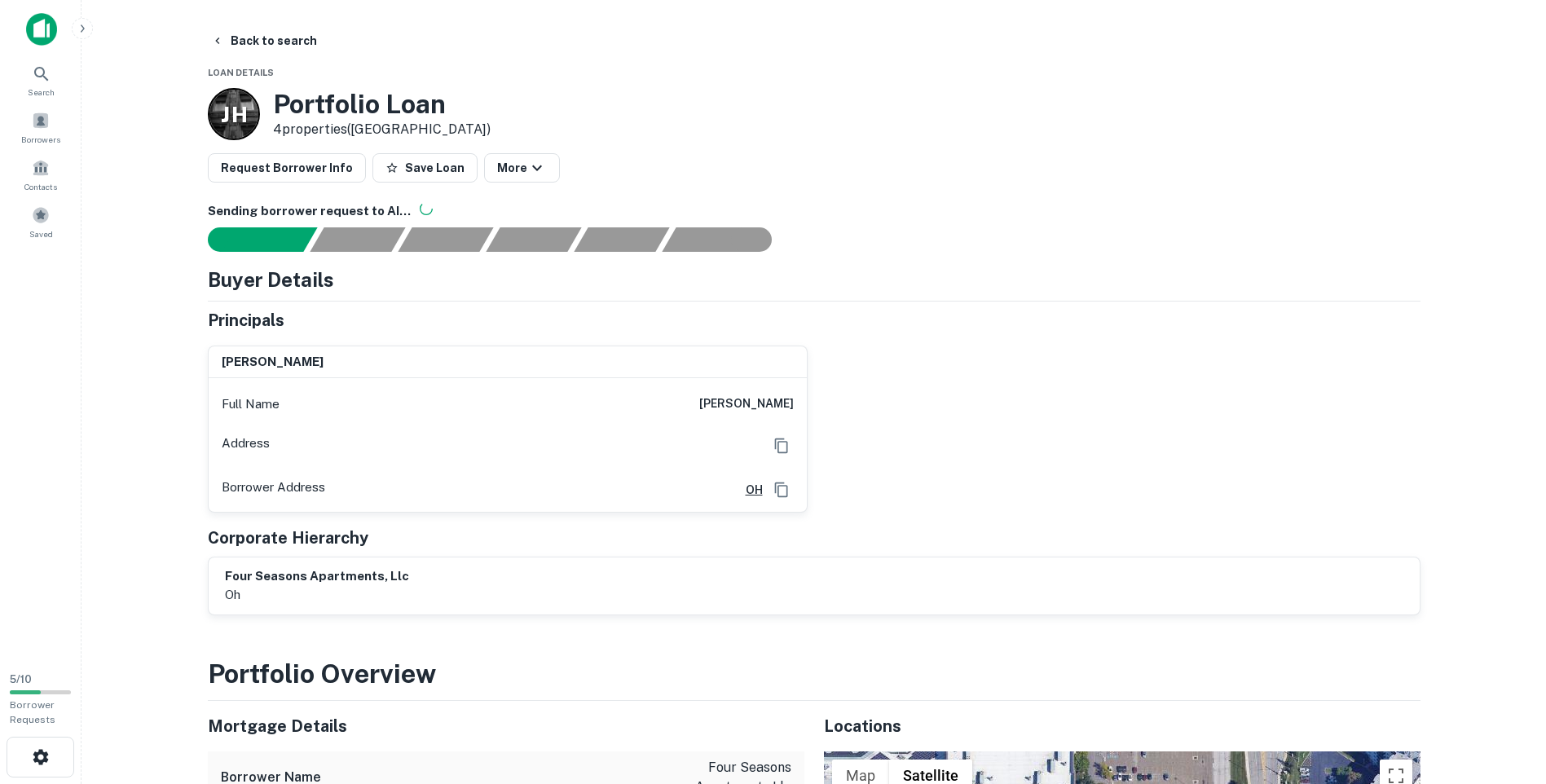
click at [733, 403] on h6 "[PERSON_NAME]" at bounding box center [746, 404] width 95 height 20
click at [743, 488] on h6 "OH" at bounding box center [748, 489] width 30 height 18
click at [248, 44] on button "Back to search" at bounding box center [264, 41] width 119 height 30
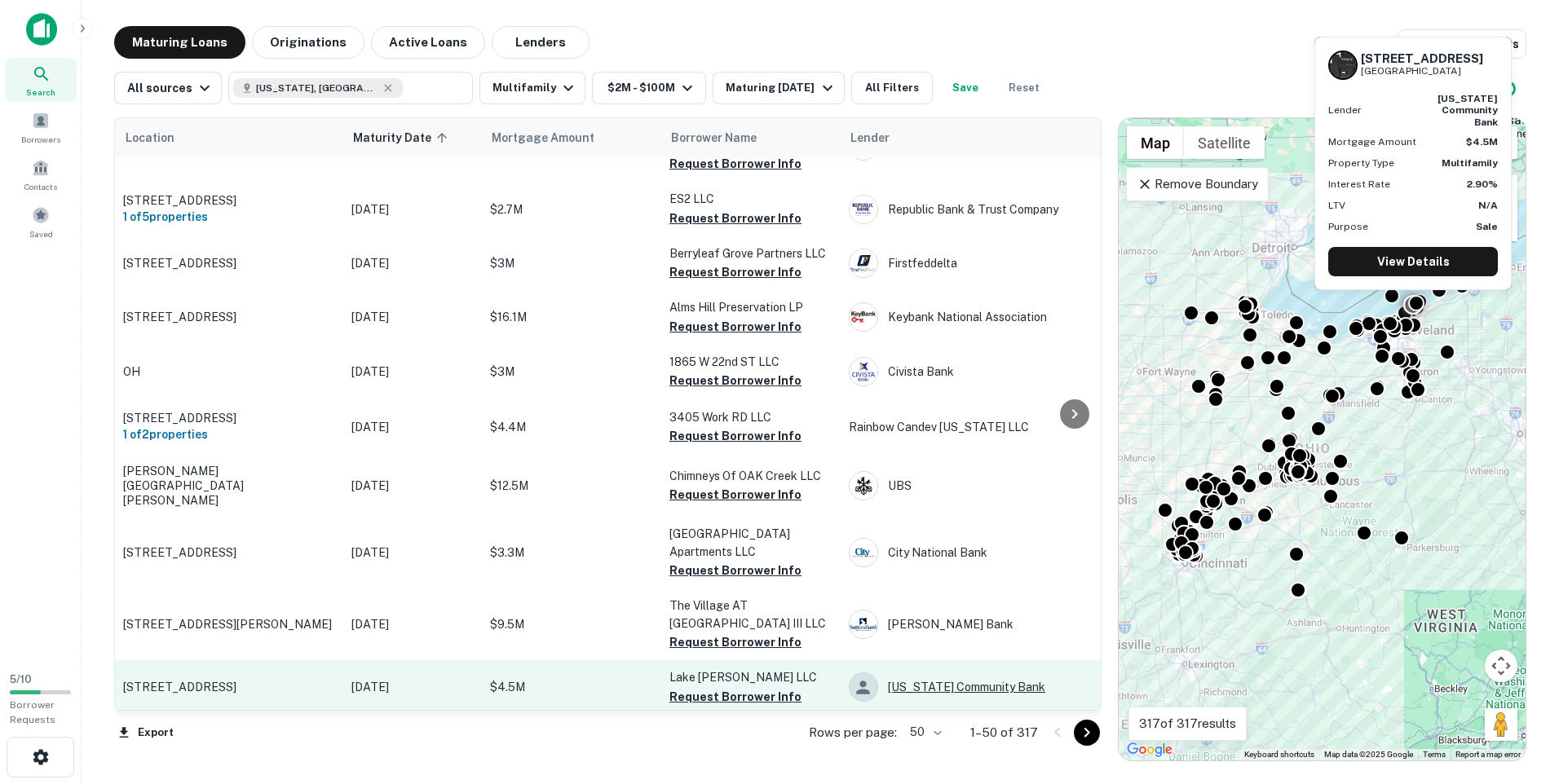
scroll to position [2310, 0]
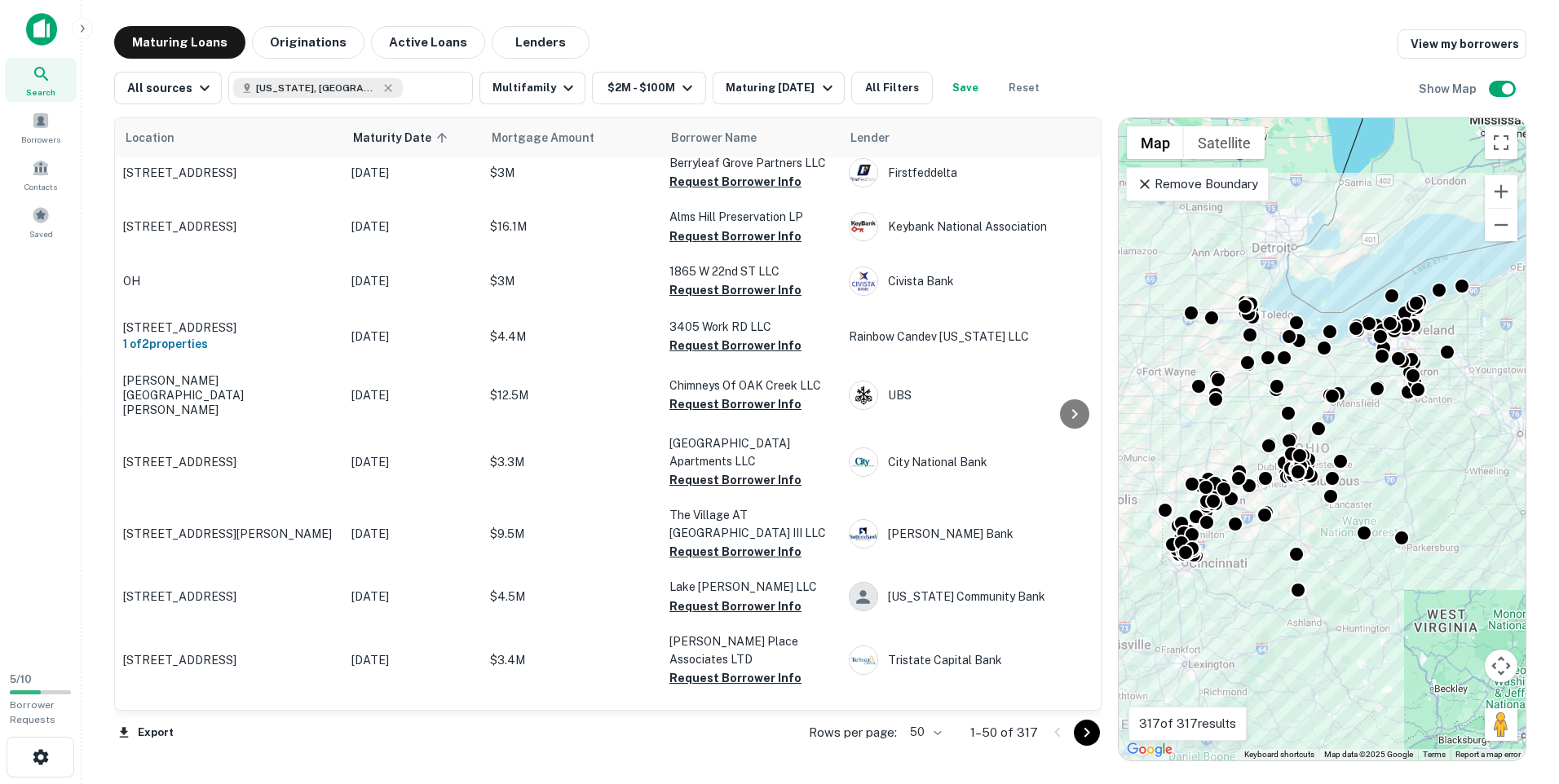
click at [1085, 739] on icon "Go to next page" at bounding box center [1087, 733] width 20 height 20
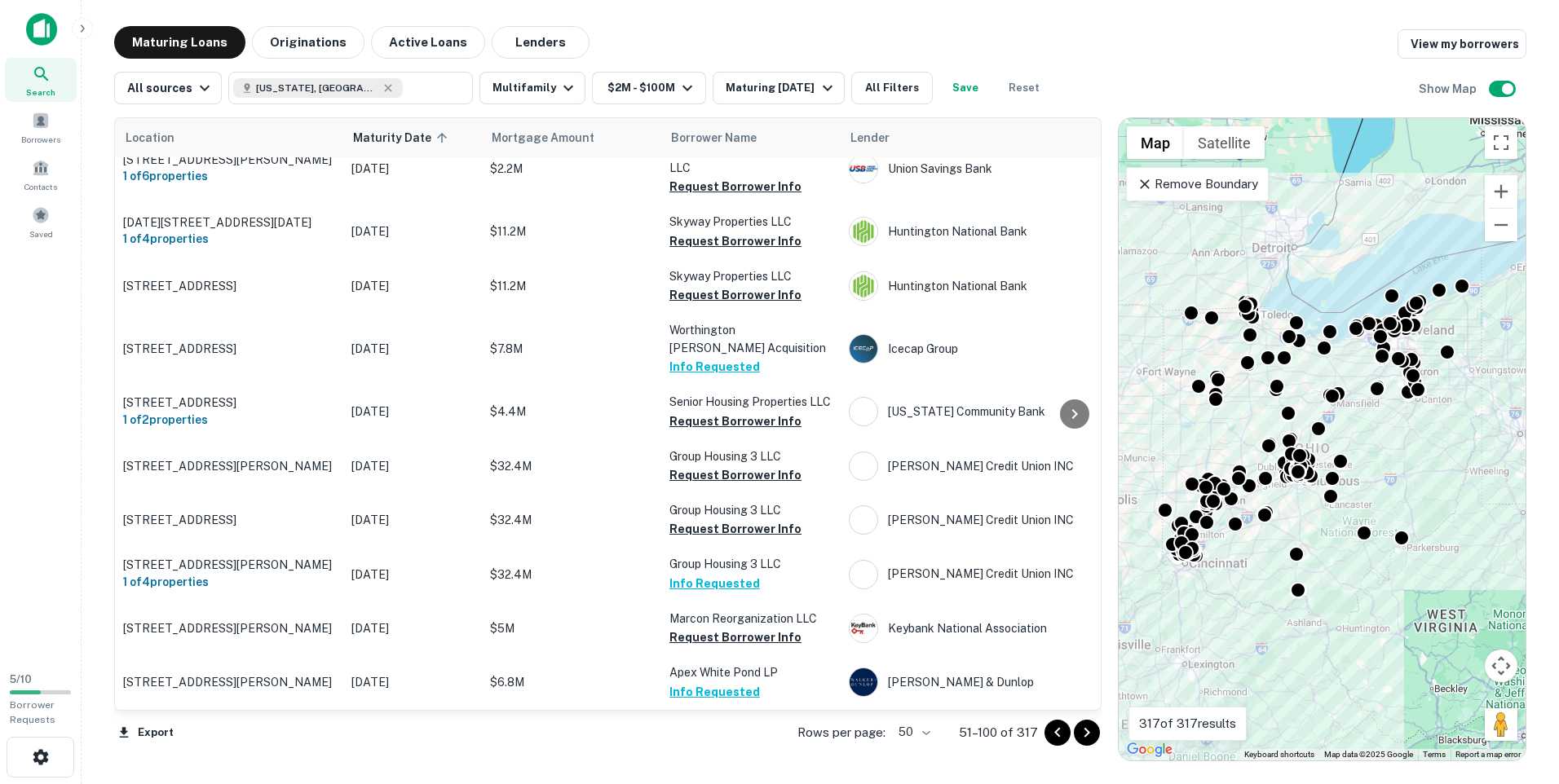
scroll to position [2301, 0]
click at [1082, 737] on icon "Go to next page" at bounding box center [1087, 733] width 20 height 20
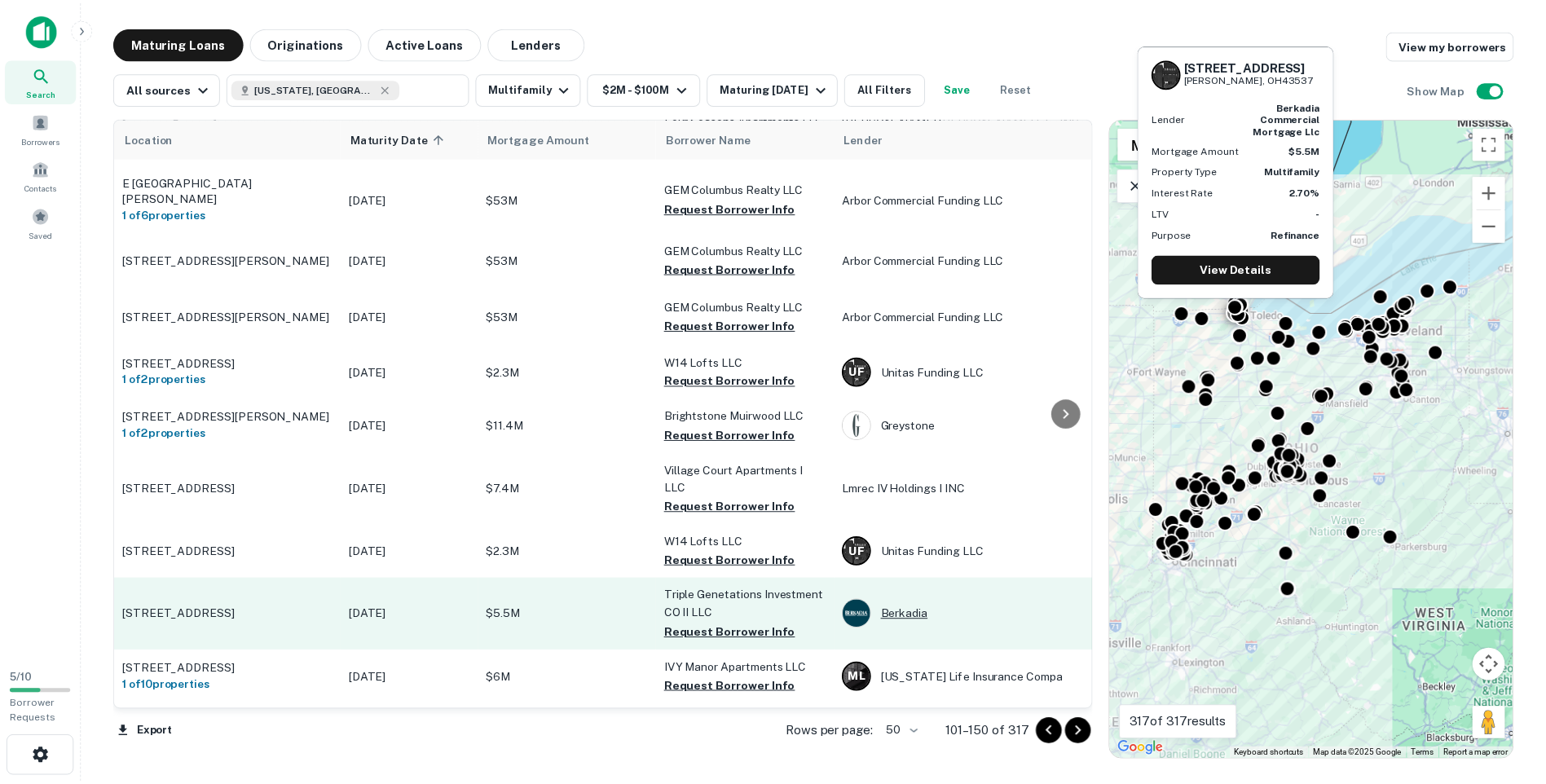
scroll to position [2512, 0]
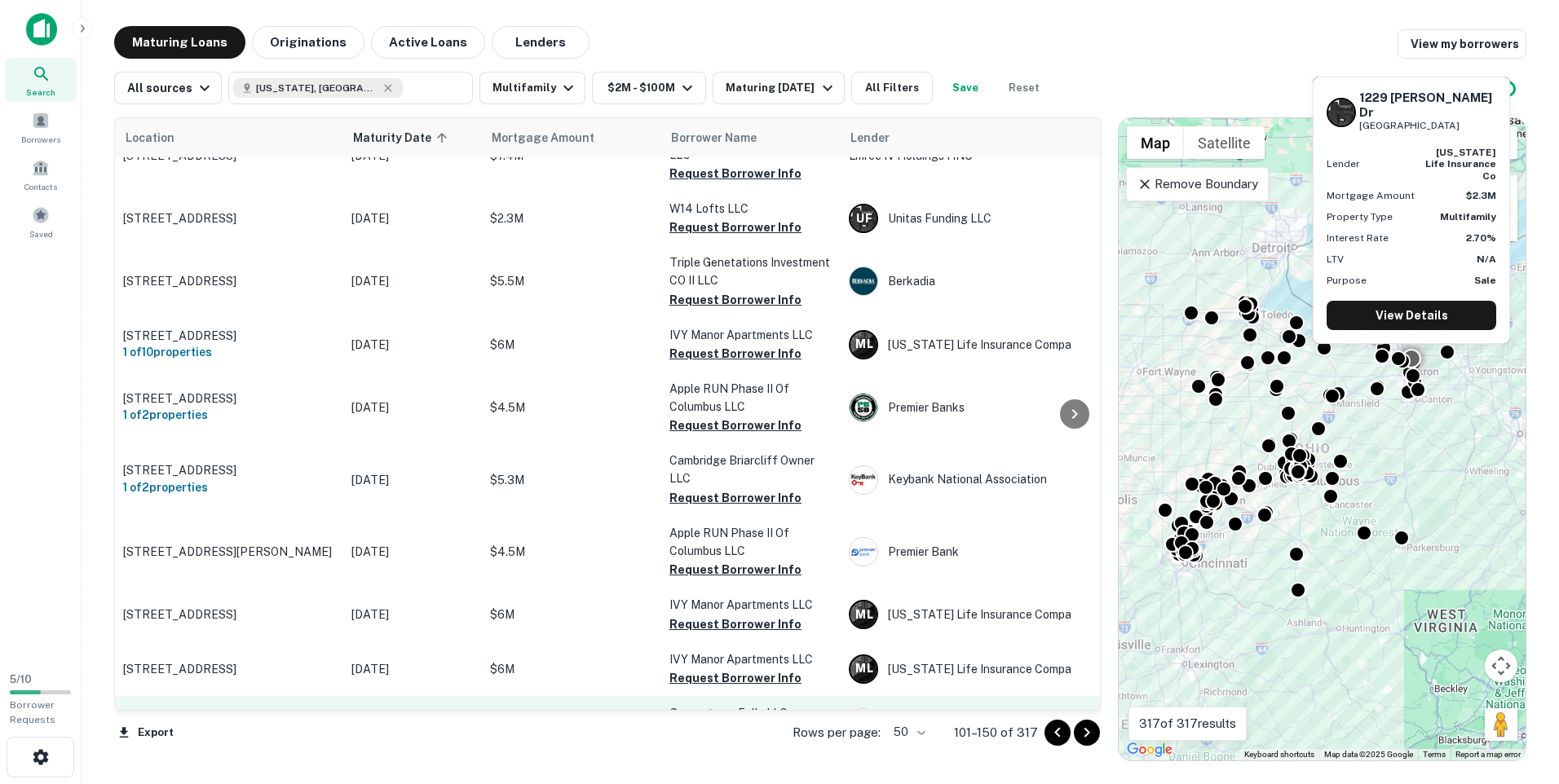
click at [534, 714] on p "$2.3M" at bounding box center [571, 723] width 163 height 18
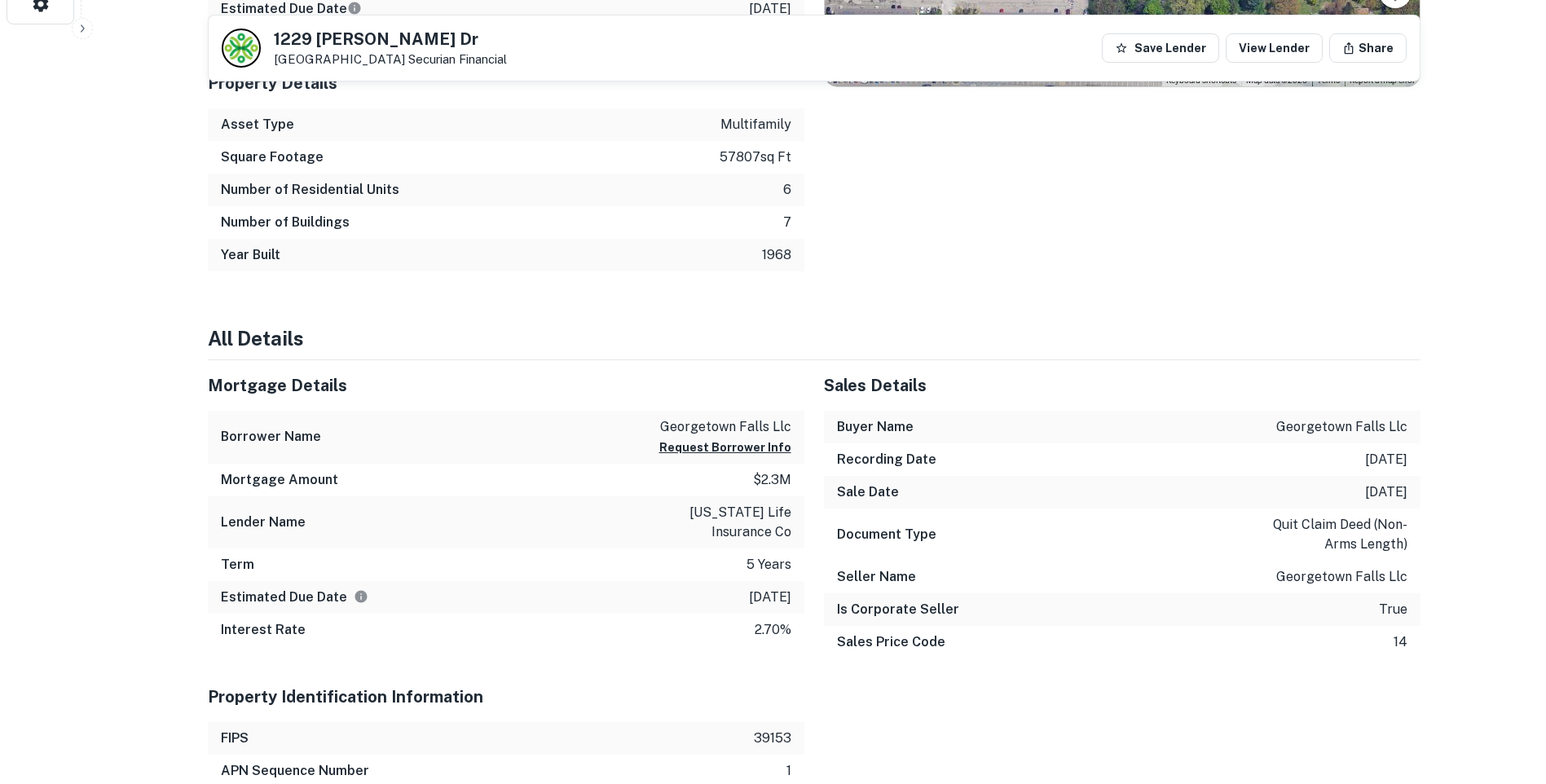
scroll to position [733, 0]
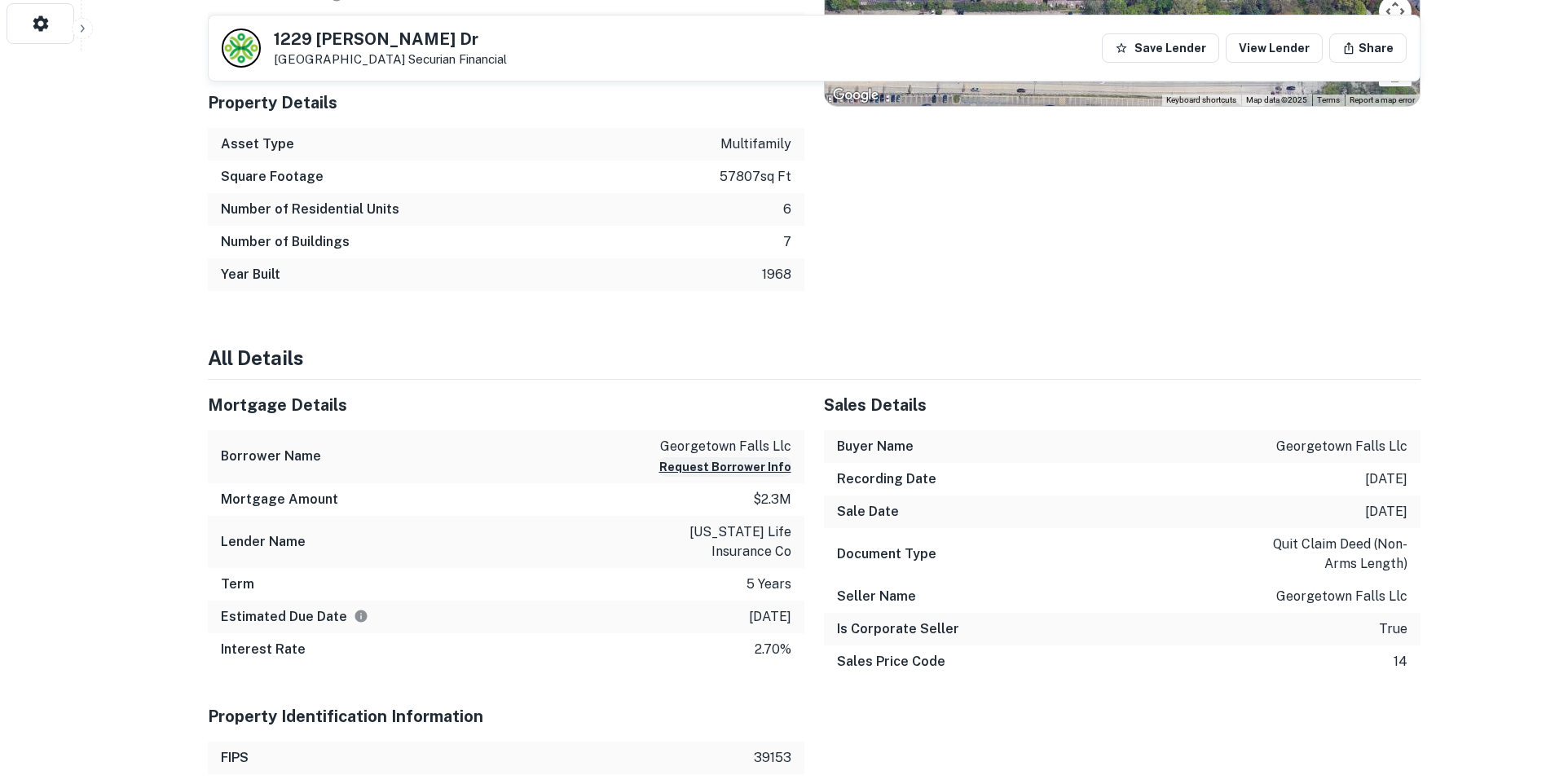
click at [748, 460] on button "Request Borrower Info" at bounding box center [725, 467] width 132 height 20
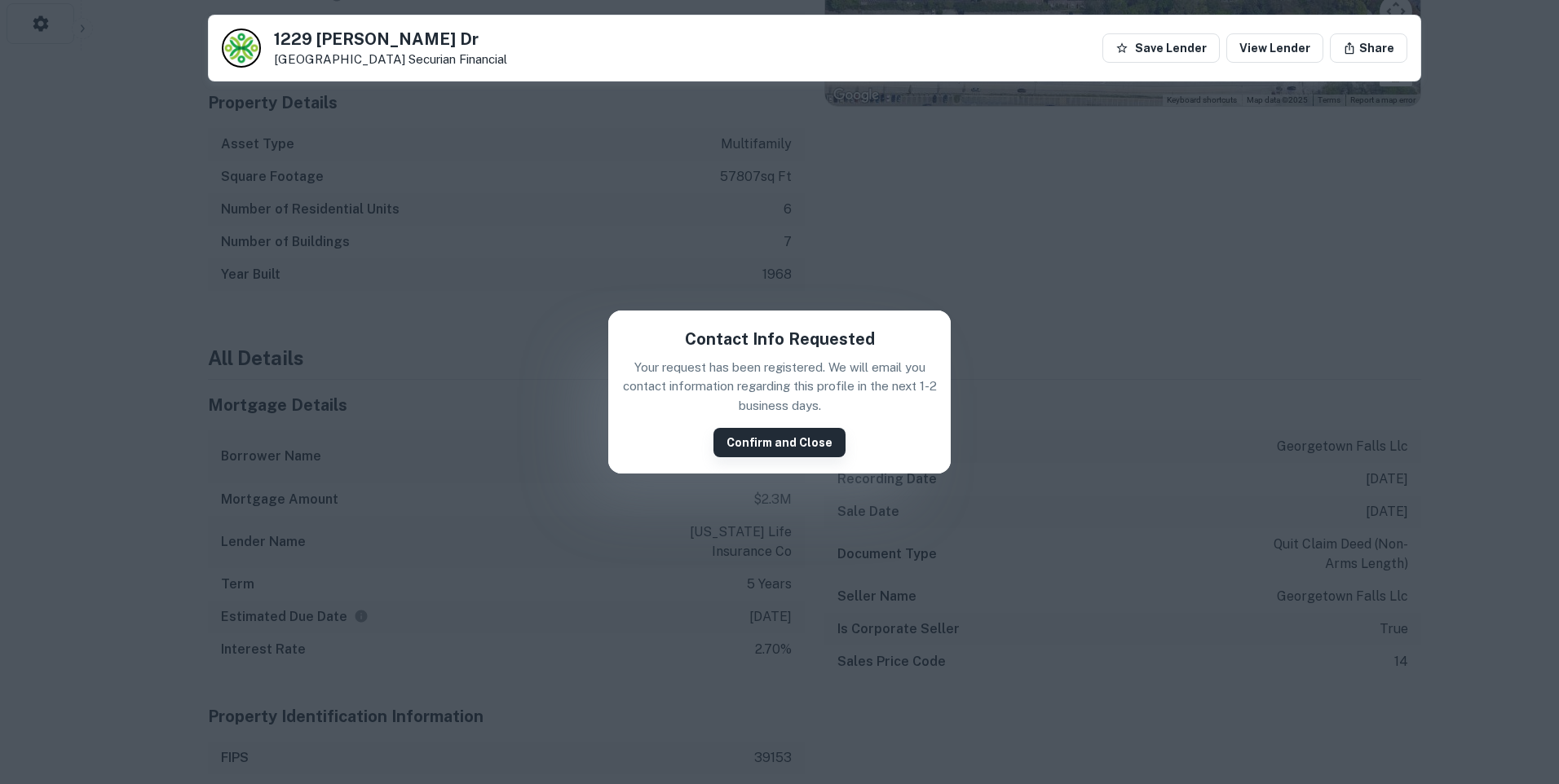
click at [749, 449] on button "Confirm and Close" at bounding box center [780, 443] width 132 height 30
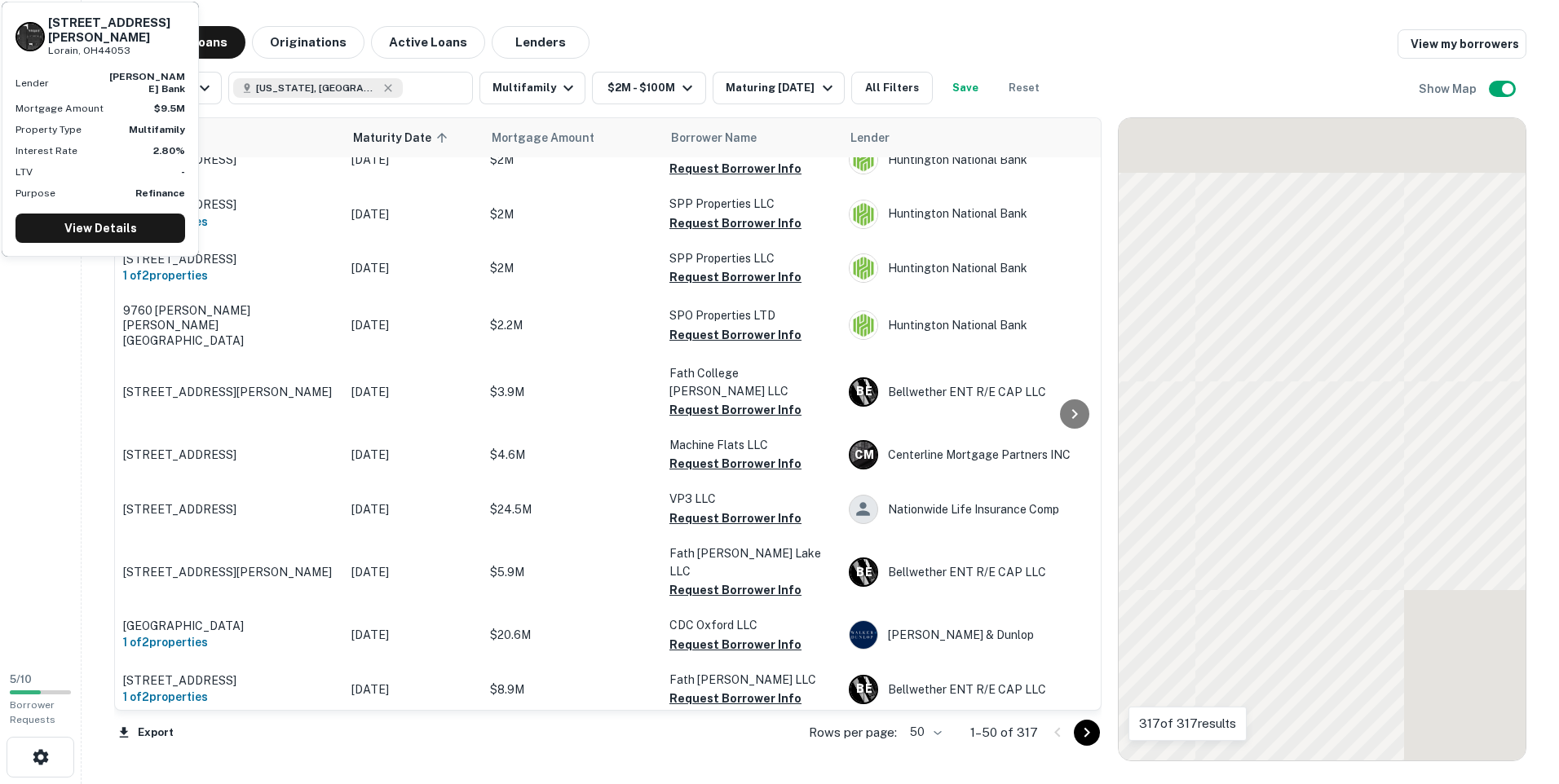
scroll to position [2310, 0]
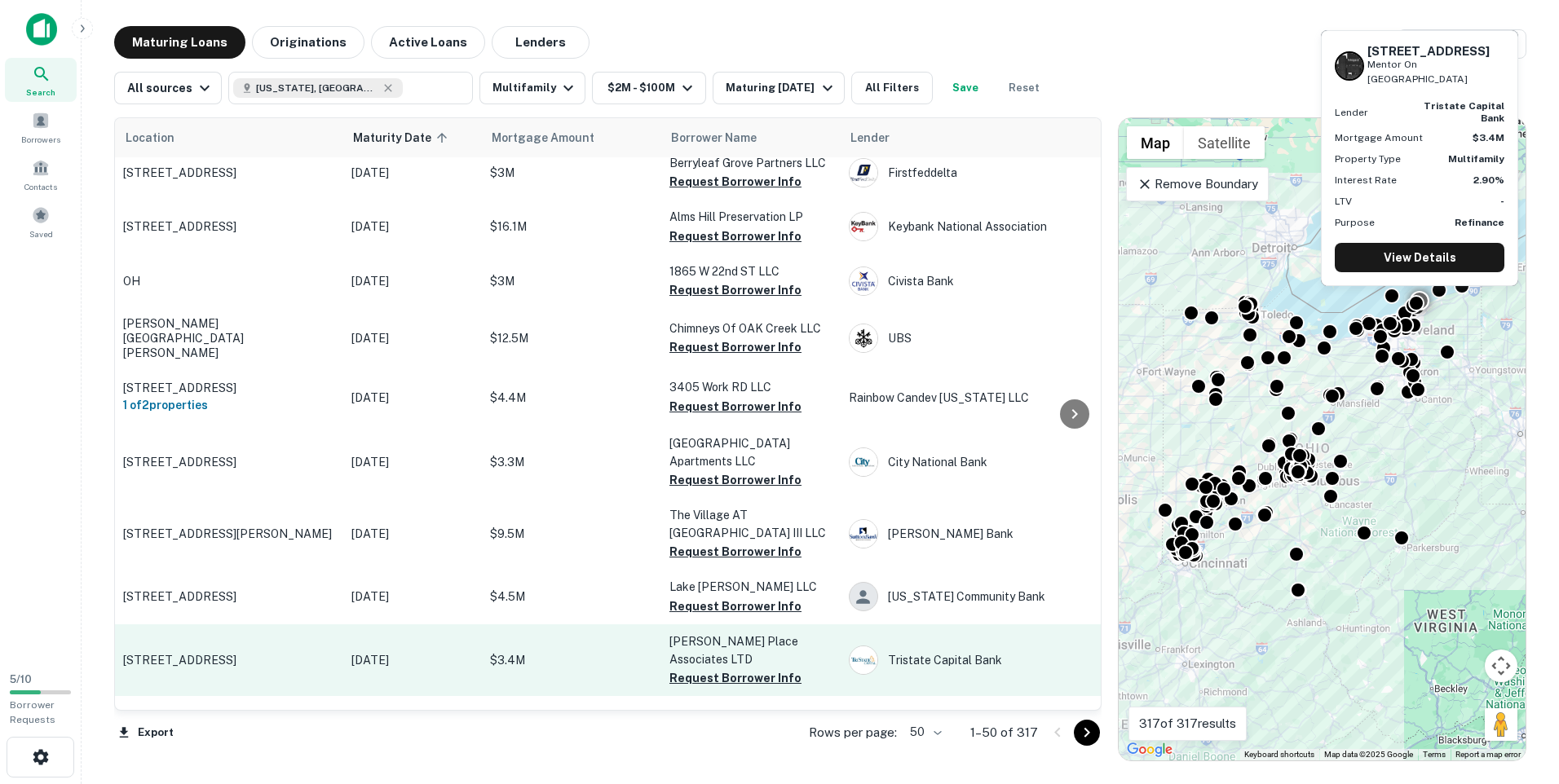
click at [699, 633] on p "[PERSON_NAME] Place Associates LTD" at bounding box center [751, 651] width 163 height 36
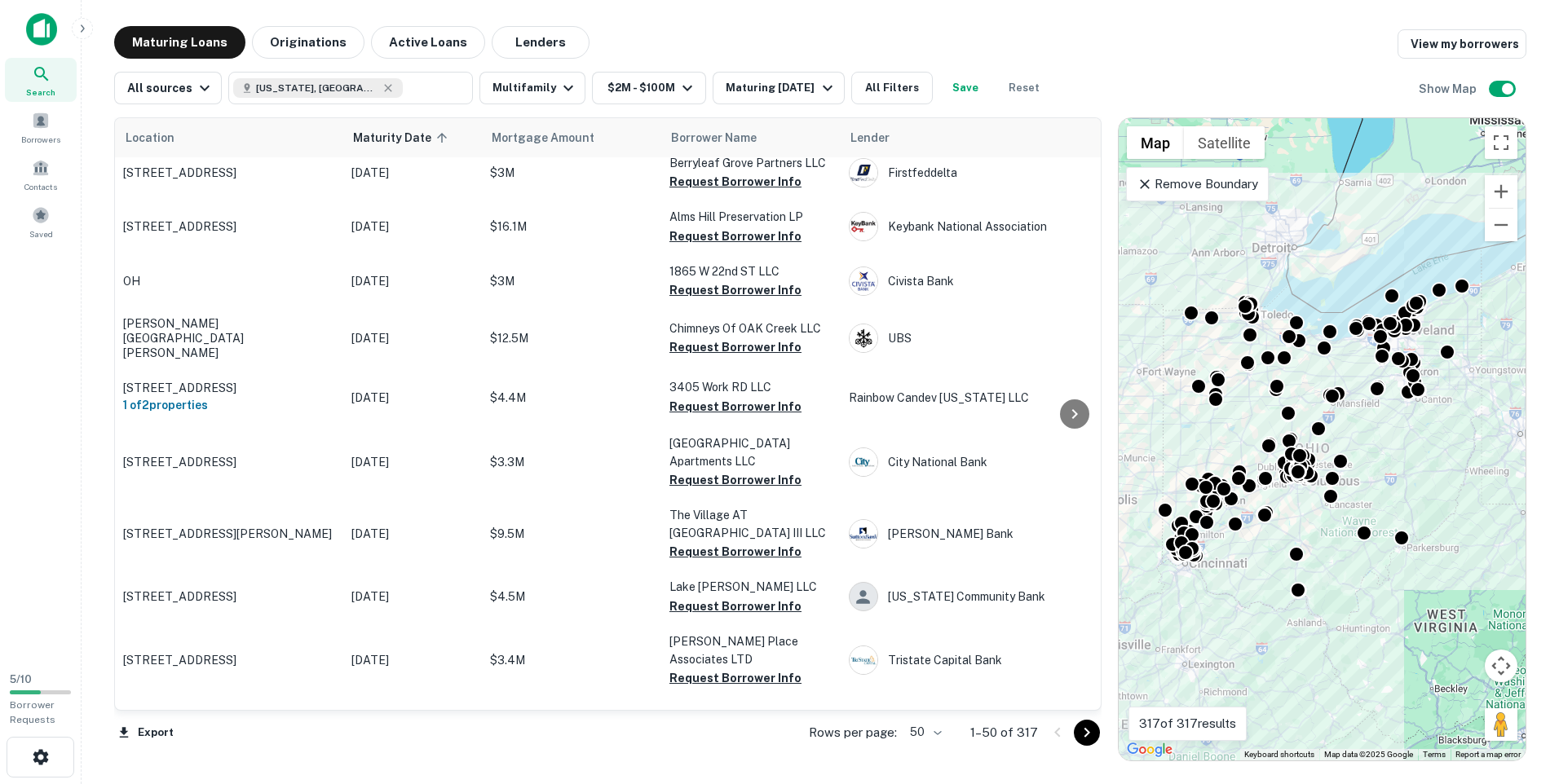
click at [1087, 735] on icon "Go to next page" at bounding box center [1087, 733] width 20 height 20
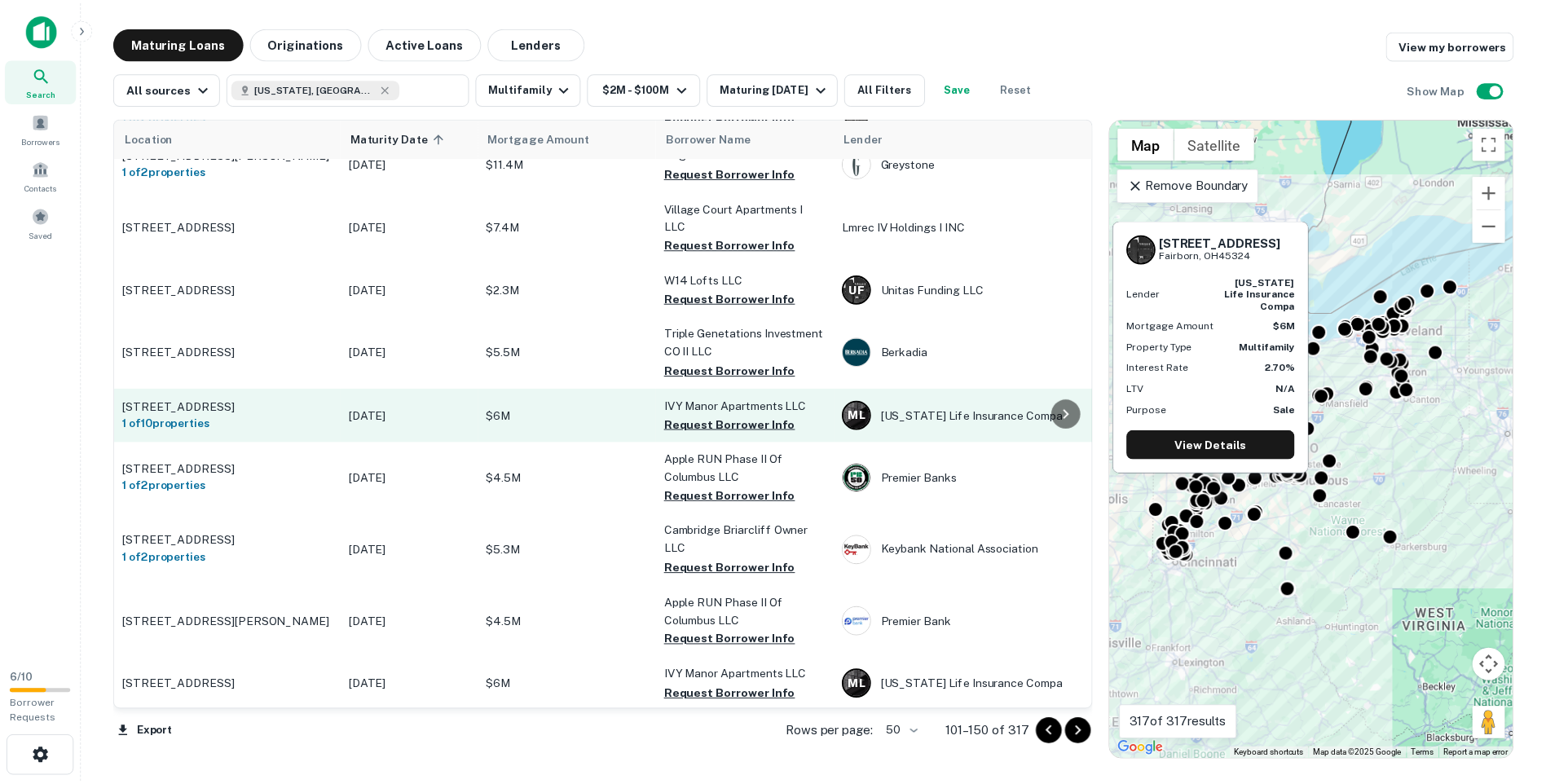
scroll to position [2464, 0]
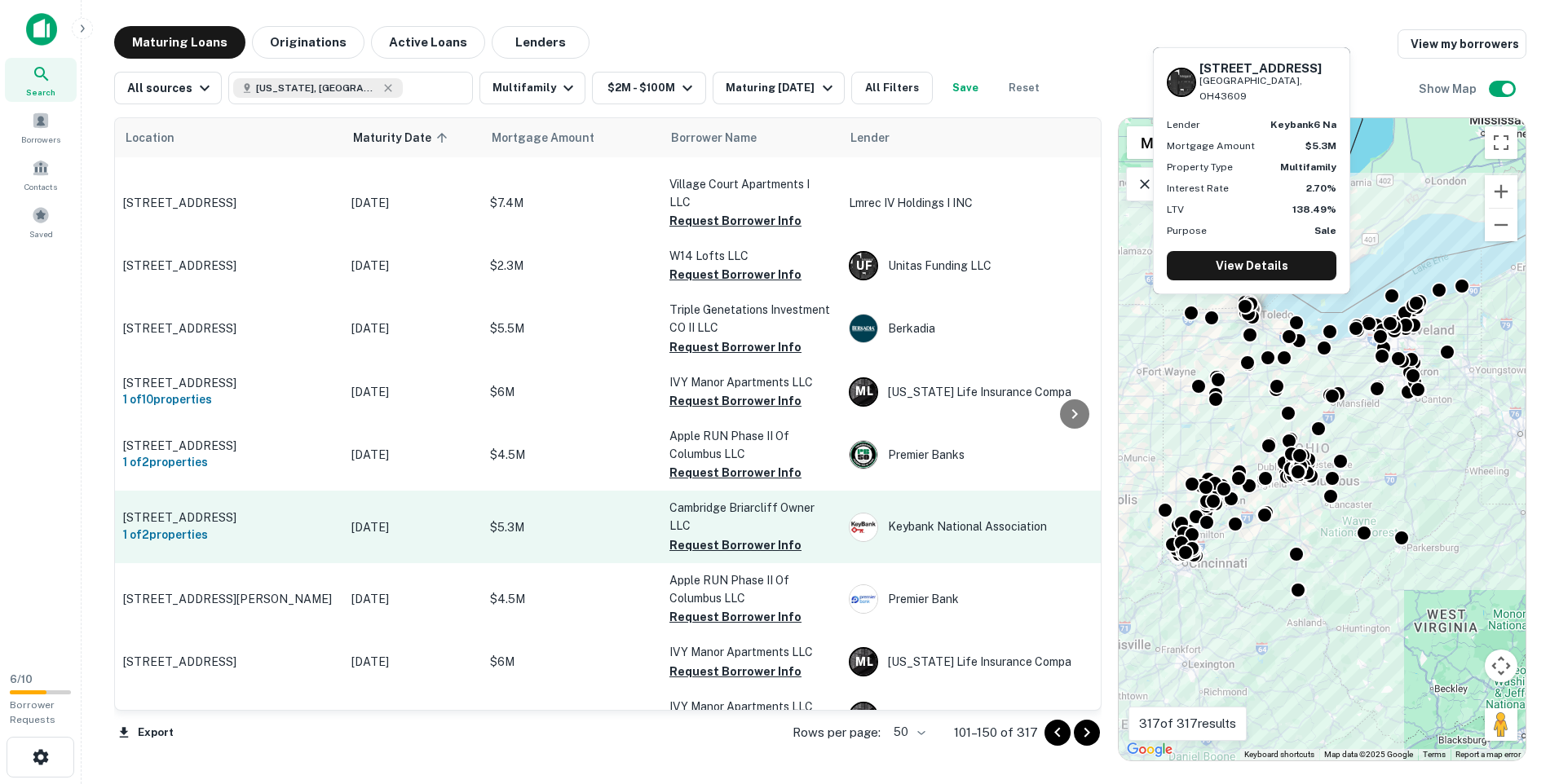
click at [576, 490] on td "$5.3M" at bounding box center [571, 526] width 179 height 72
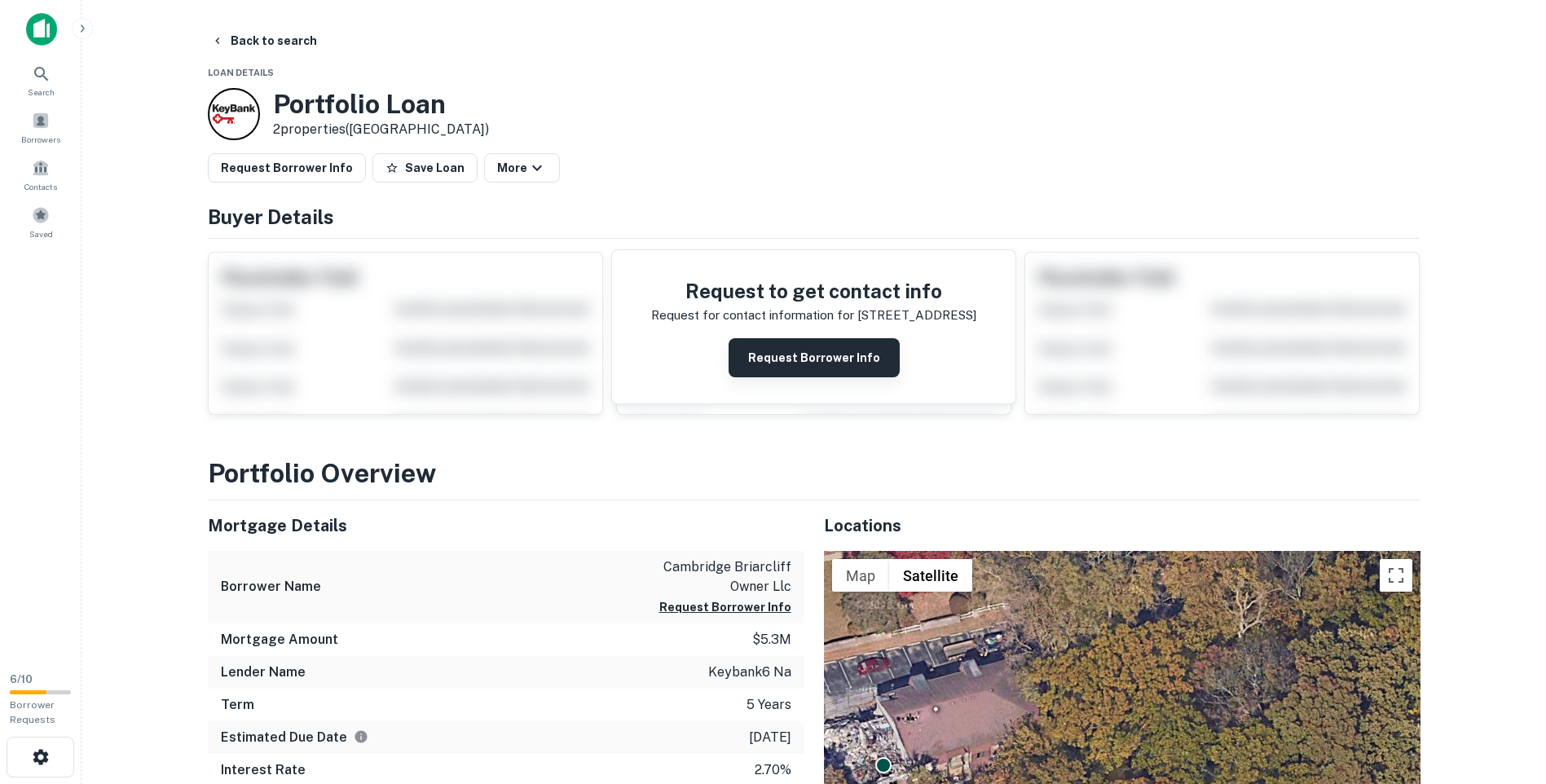
click at [773, 360] on button "Request Borrower Info" at bounding box center [815, 358] width 171 height 39
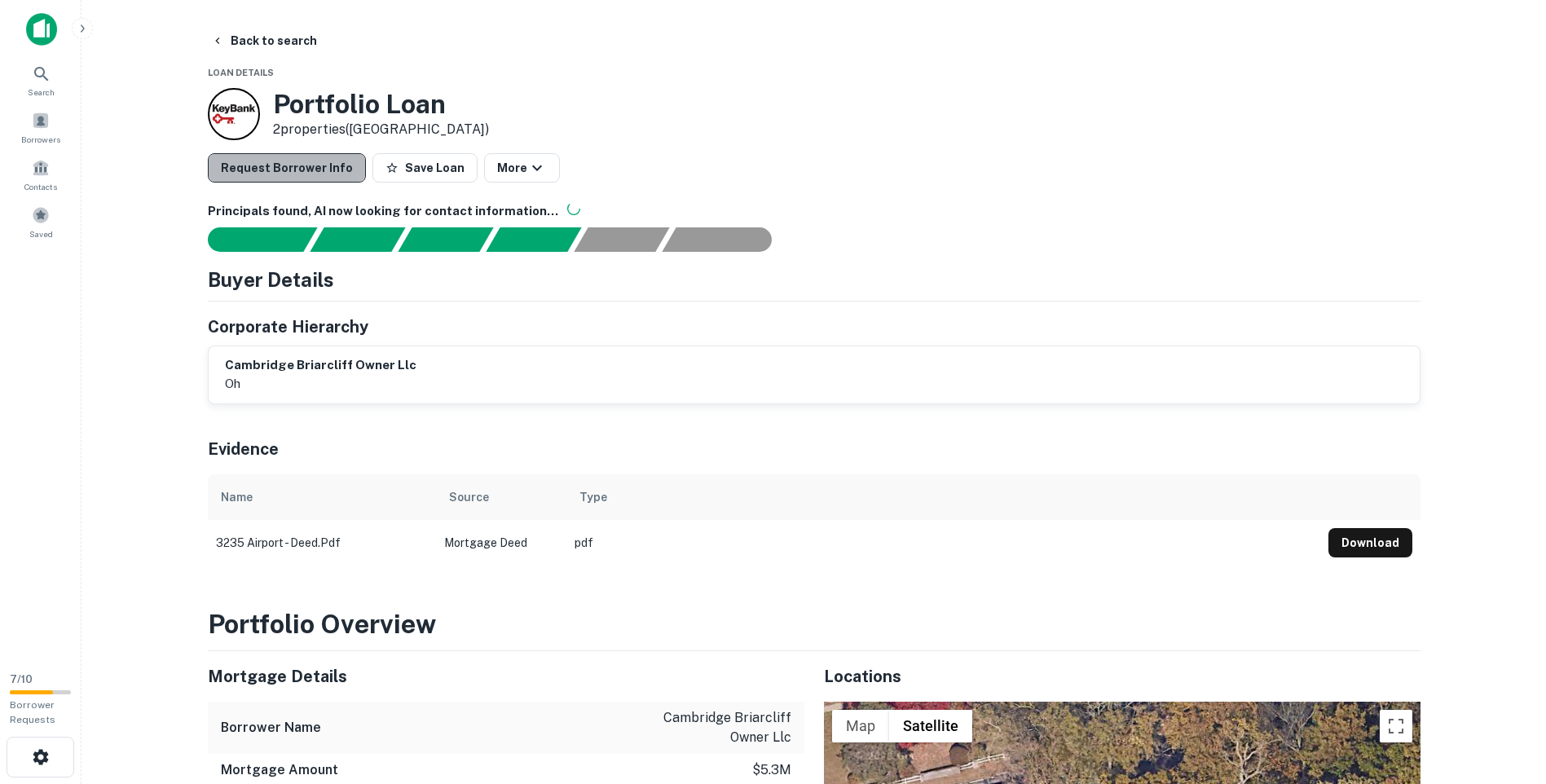
click at [295, 163] on button "Request Borrower Info" at bounding box center [287, 168] width 158 height 30
